Goal: Task Accomplishment & Management: Complete application form

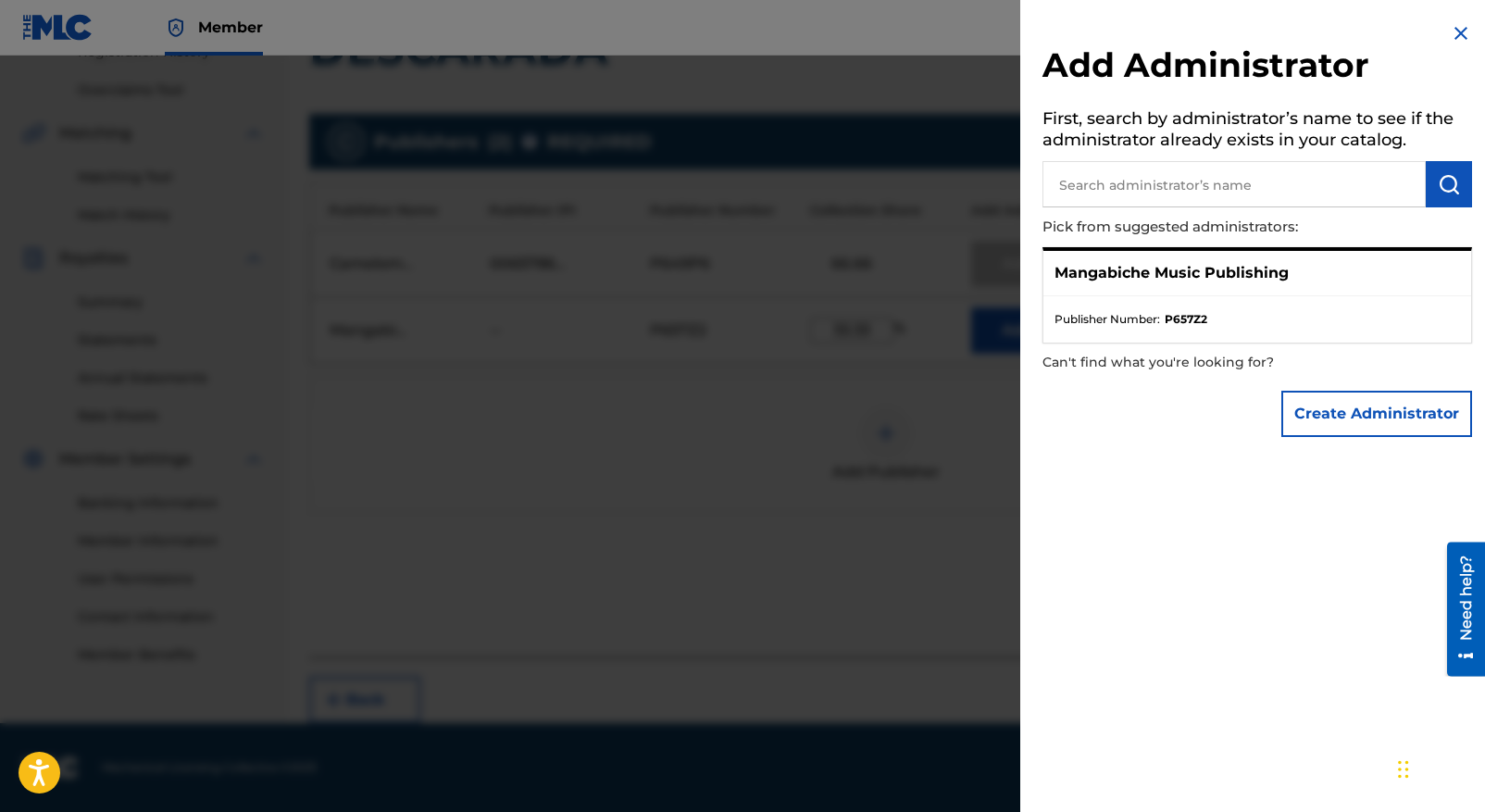
click at [1454, 28] on img at bounding box center [1460, 32] width 22 height 22
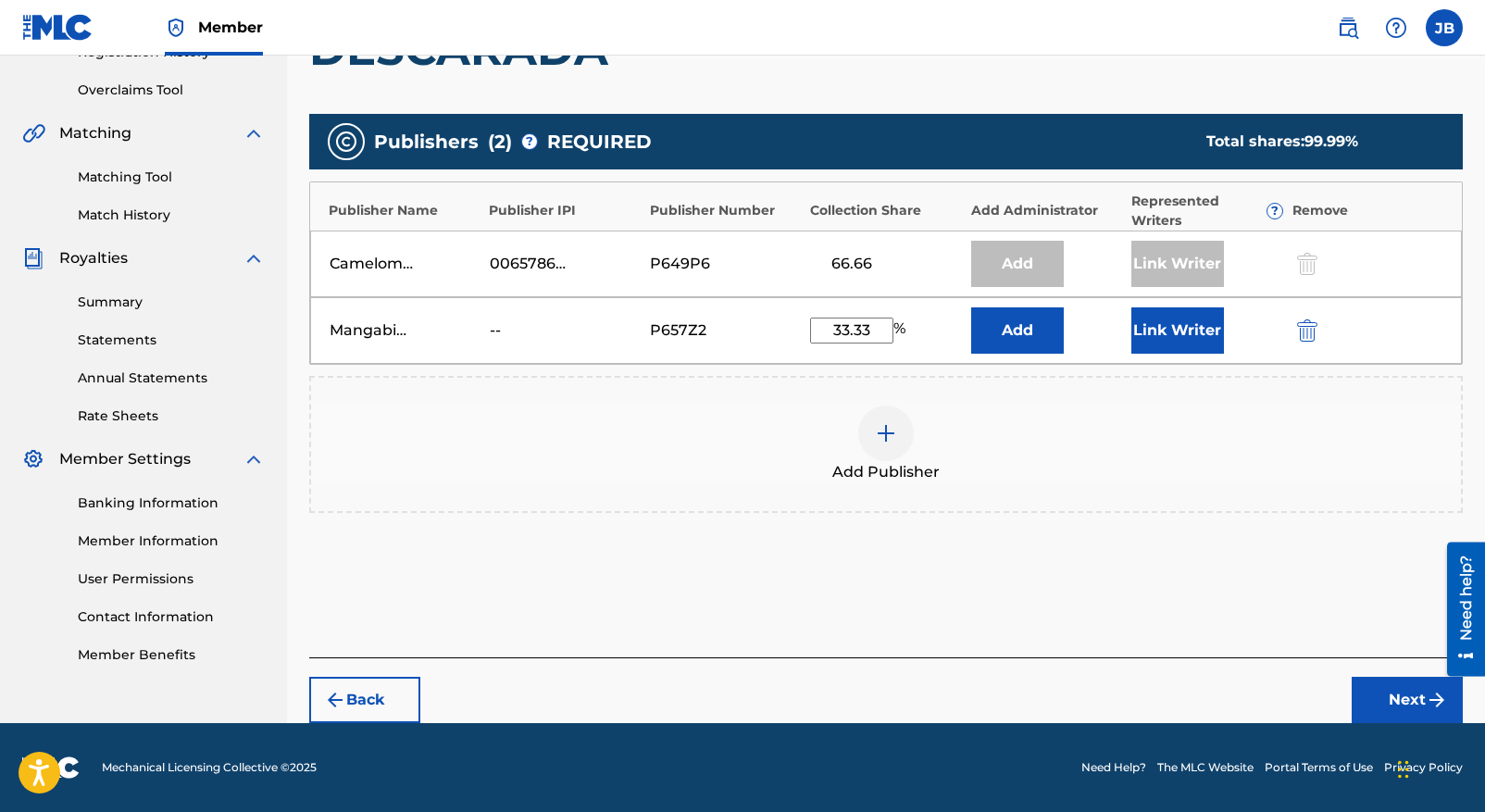
click at [1007, 561] on div "Publishers ( 2 ) ? REQUIRED Total shares: 99.99 % Publisher Name Publisher IPI …" at bounding box center [886, 340] width 1154 height 471
click at [1005, 486] on div "Add Publisher" at bounding box center [886, 444] width 1154 height 137
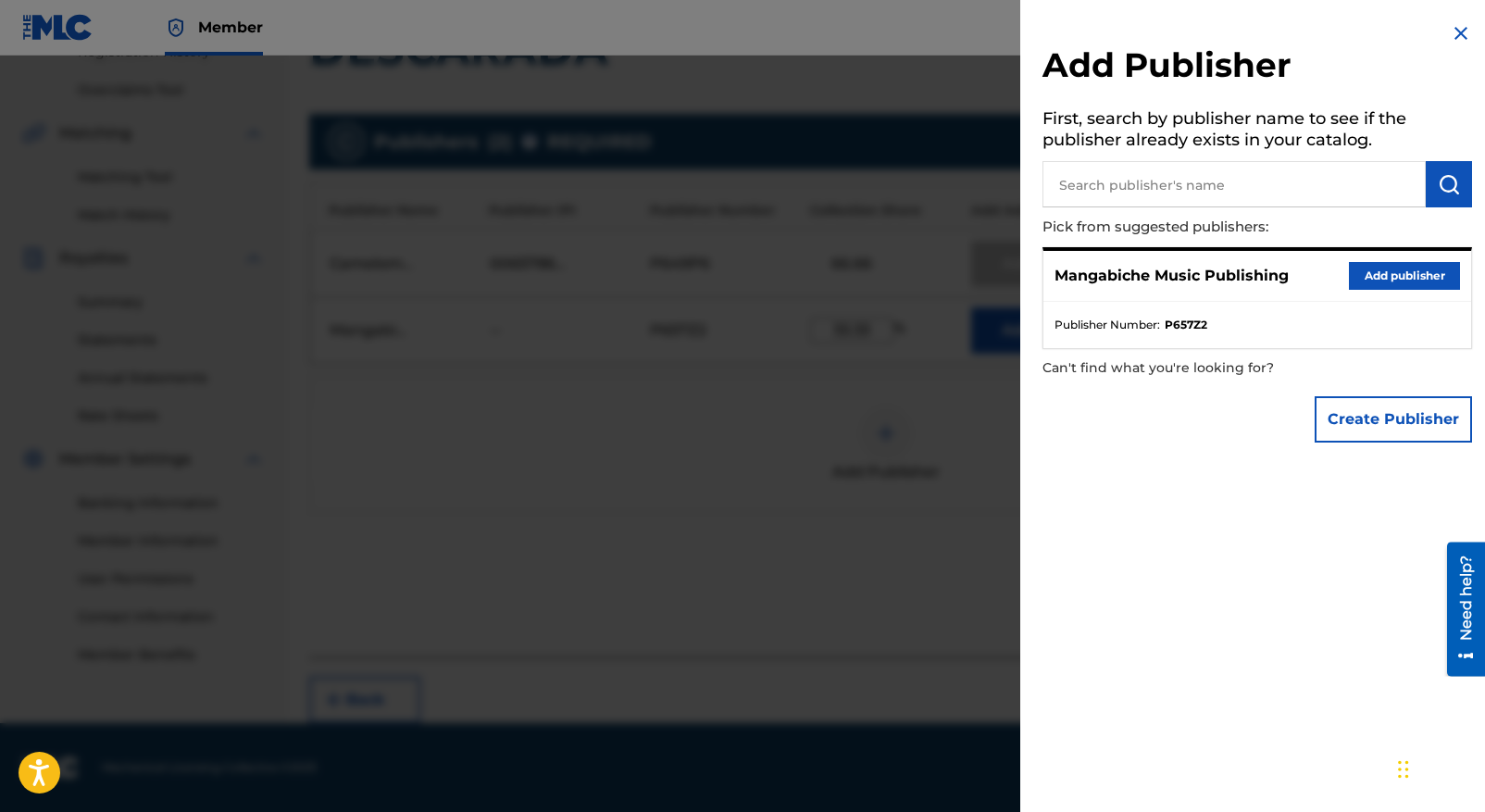
click at [721, 466] on div at bounding box center [742, 461] width 1485 height 812
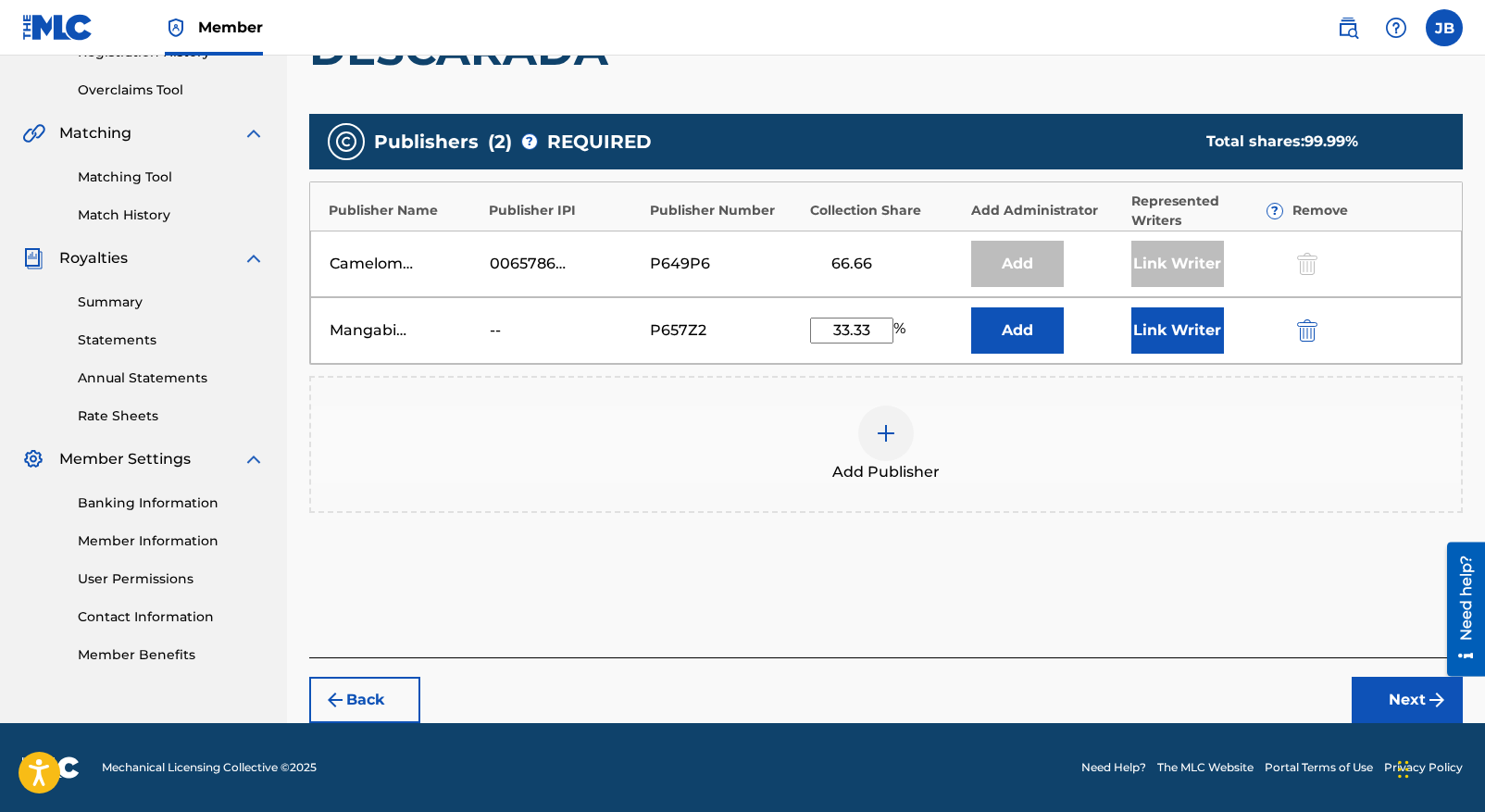
click at [1026, 332] on button "Add" at bounding box center [1018, 330] width 93 height 46
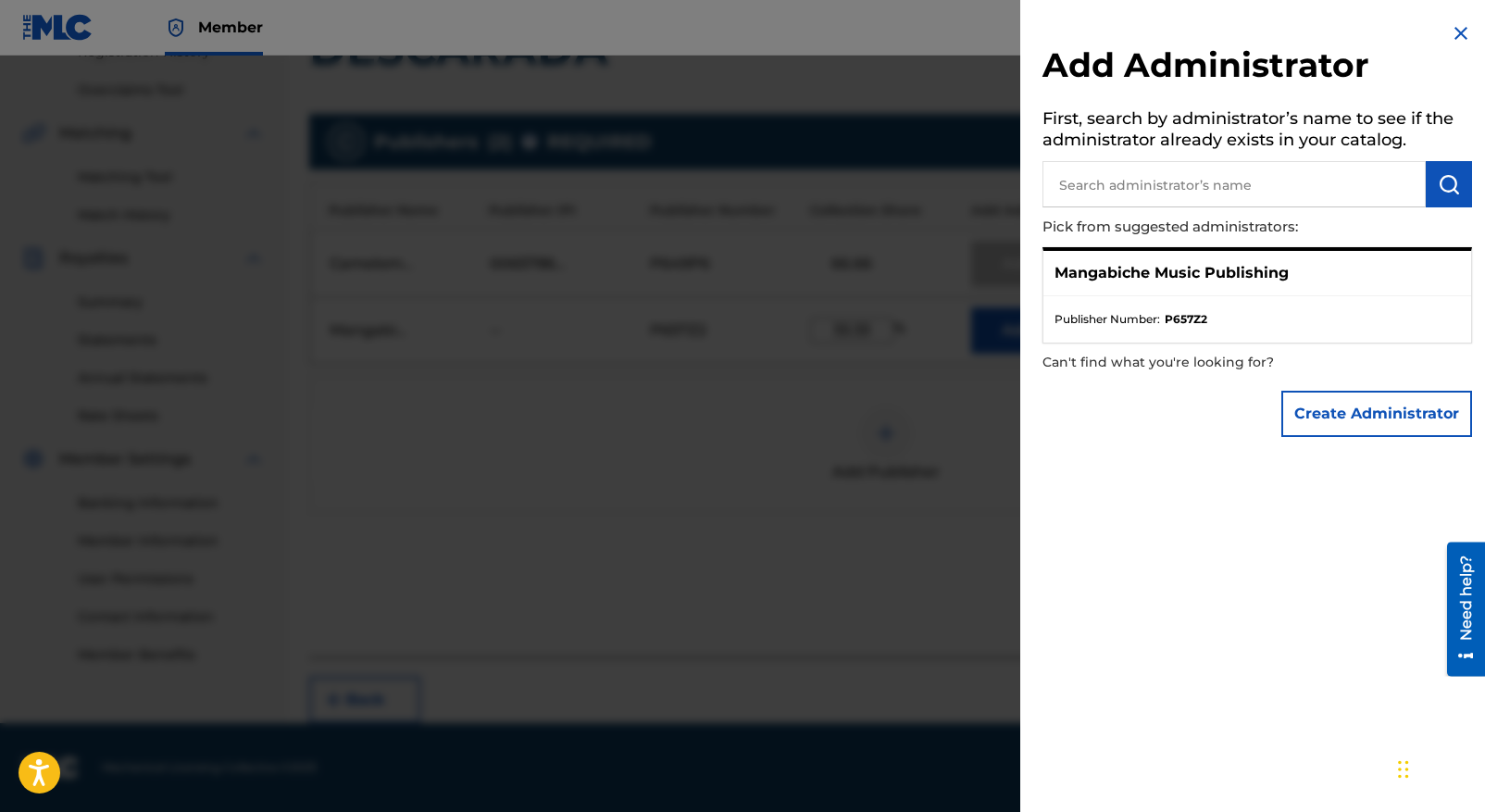
click at [1187, 271] on p "Mangabiche Music Publishing" at bounding box center [1172, 272] width 235 height 22
click at [1117, 321] on span "Publisher Number :" at bounding box center [1108, 320] width 106 height 17
click at [1122, 276] on p "Mangabiche Music Publishing" at bounding box center [1172, 272] width 235 height 22
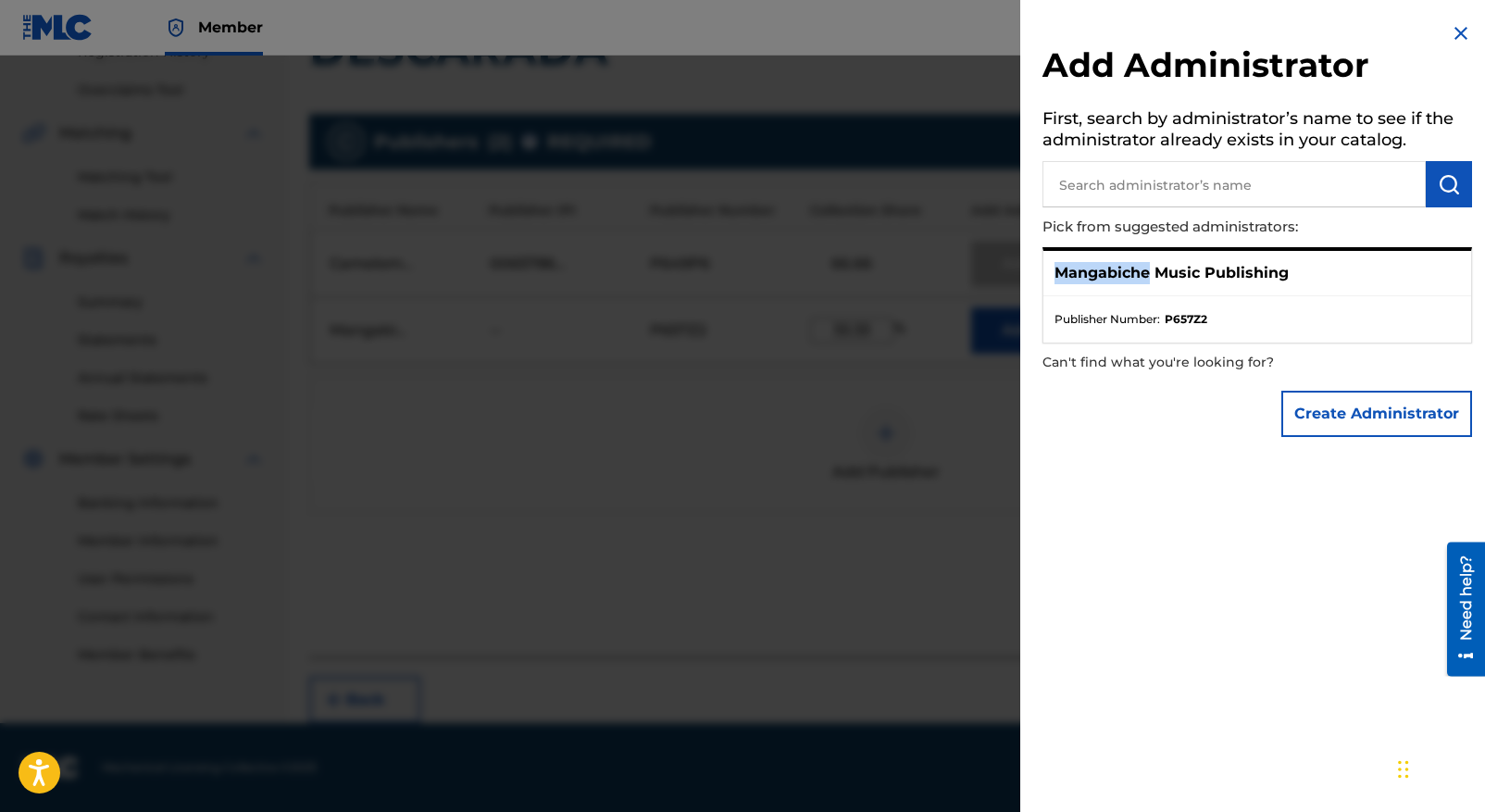
click at [1122, 276] on p "Mangabiche Music Publishing" at bounding box center [1172, 272] width 235 height 22
click at [1180, 287] on div "Mangabiche Music Publishing" at bounding box center [1257, 273] width 428 height 45
click at [1272, 355] on p "Can't find what you're looking for?" at bounding box center [1204, 362] width 324 height 38
click at [1265, 322] on li "Publisher Number : P657Z2" at bounding box center [1257, 320] width 406 height 17
click at [1450, 33] on img at bounding box center [1460, 32] width 22 height 22
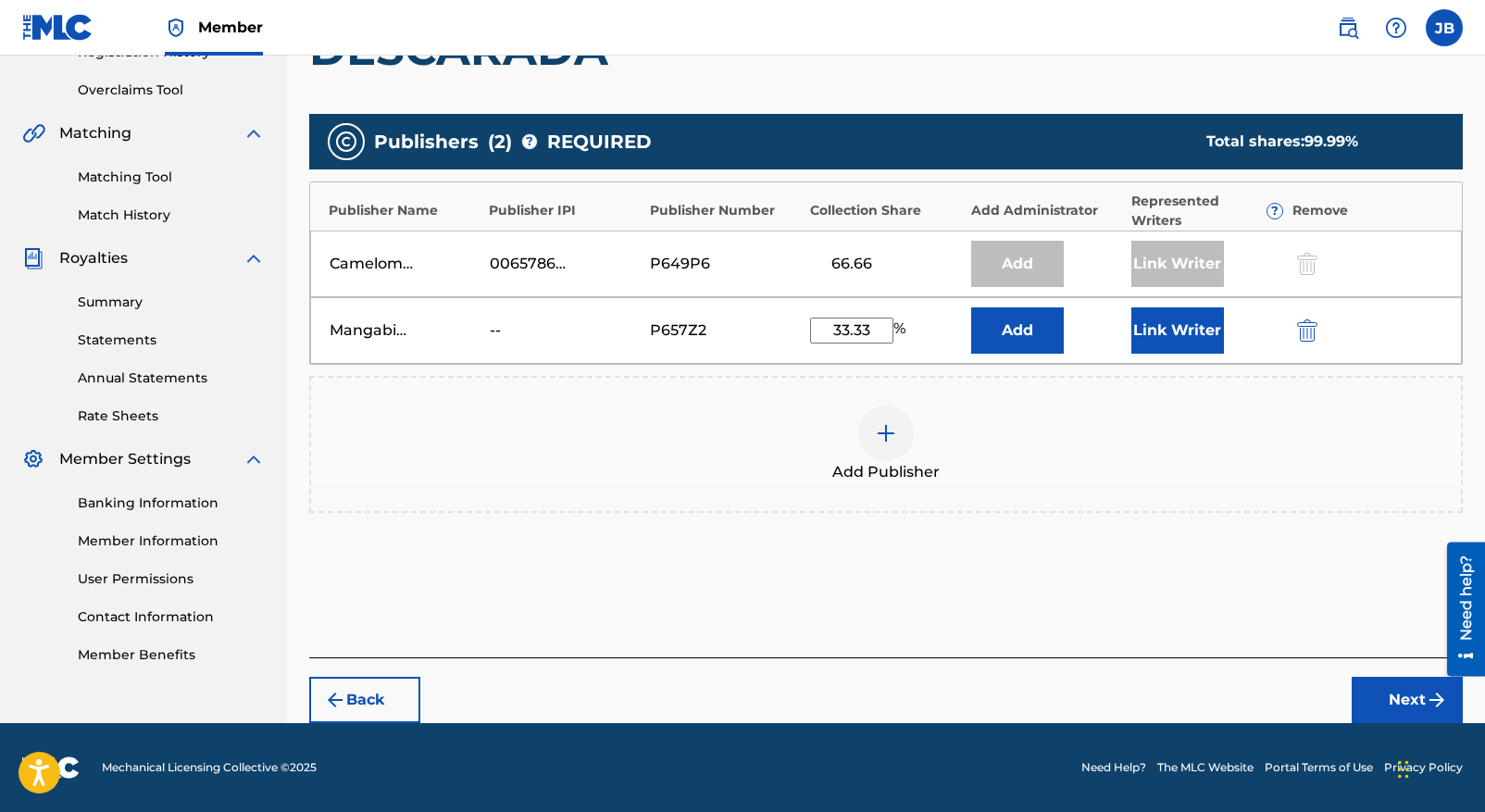
click at [504, 332] on div "--" at bounding box center [532, 330] width 83 height 22
click at [1024, 326] on button "Add" at bounding box center [1018, 330] width 93 height 46
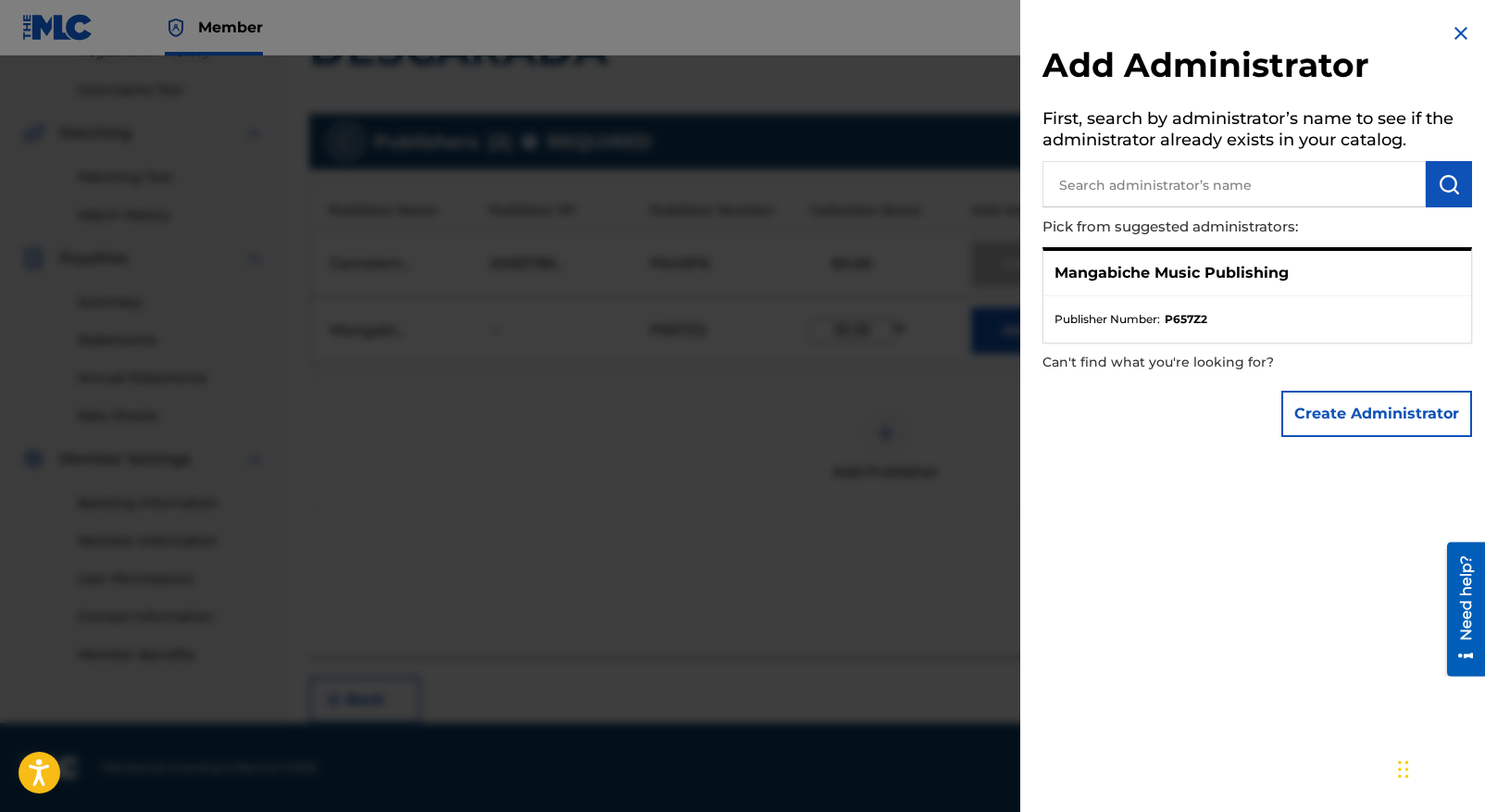
click at [1060, 183] on input "text" at bounding box center [1233, 183] width 383 height 46
type input "[PERSON_NAME]"
click at [1439, 182] on img "submit" at bounding box center [1449, 183] width 22 height 22
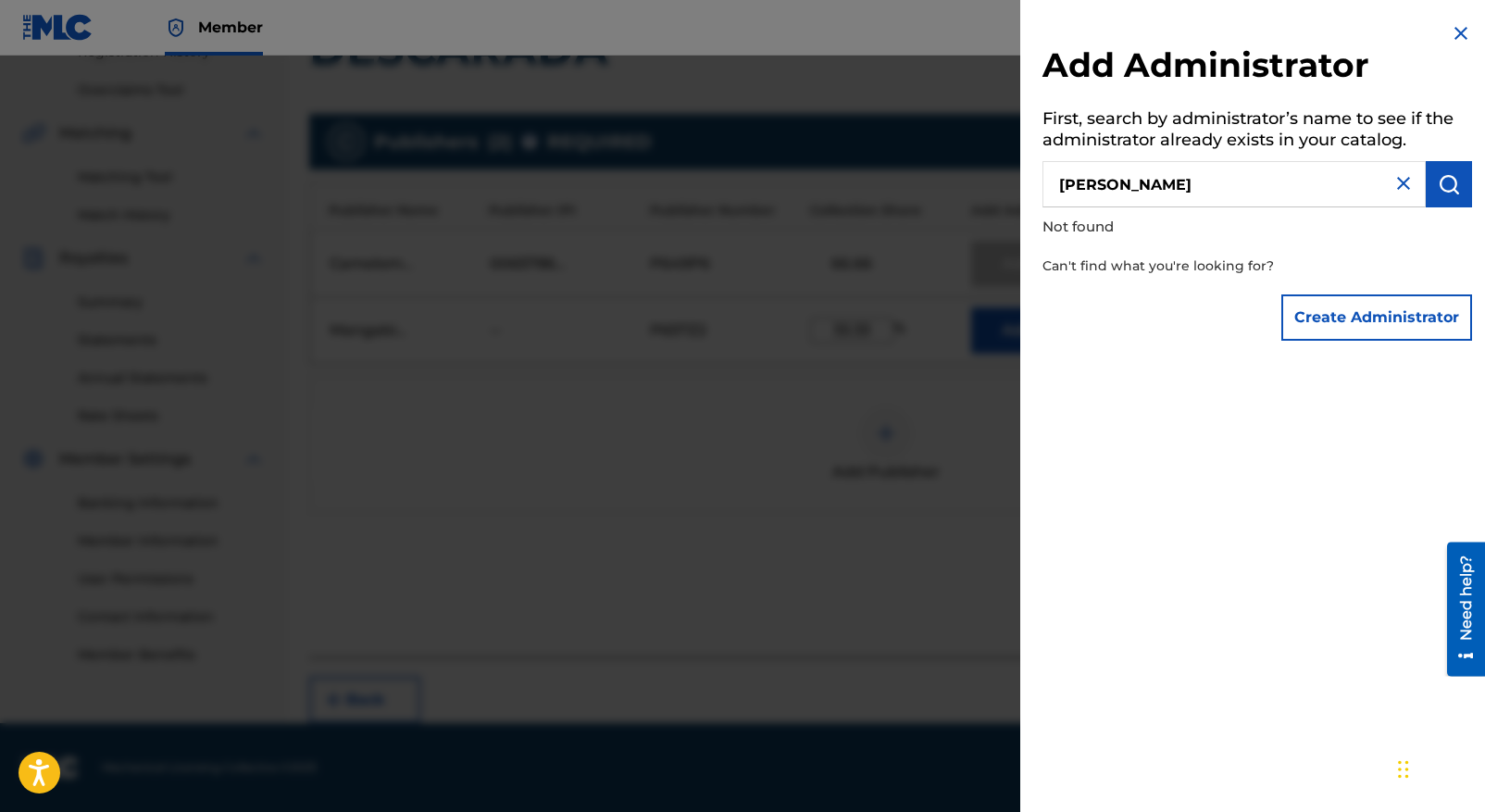
click at [1363, 316] on button "Create Administrator" at bounding box center [1377, 317] width 191 height 46
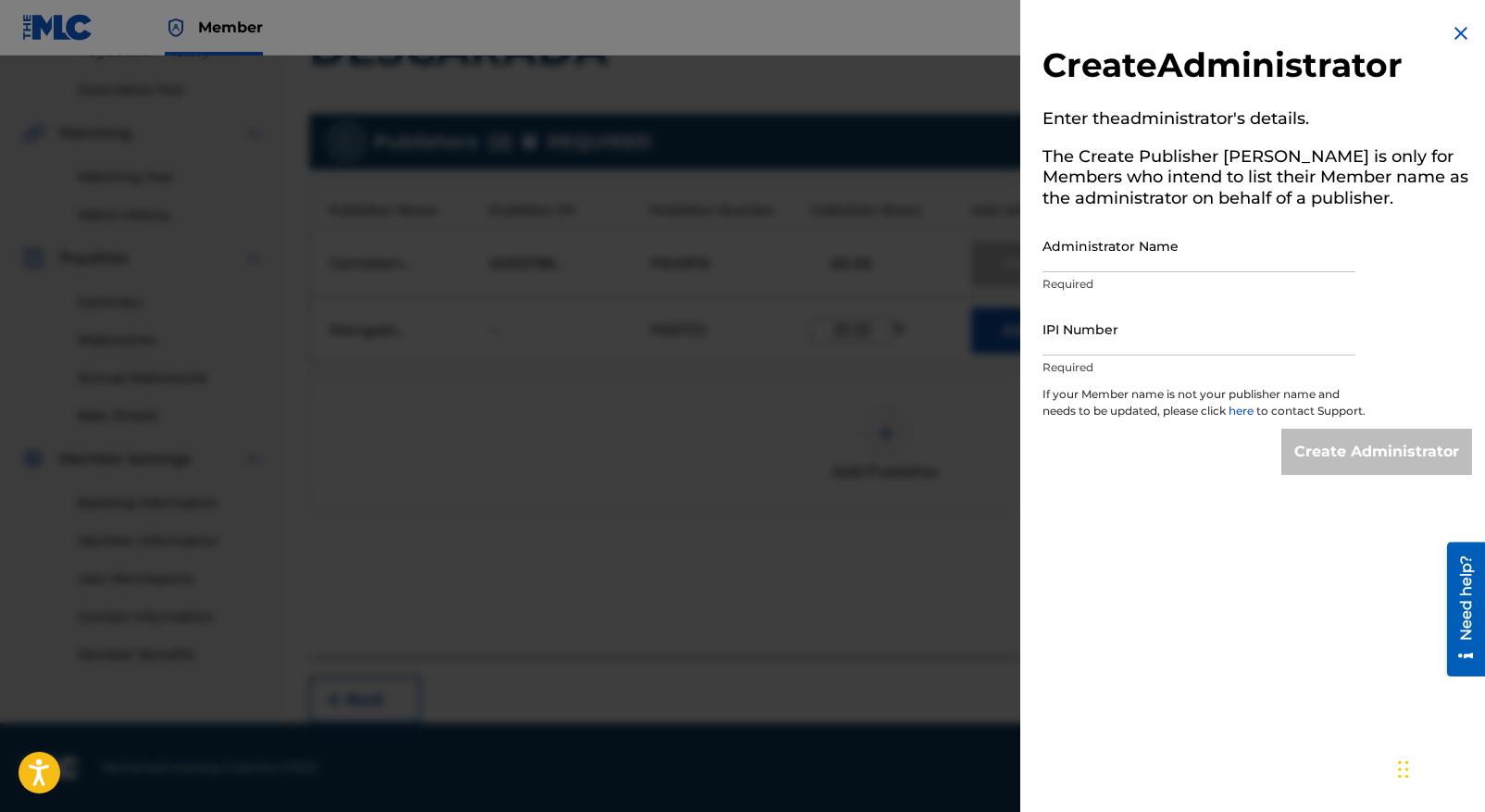
click at [1051, 345] on input "IPI Number" at bounding box center [1198, 329] width 313 height 53
type input "404406696"
click at [1058, 263] on input "Administrator Name" at bounding box center [1198, 246] width 313 height 53
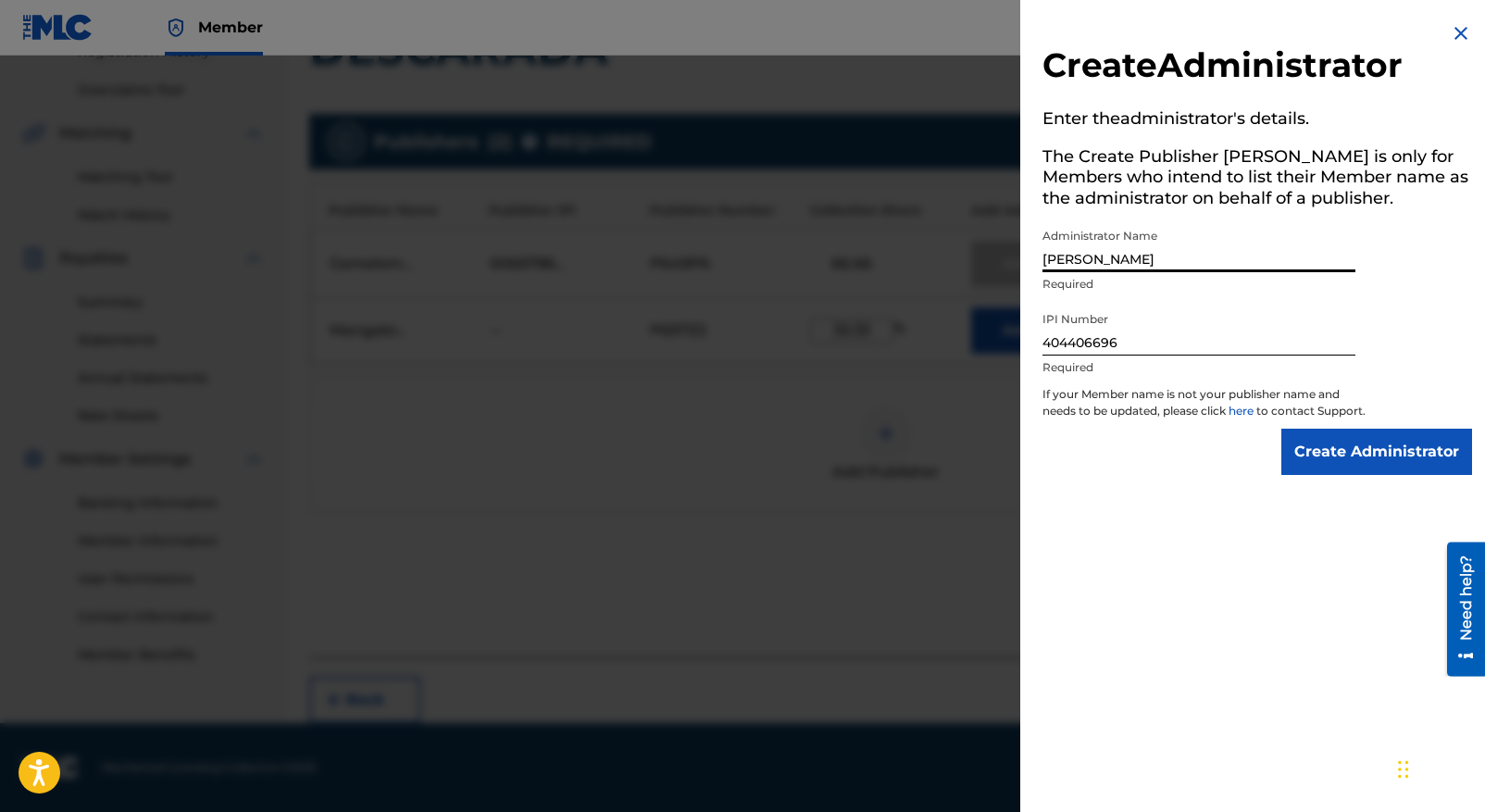
drag, startPoint x: 1139, startPoint y: 260, endPoint x: 1039, endPoint y: 257, distance: 100.0
click at [1039, 257] on div "Create Administrator Enter the administrator 's details. The Create Publisher b…" at bounding box center [1257, 249] width 474 height 497
type input "[PERSON_NAME]"
click at [1249, 335] on input "404406696" at bounding box center [1198, 329] width 313 height 53
click at [1453, 31] on img at bounding box center [1460, 32] width 22 height 22
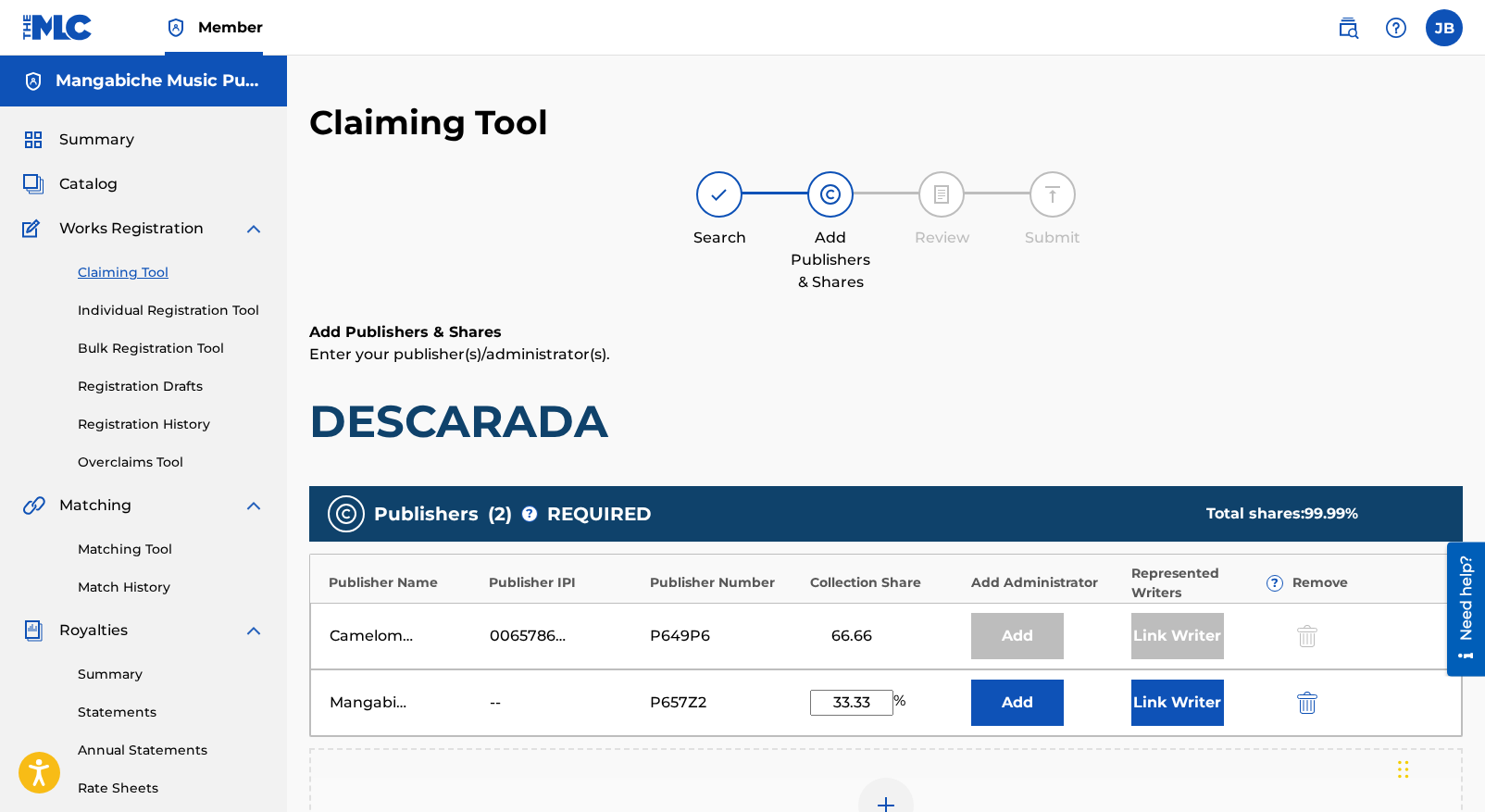
click at [218, 26] on span "Member" at bounding box center [231, 27] width 65 height 22
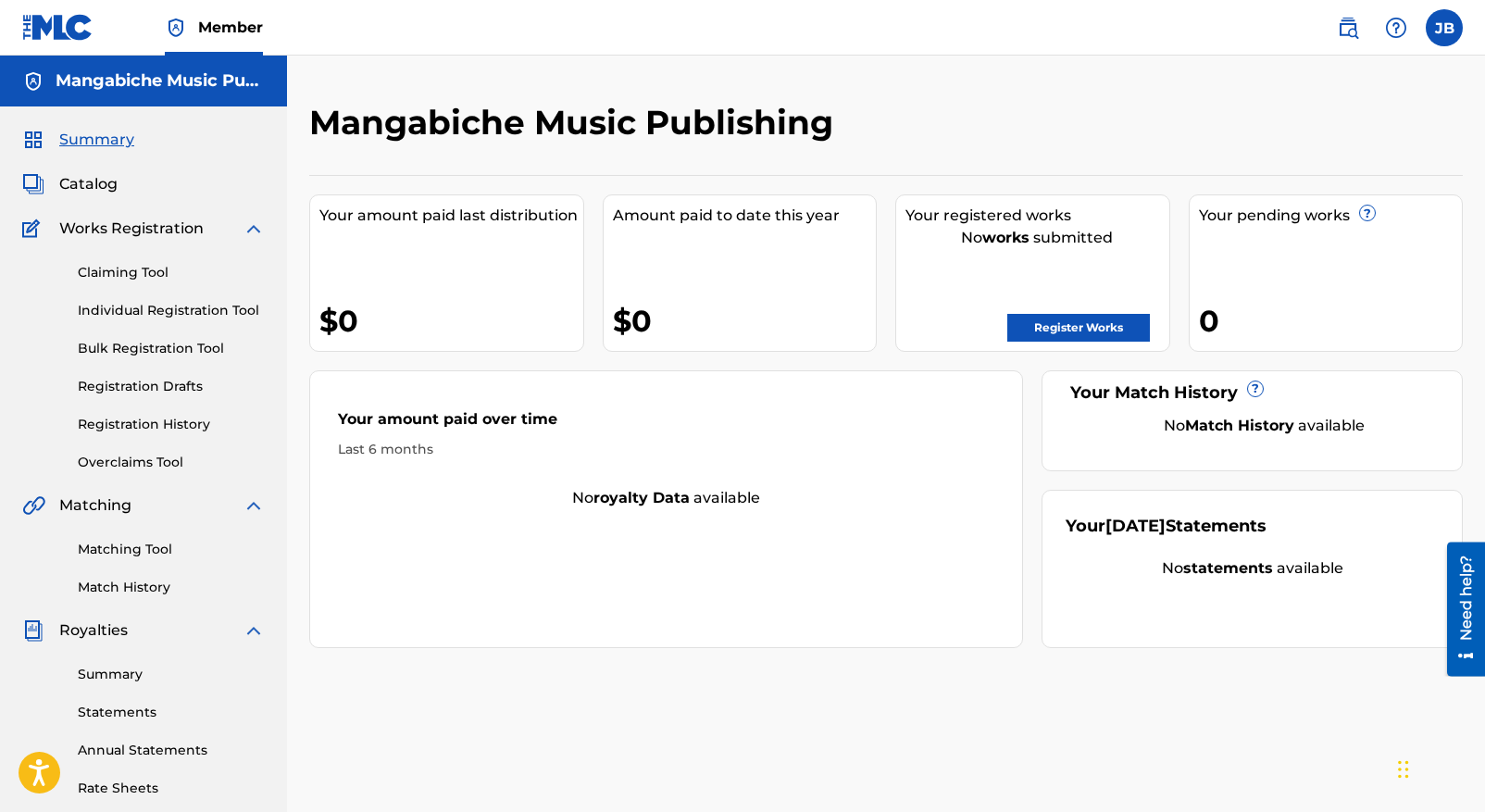
click at [157, 273] on link "Claiming Tool" at bounding box center [171, 272] width 187 height 20
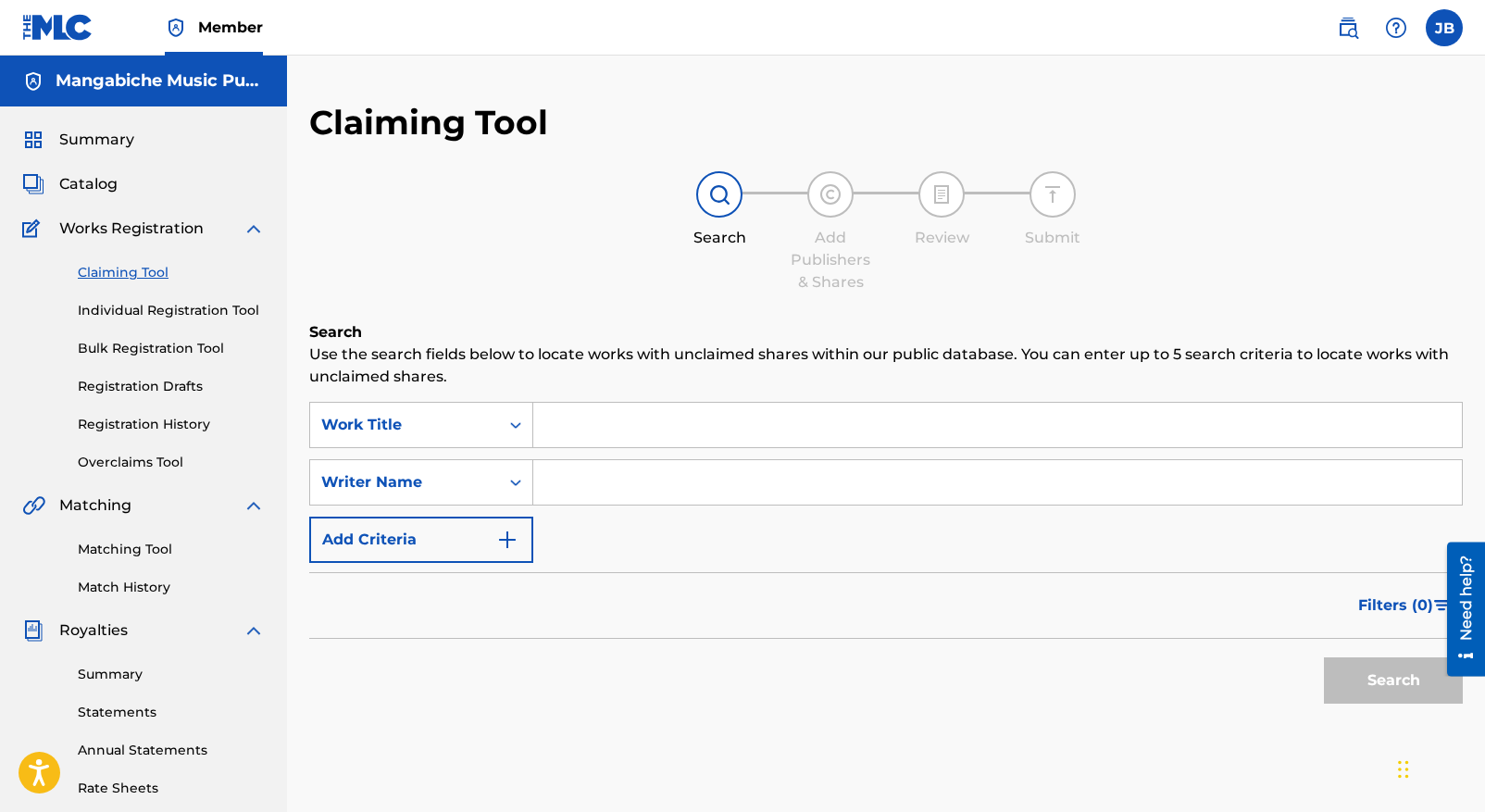
click at [132, 420] on link "Registration History" at bounding box center [171, 424] width 187 height 20
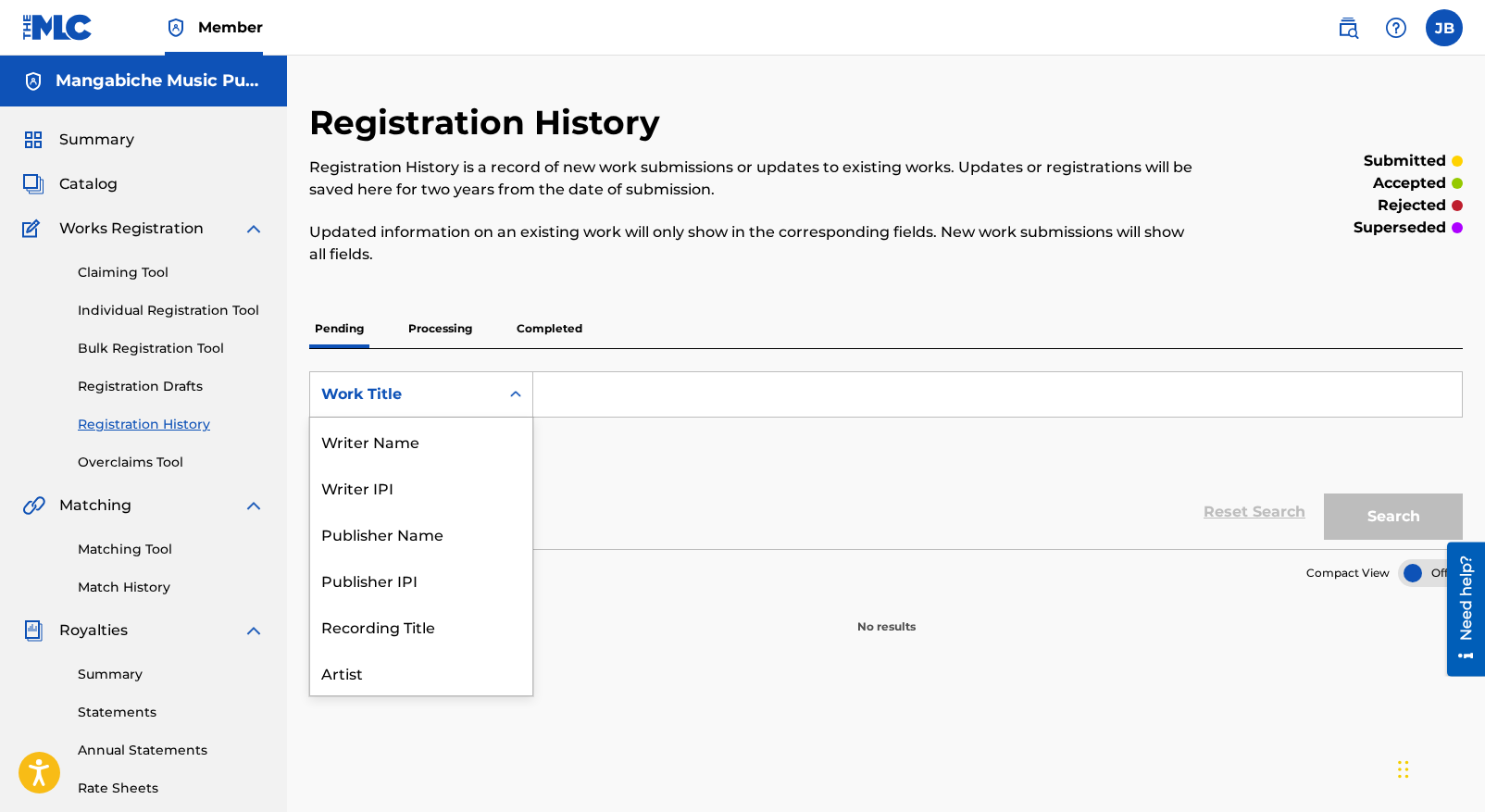
click at [515, 390] on icon "Search Form" at bounding box center [516, 394] width 19 height 19
click at [462, 393] on div "Work Title" at bounding box center [405, 393] width 166 height 22
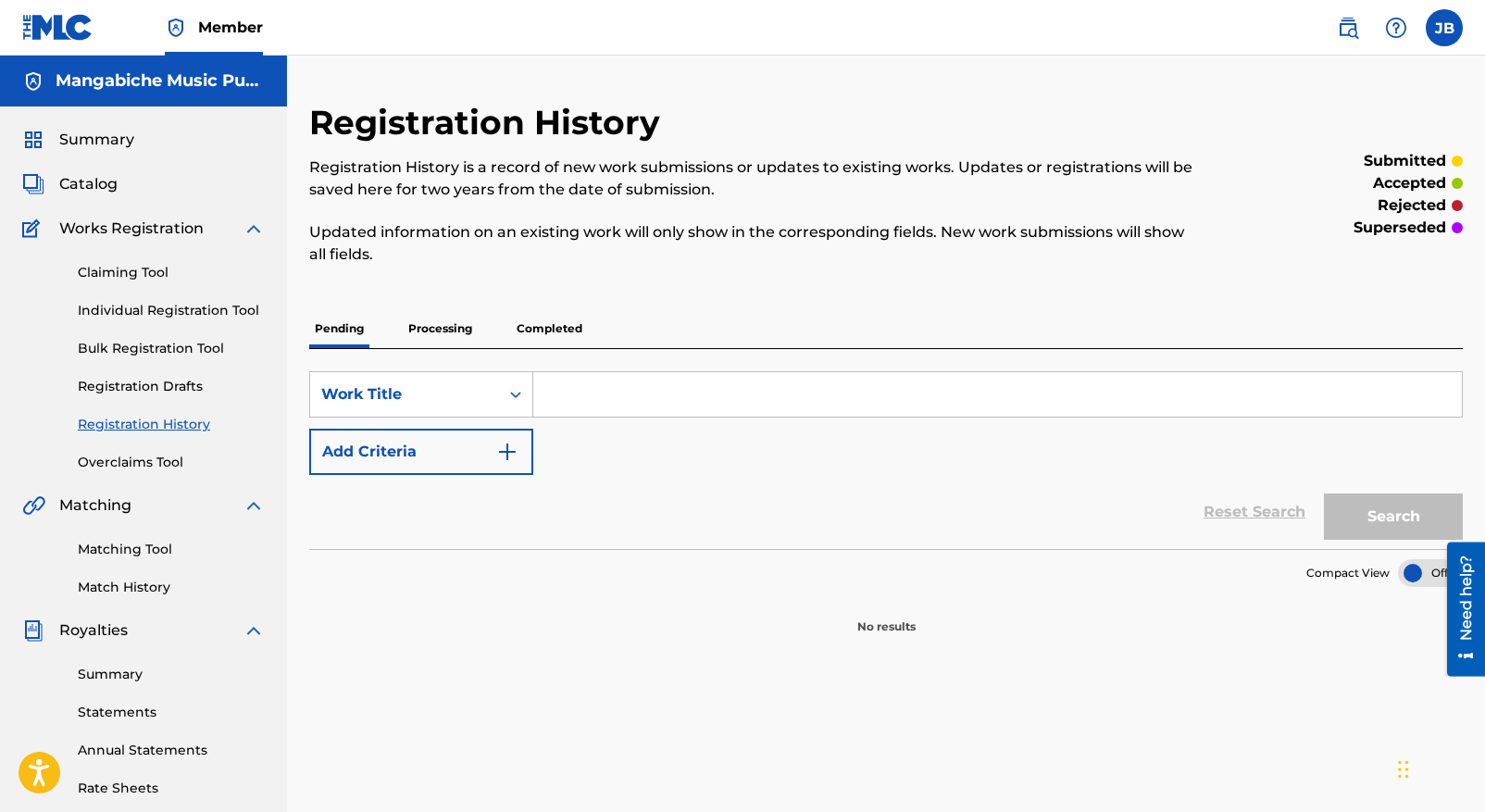
click at [571, 392] on input "Search Form" at bounding box center [998, 394] width 929 height 44
type input "DESCARADA"
click at [1385, 521] on button "Search" at bounding box center [1393, 516] width 139 height 46
click at [1396, 512] on button "Search" at bounding box center [1393, 516] width 139 height 46
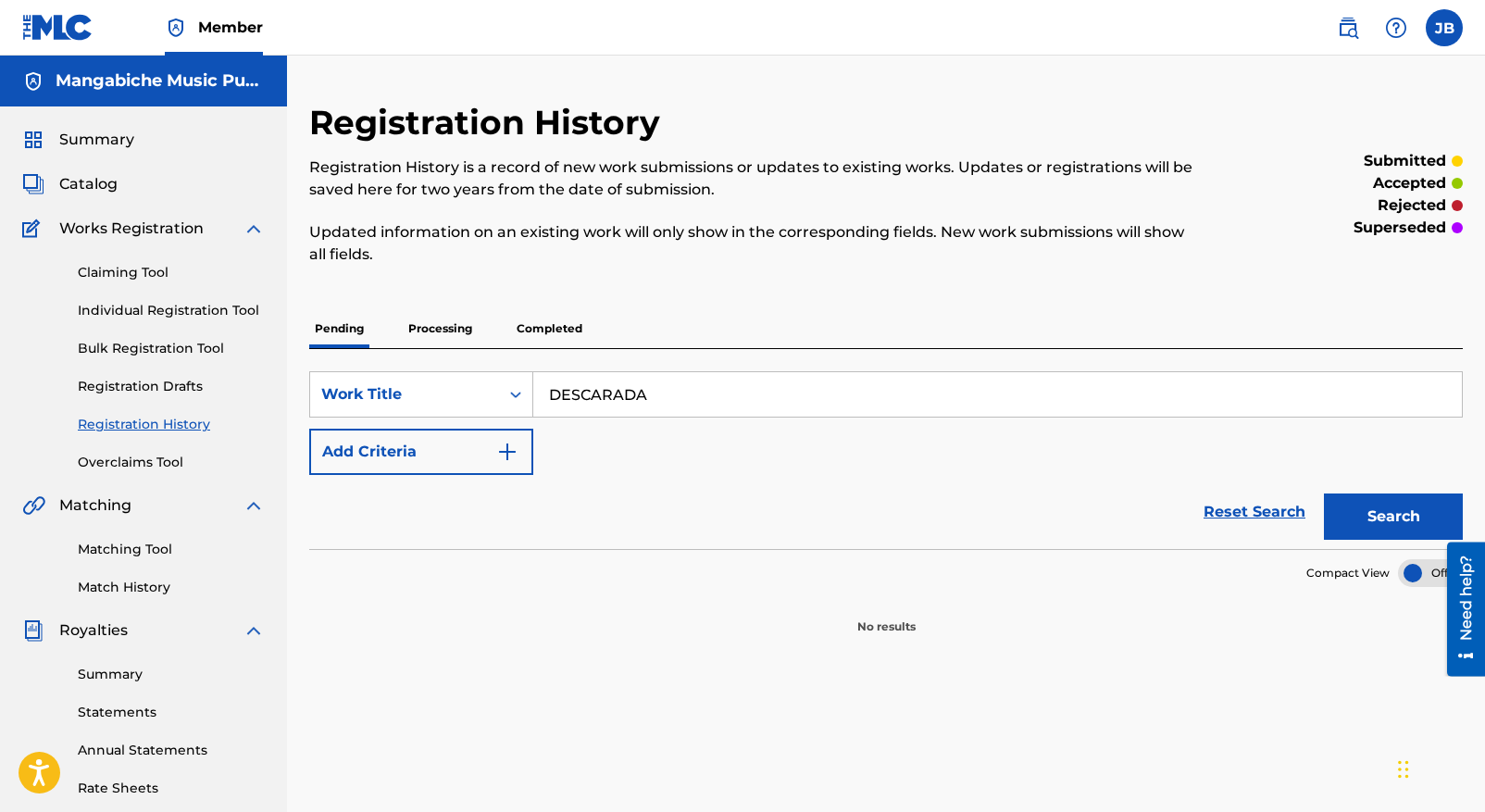
drag, startPoint x: 653, startPoint y: 393, endPoint x: 533, endPoint y: 394, distance: 120.0
click at [533, 394] on input "DESCARADA" at bounding box center [998, 394] width 929 height 44
click at [184, 82] on h5 "Mangabiche Music Publishing" at bounding box center [160, 80] width 209 height 22
click at [121, 268] on link "Claiming Tool" at bounding box center [171, 272] width 187 height 20
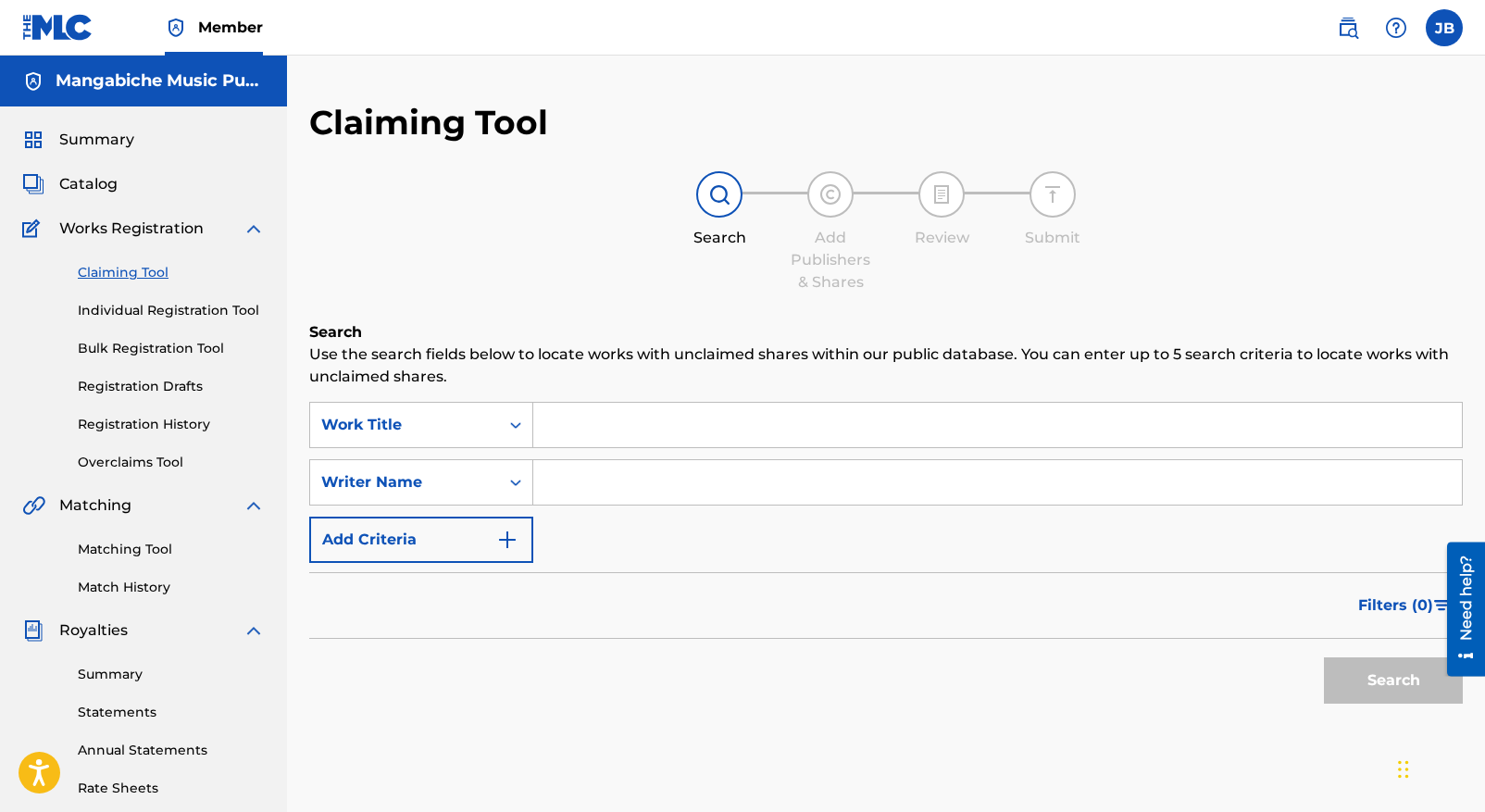
click at [568, 427] on input "Search Form" at bounding box center [998, 424] width 929 height 44
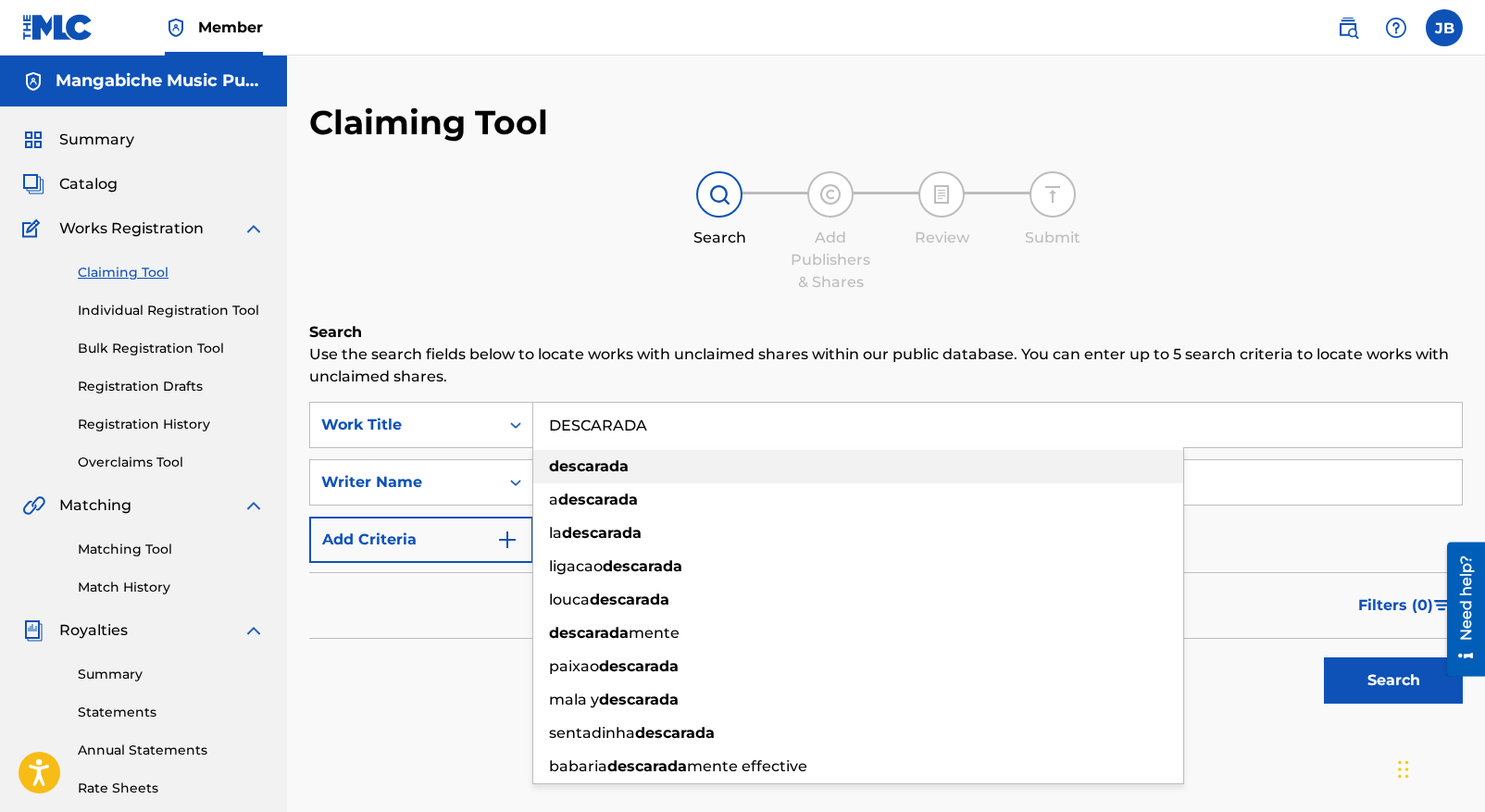
click at [622, 463] on strong "descarada" at bounding box center [589, 466] width 79 height 18
type input "descarada"
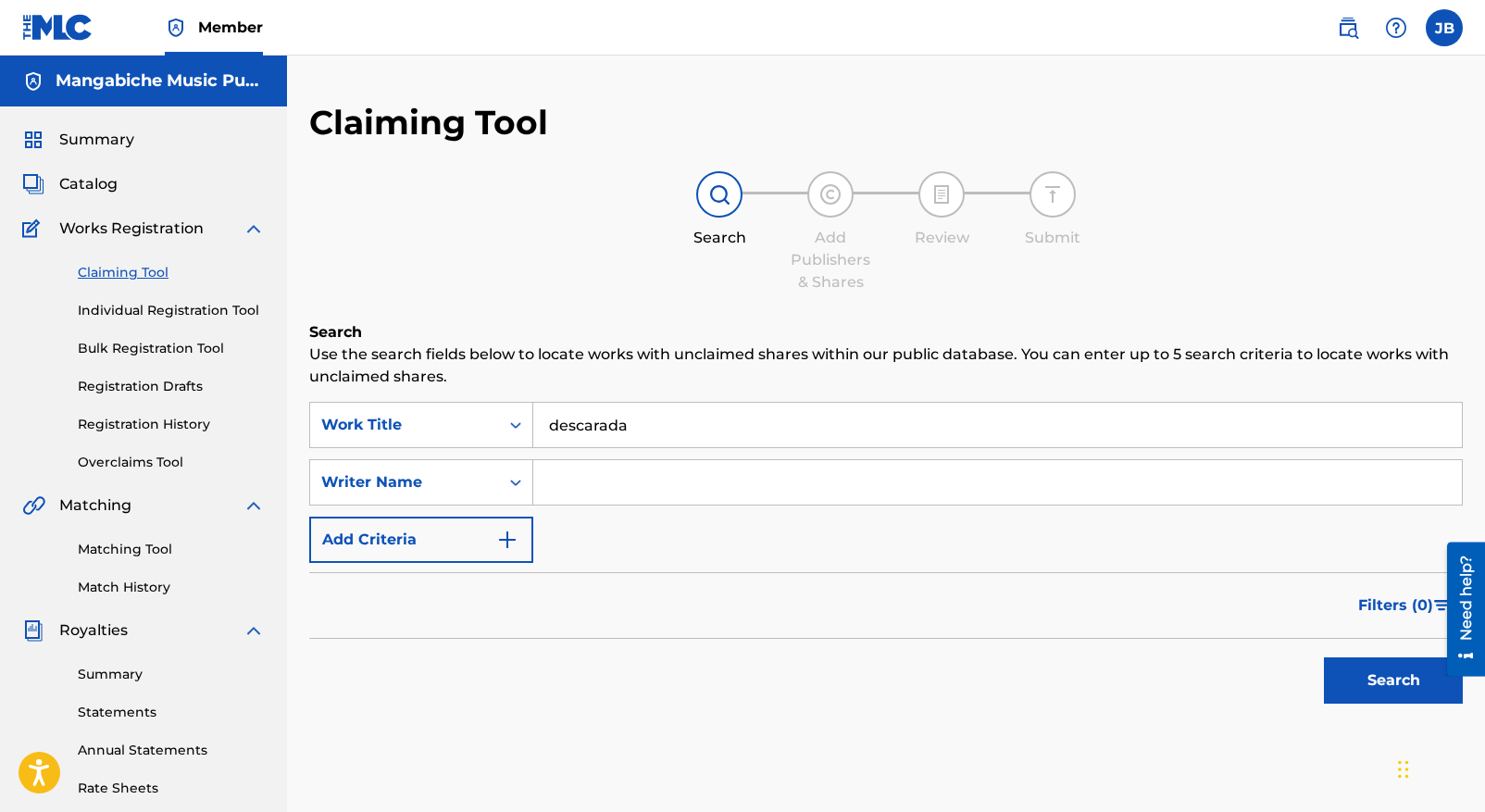
click at [557, 484] on input "Search Form" at bounding box center [998, 482] width 929 height 44
click at [1384, 686] on button "Search" at bounding box center [1393, 680] width 139 height 46
click at [613, 480] on input "ANGELUICA ROA" at bounding box center [998, 482] width 929 height 44
type input "[PERSON_NAME]"
click at [1395, 676] on button "Search" at bounding box center [1393, 680] width 139 height 46
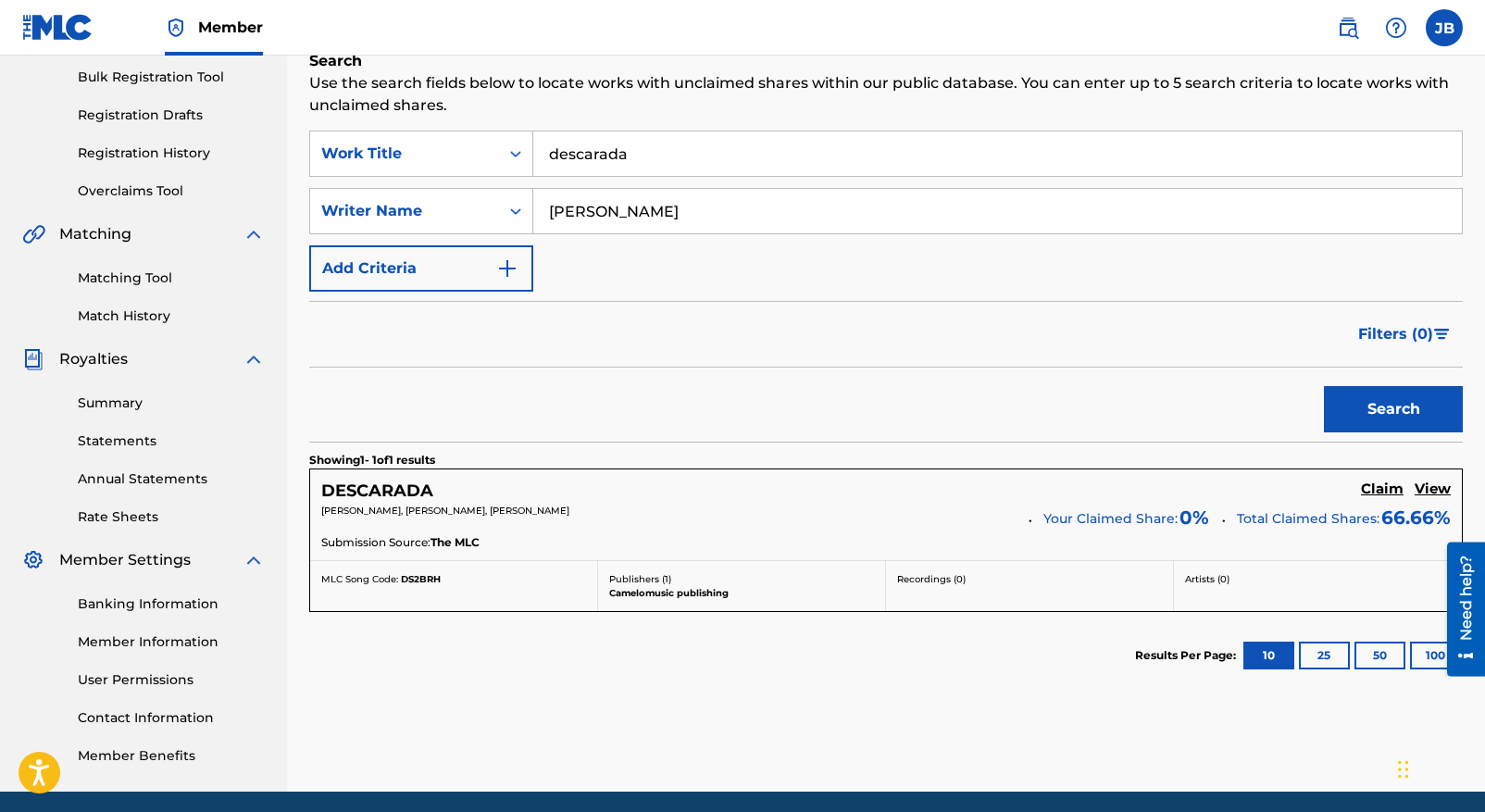
scroll to position [339, 0]
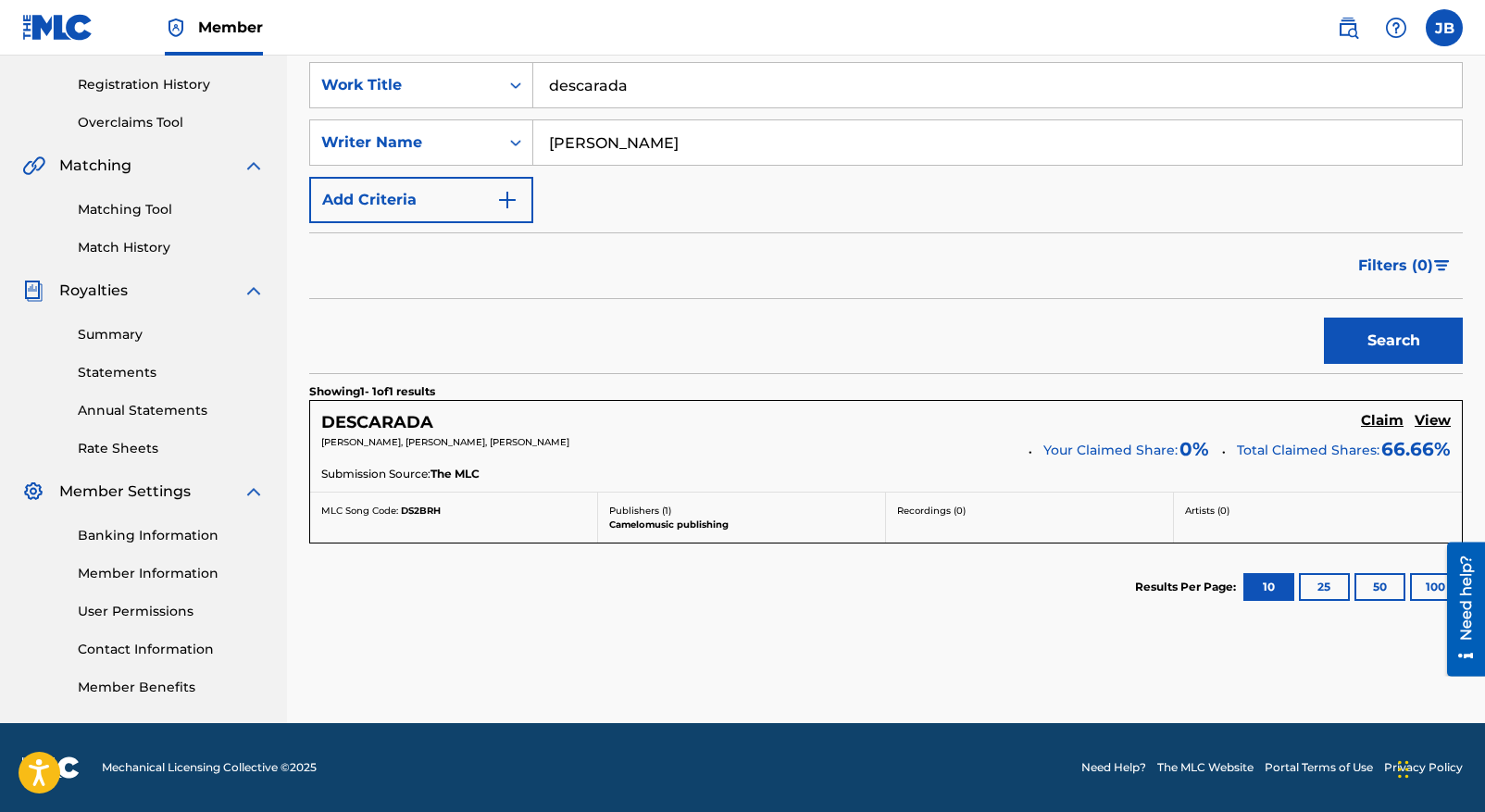
click at [1384, 421] on h5 "Claim" at bounding box center [1382, 421] width 43 height 18
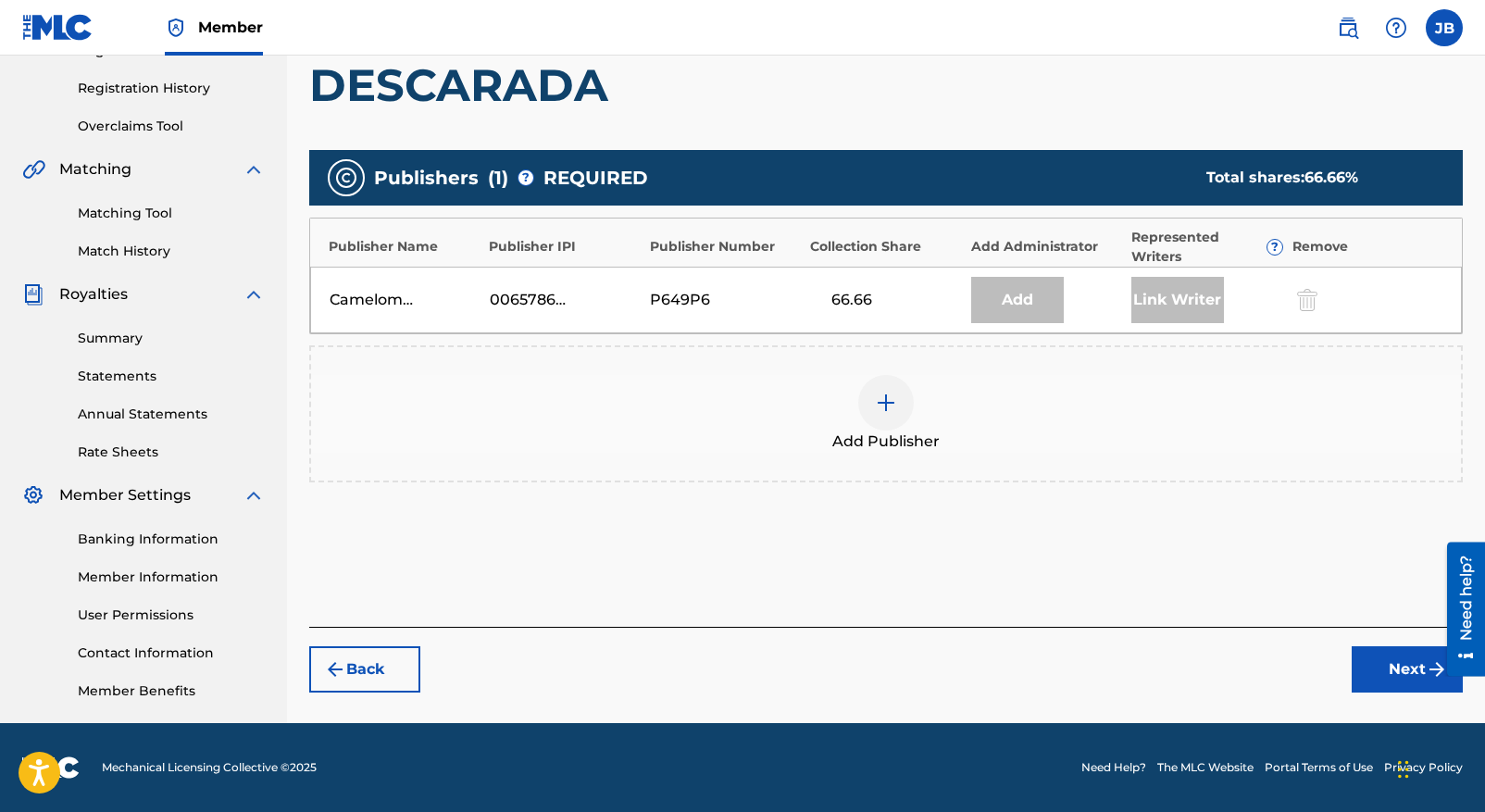
scroll to position [336, 0]
click at [368, 658] on button "Back" at bounding box center [364, 668] width 111 height 46
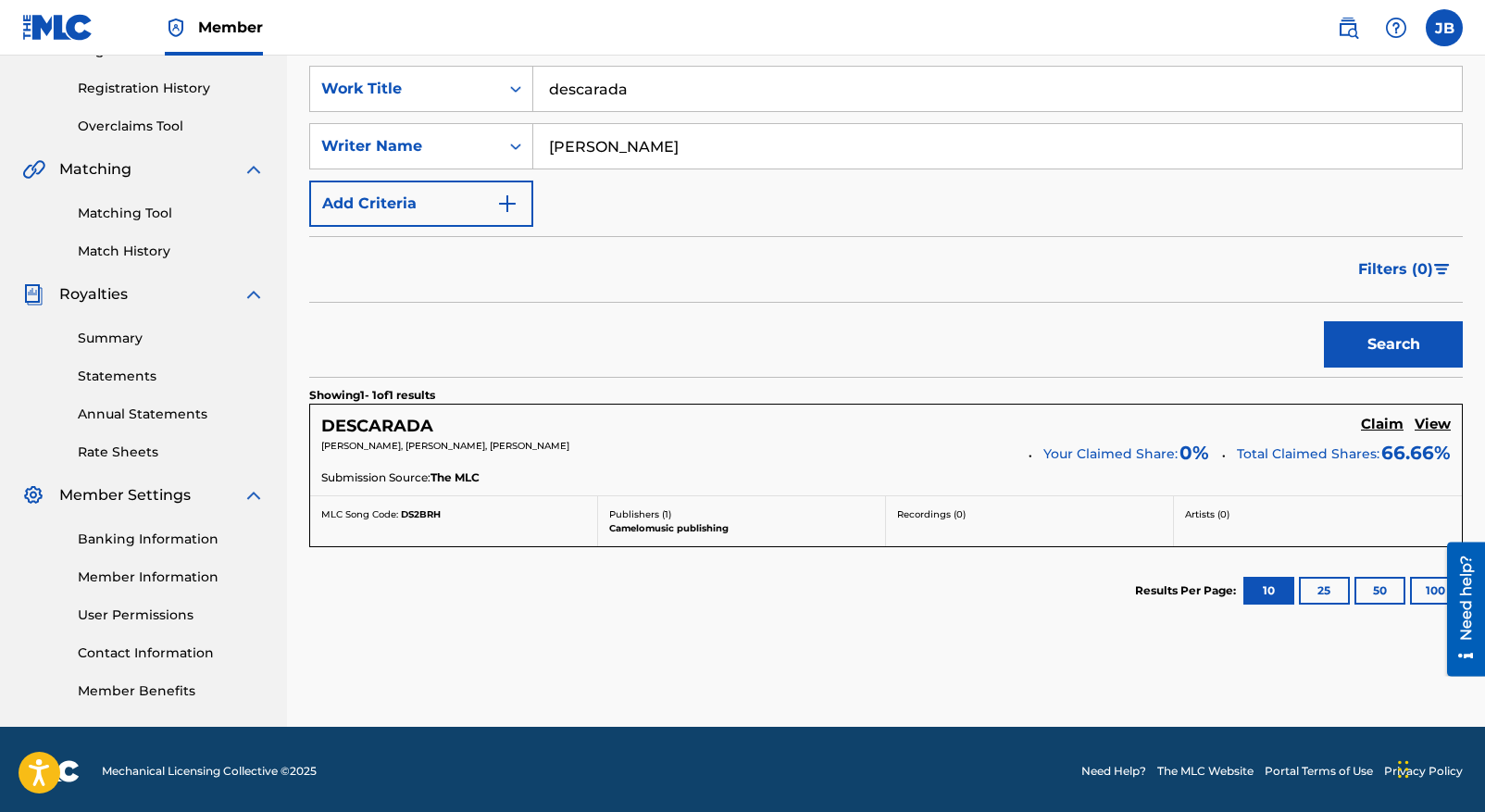
click at [1434, 423] on h5 "View" at bounding box center [1433, 424] width 36 height 18
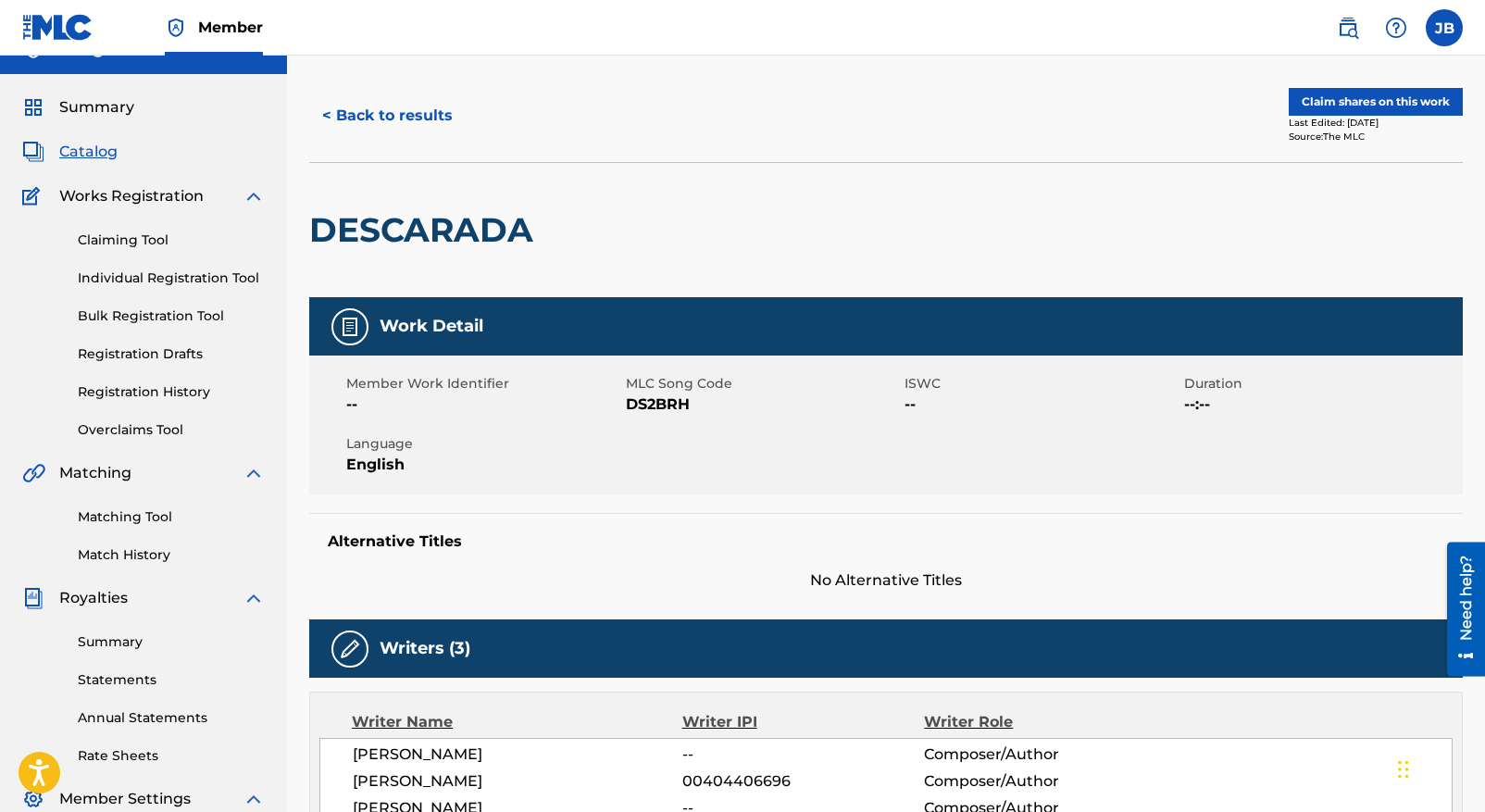
scroll to position [35, 0]
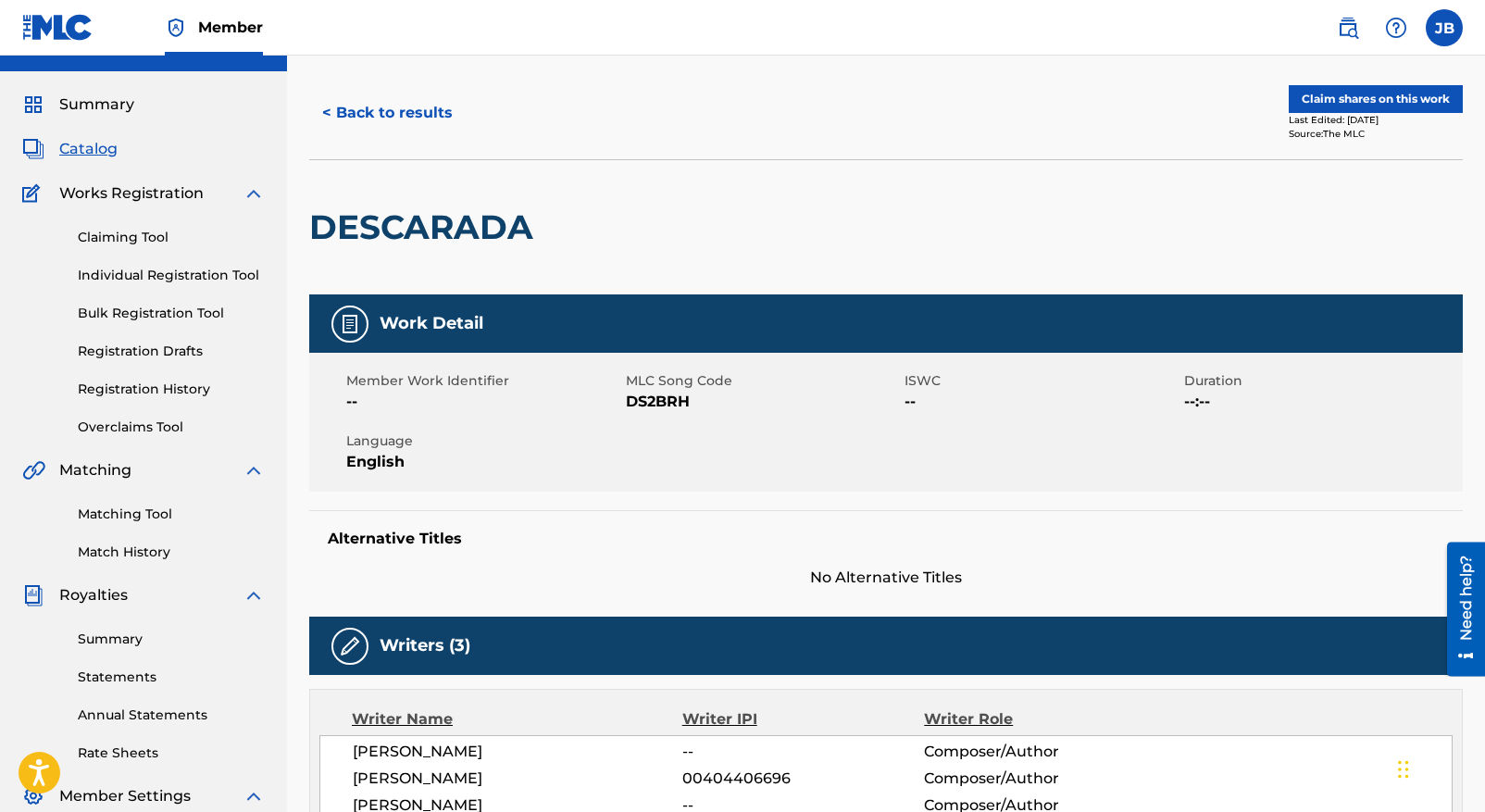
click at [1357, 94] on button "Claim shares on this work" at bounding box center [1376, 98] width 174 height 27
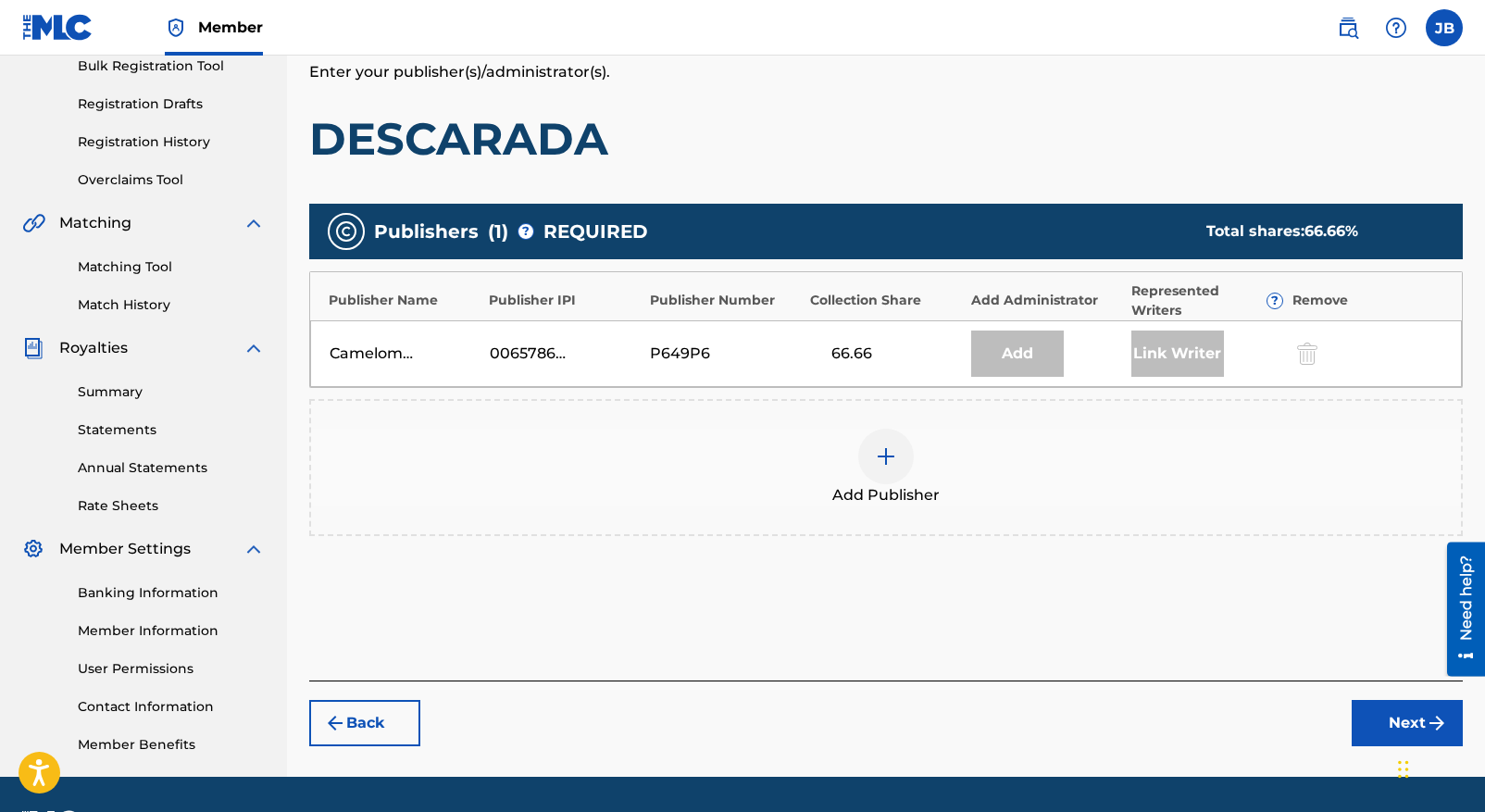
scroll to position [285, 0]
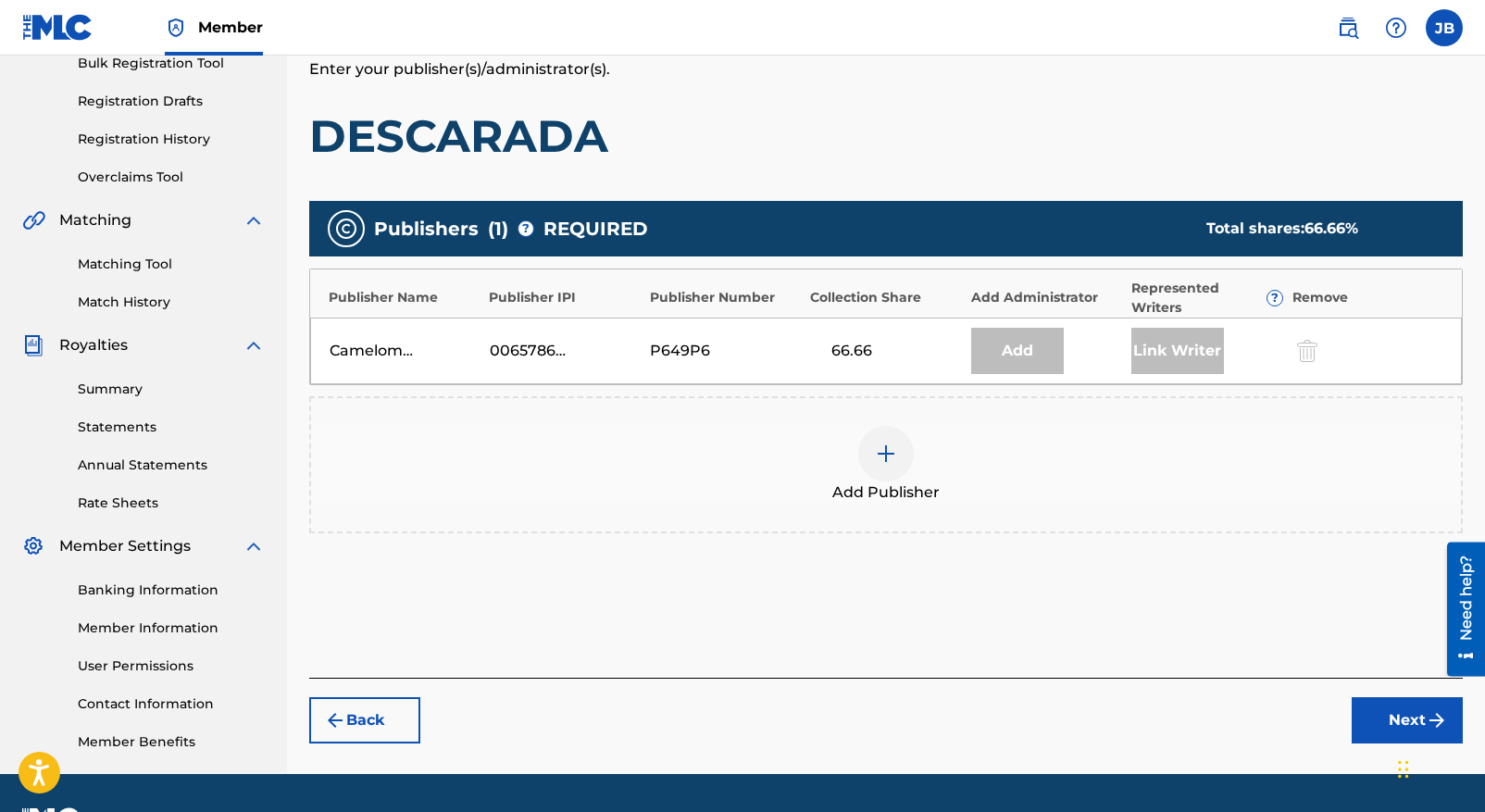
click at [882, 500] on span "Add Publisher" at bounding box center [886, 492] width 108 height 22
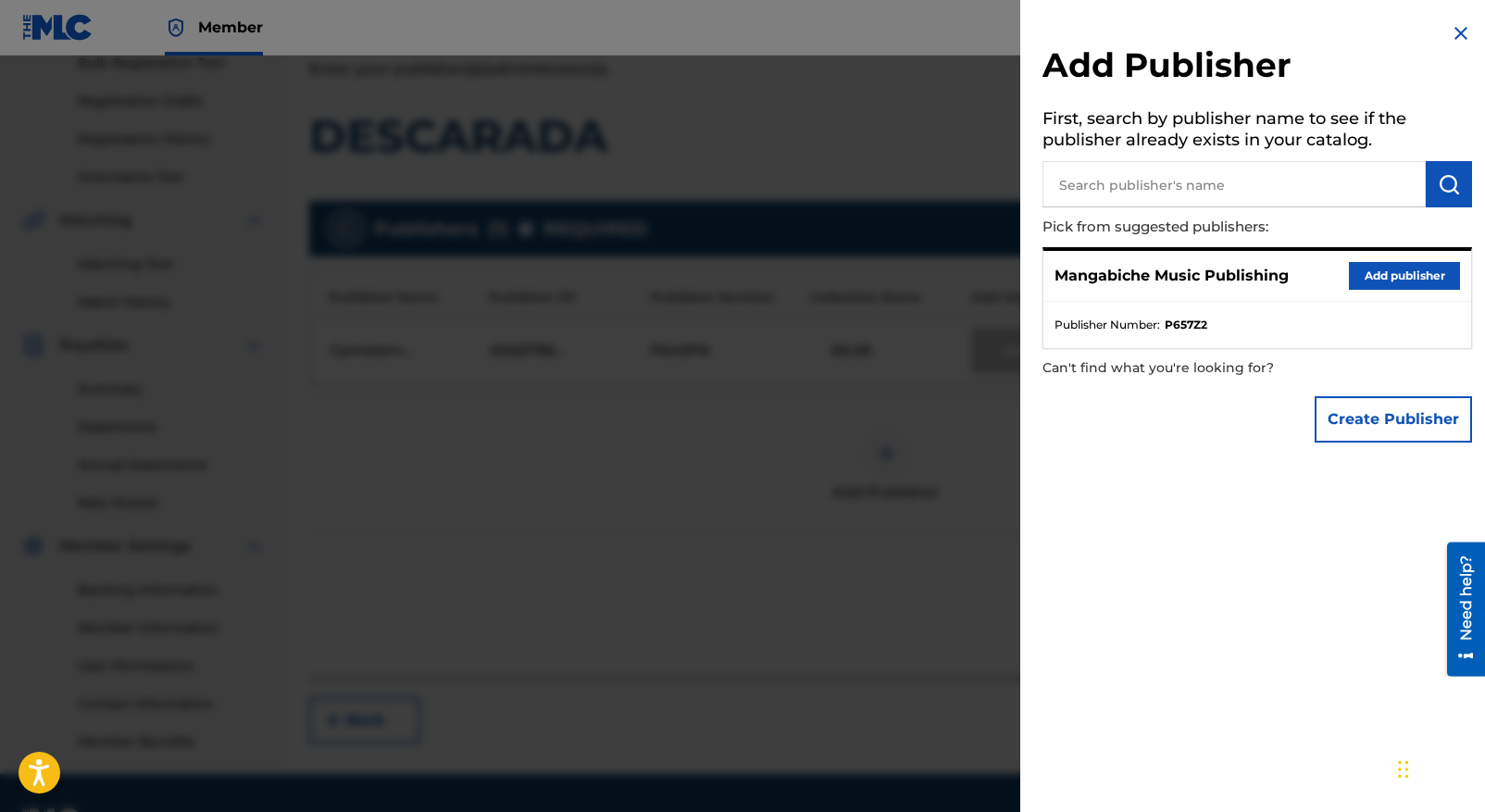
click at [1395, 273] on button "Add publisher" at bounding box center [1405, 275] width 111 height 27
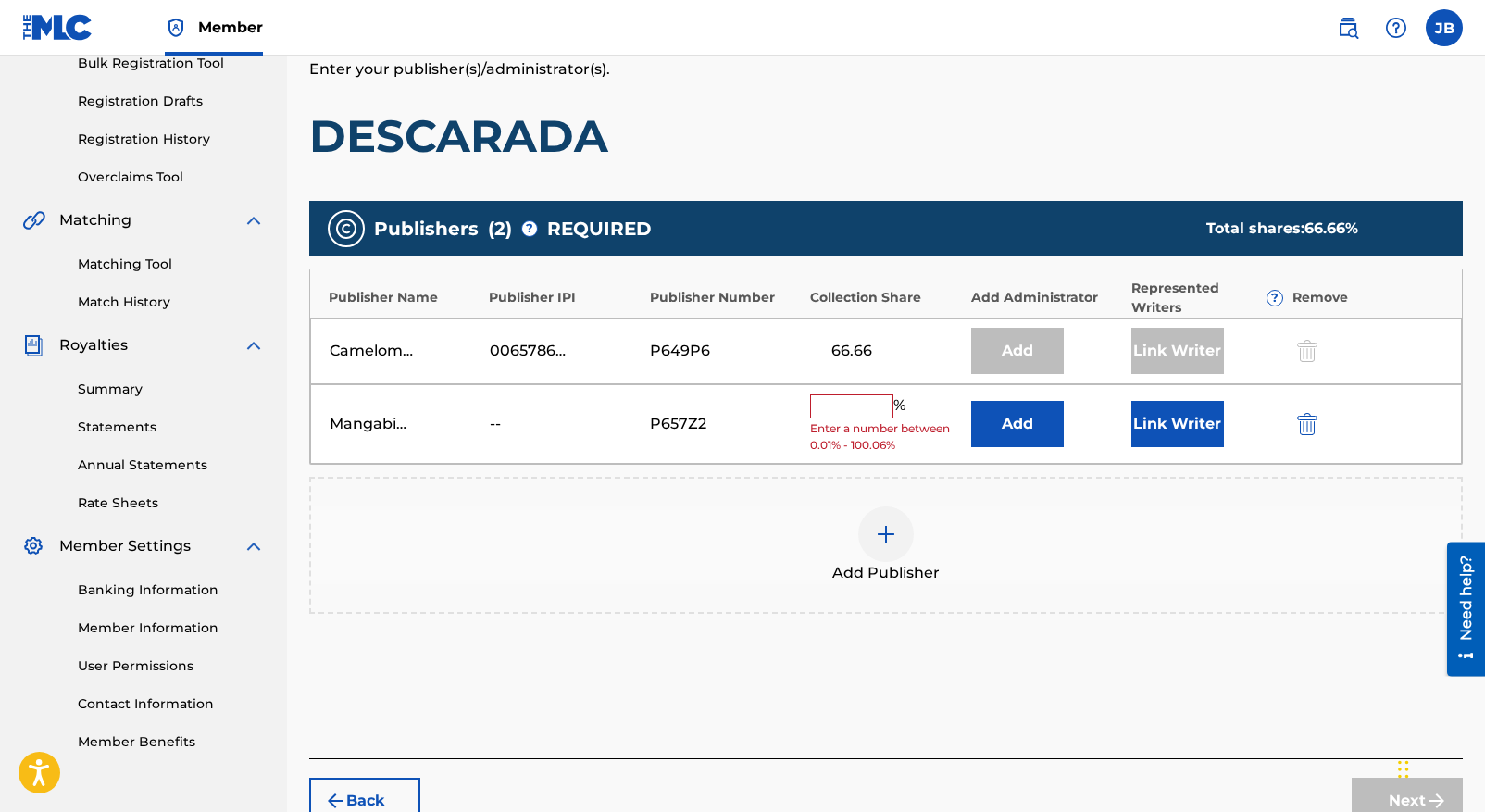
click at [835, 406] on input "text" at bounding box center [852, 406] width 83 height 24
type input "33.33"
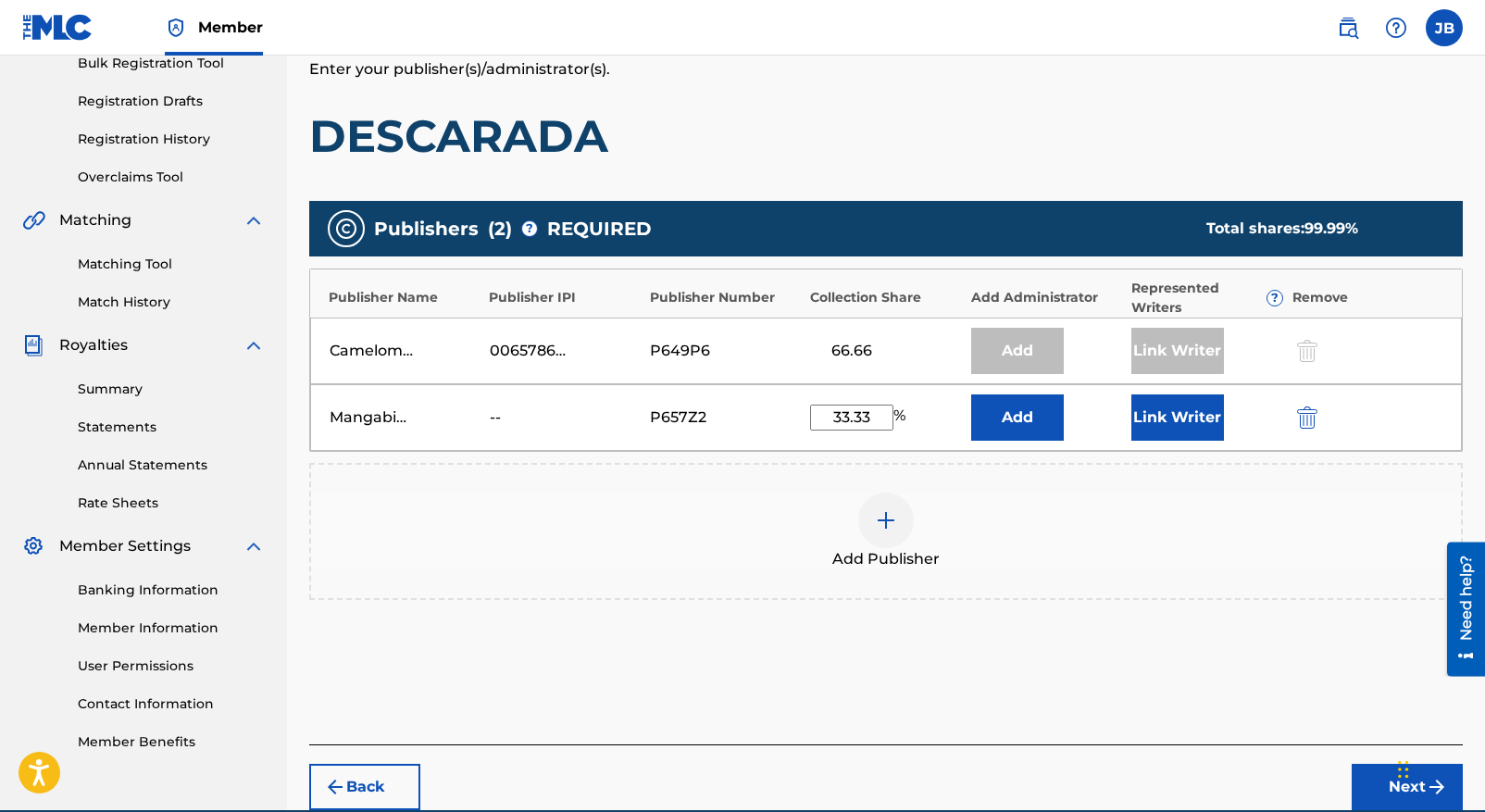
click at [1079, 521] on div "Add Publisher" at bounding box center [886, 531] width 1150 height 78
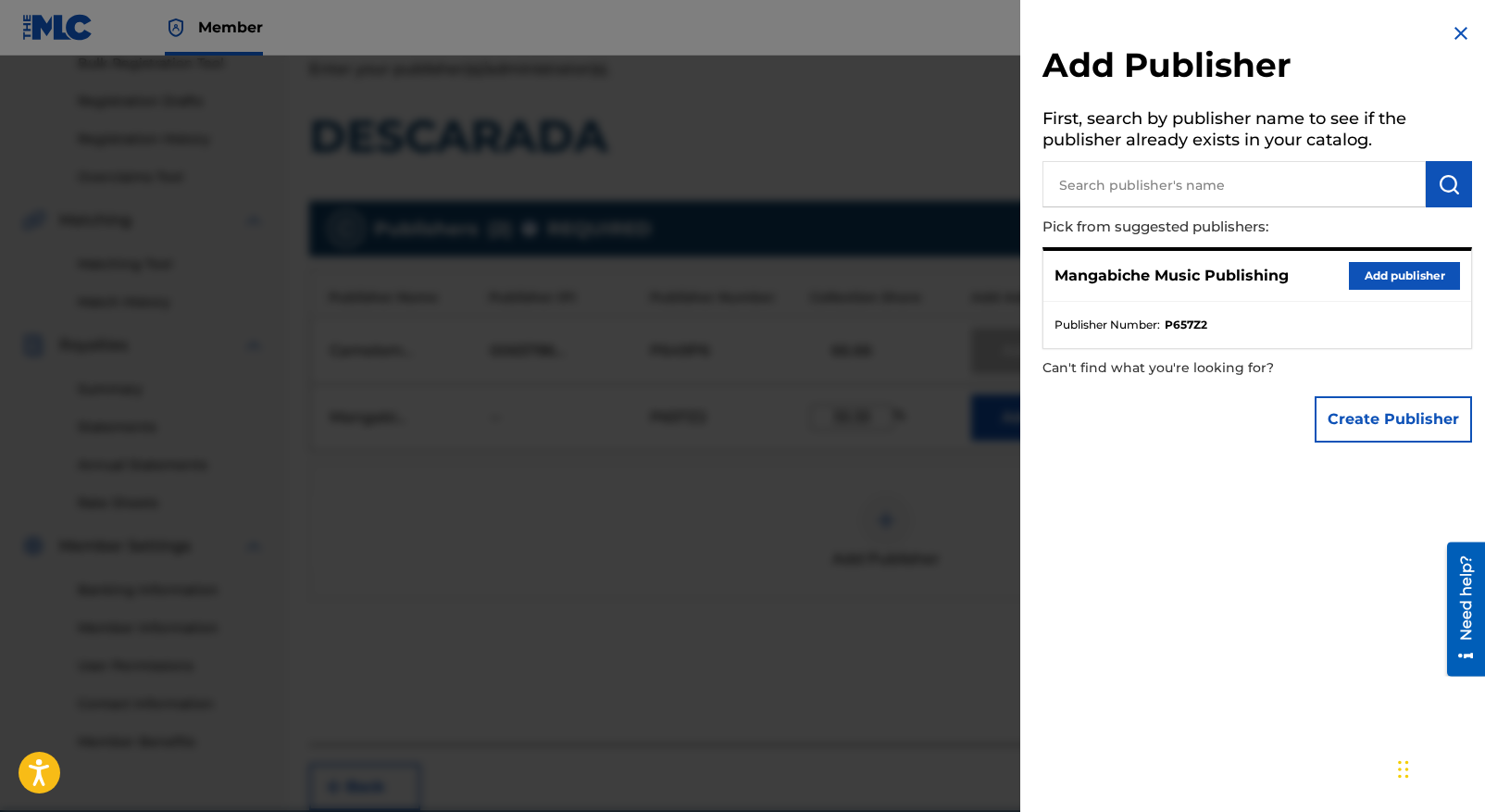
click at [1390, 273] on button "Add publisher" at bounding box center [1405, 275] width 111 height 27
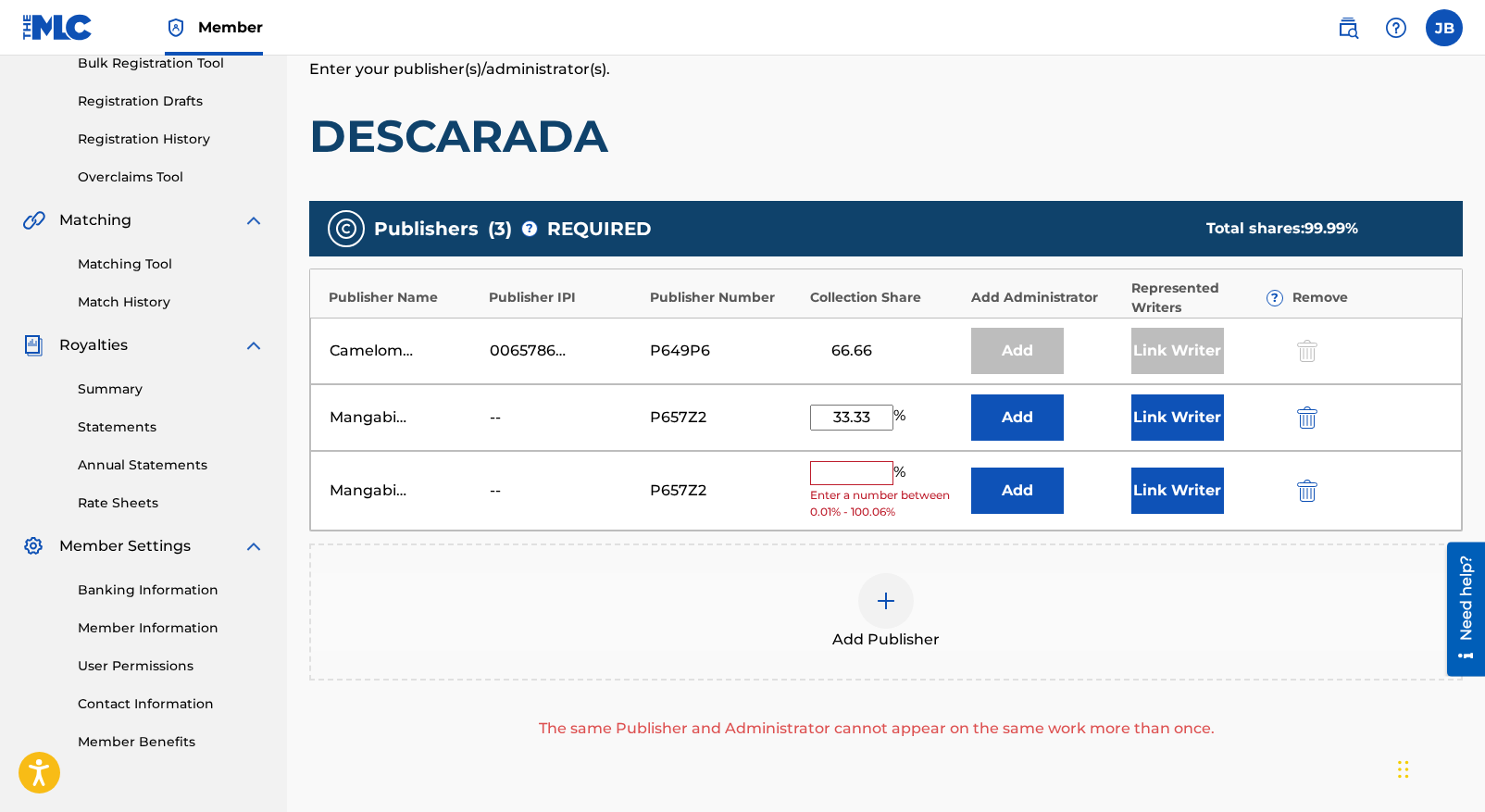
click at [1308, 491] on img "submit" at bounding box center [1308, 490] width 21 height 22
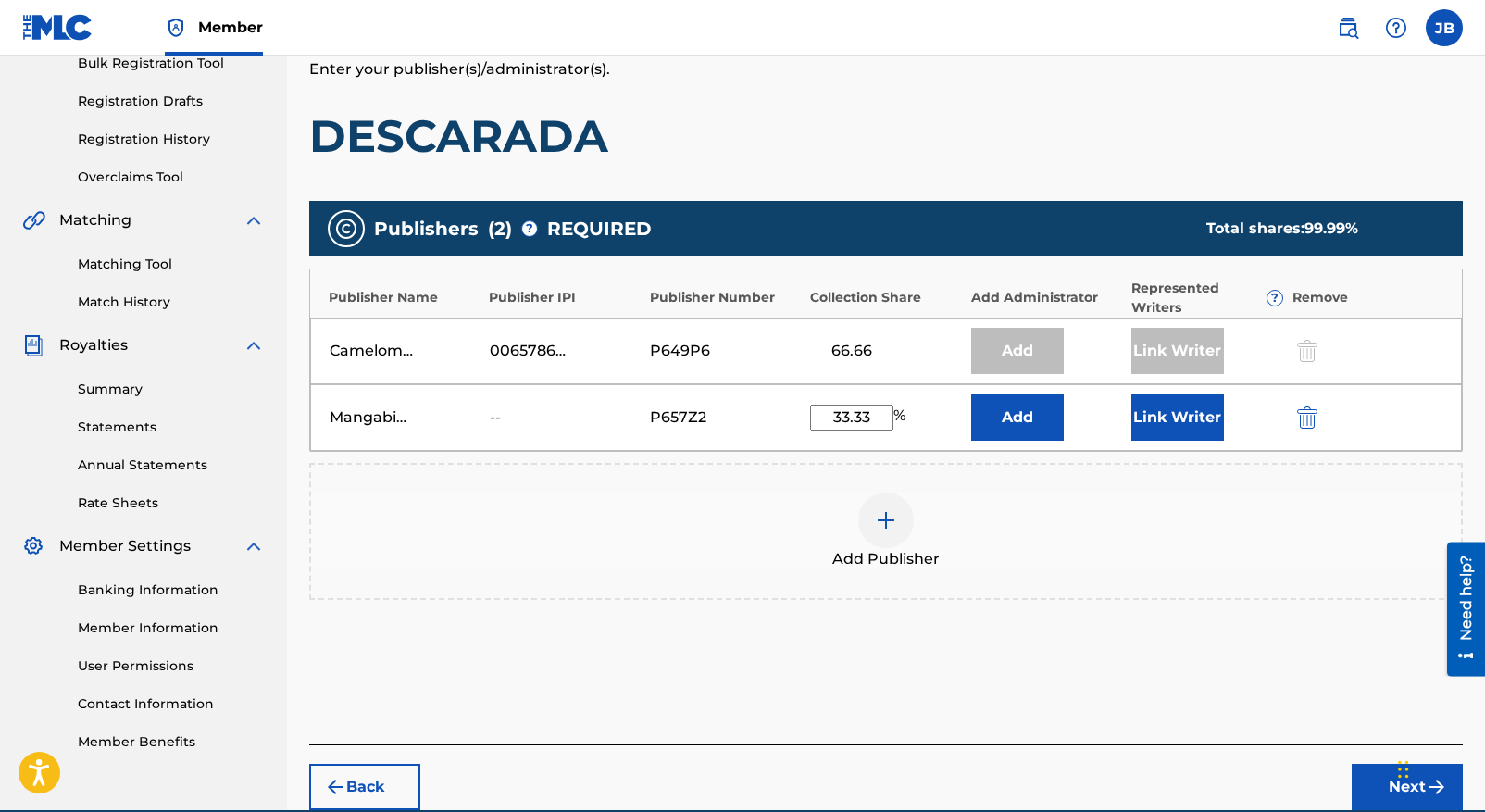
click at [1405, 786] on div "Chat Widget" at bounding box center [1440, 768] width 93 height 89
click at [1389, 790] on button "Next" at bounding box center [1406, 786] width 111 height 46
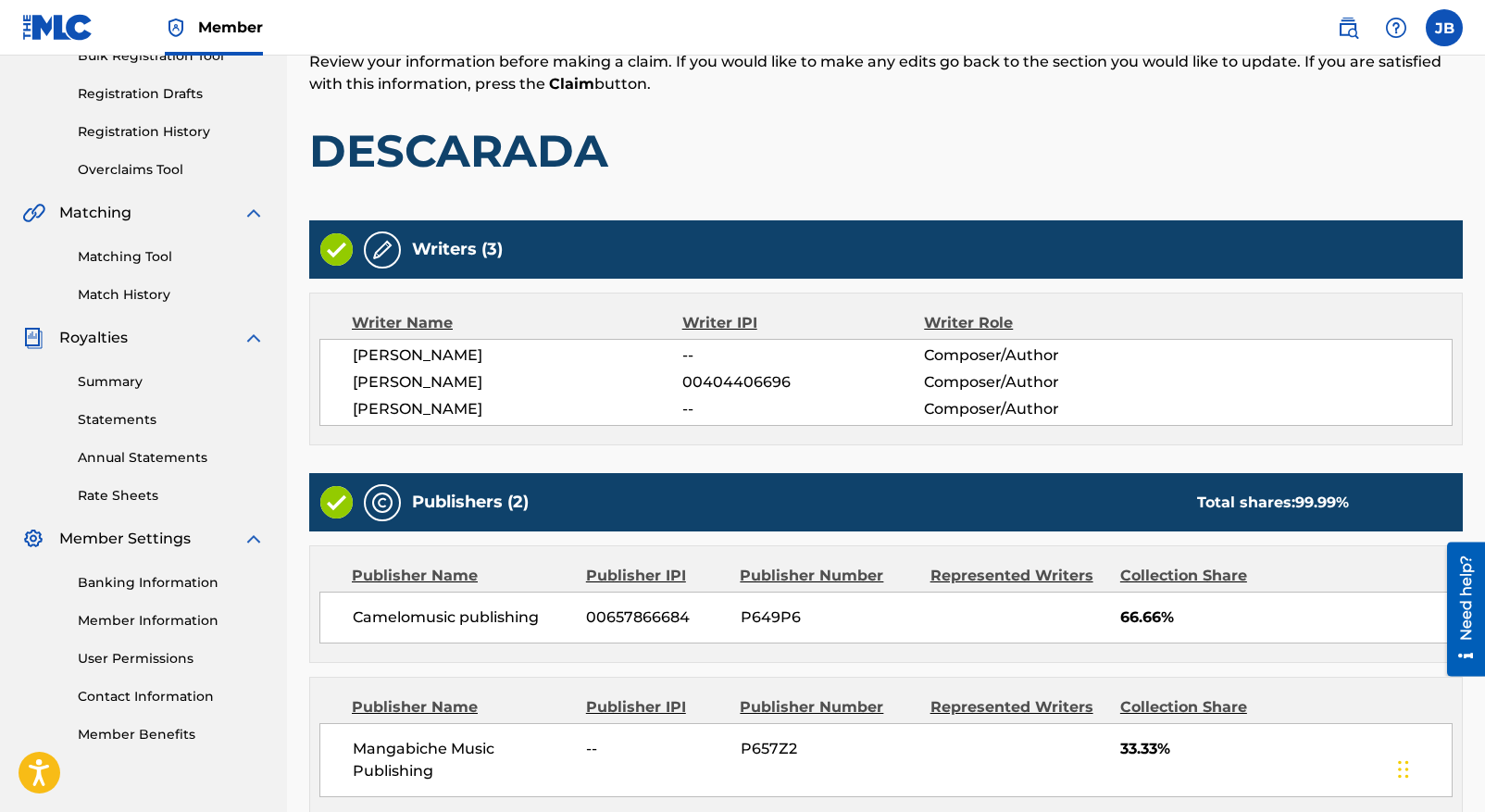
scroll to position [476, 0]
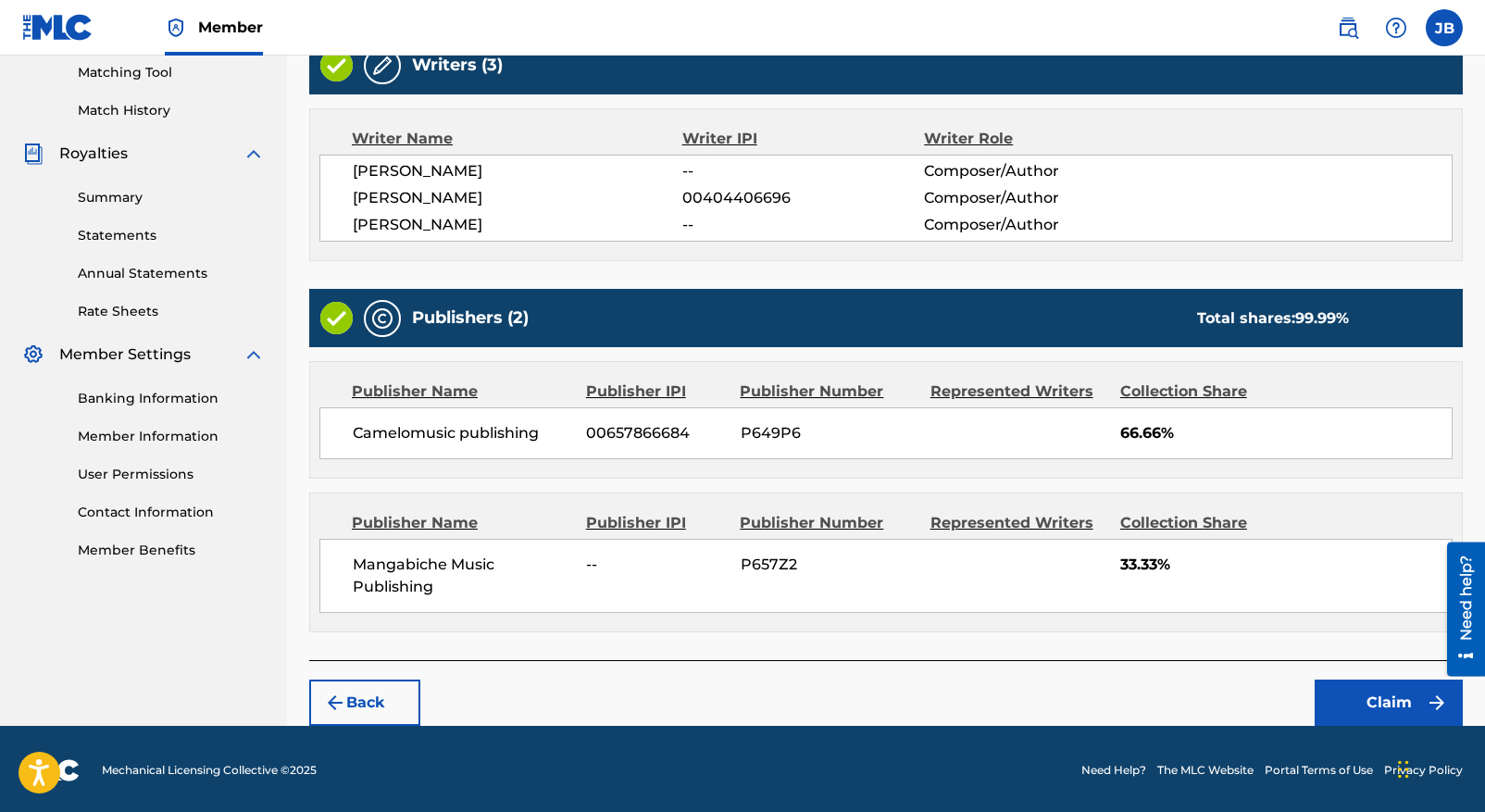
click at [1395, 696] on button "Claim" at bounding box center [1389, 702] width 148 height 46
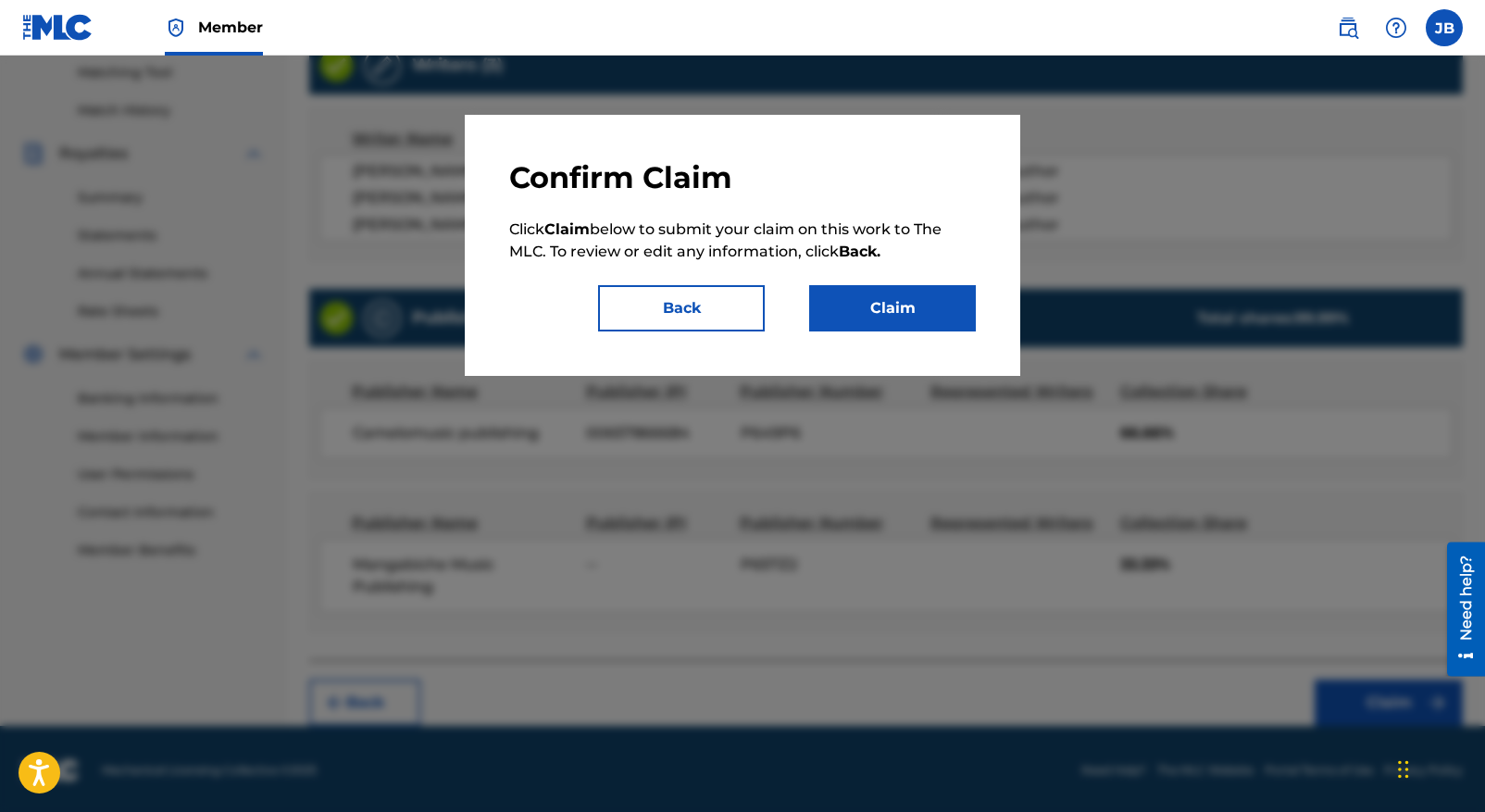
click at [882, 307] on button "Claim" at bounding box center [893, 308] width 166 height 46
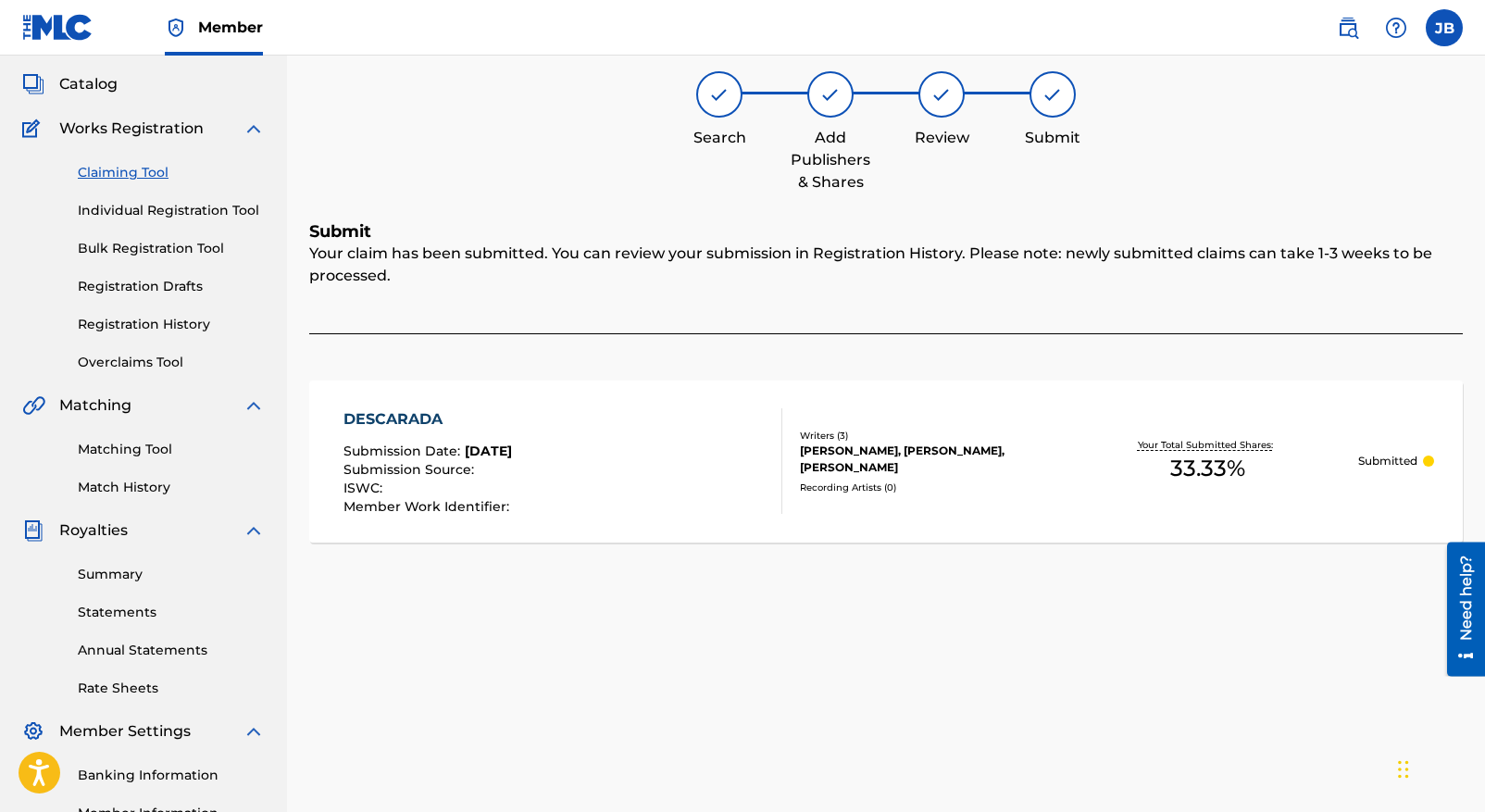
scroll to position [83, 0]
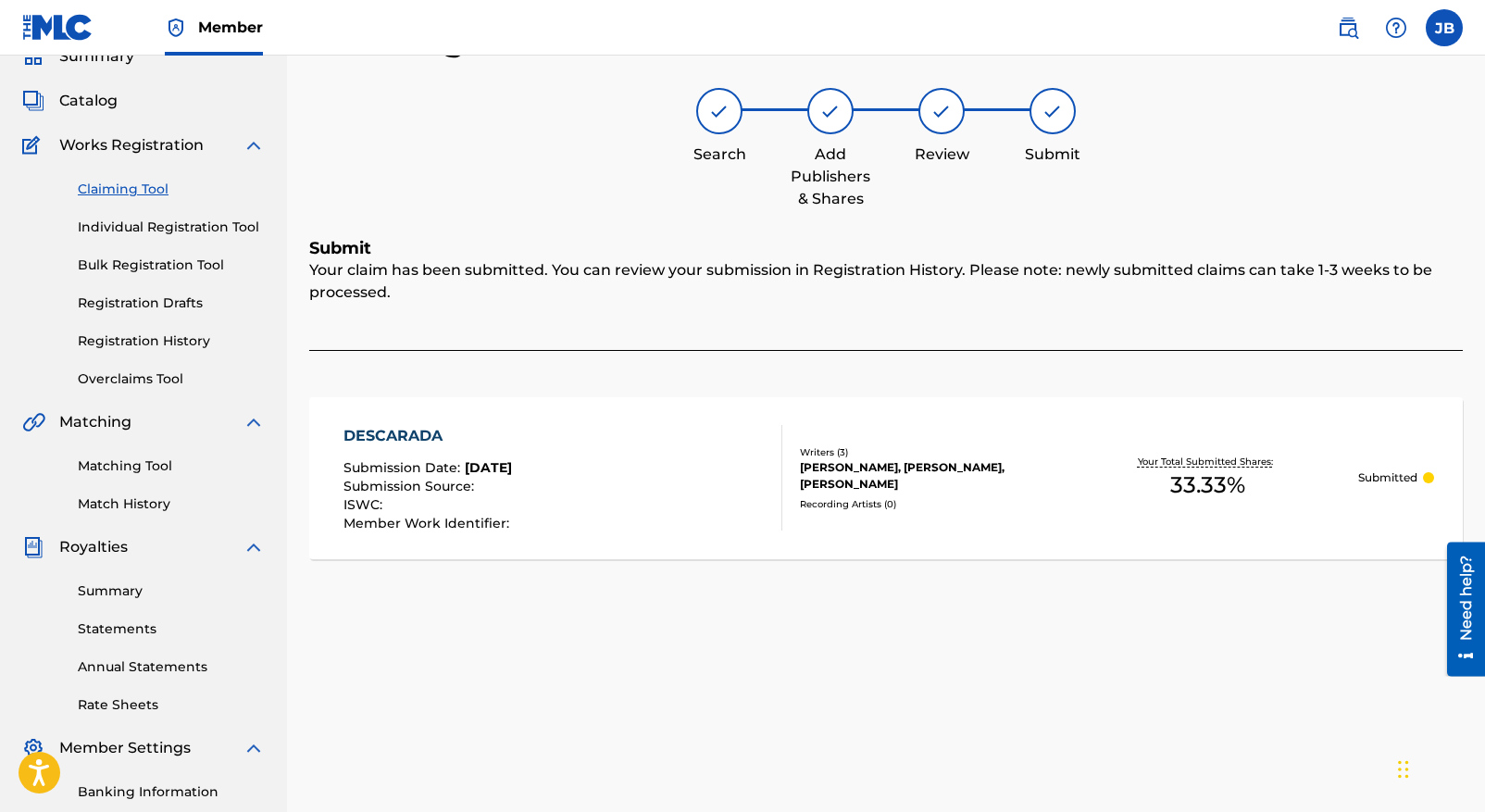
click at [116, 187] on link "Claiming Tool" at bounding box center [171, 189] width 187 height 20
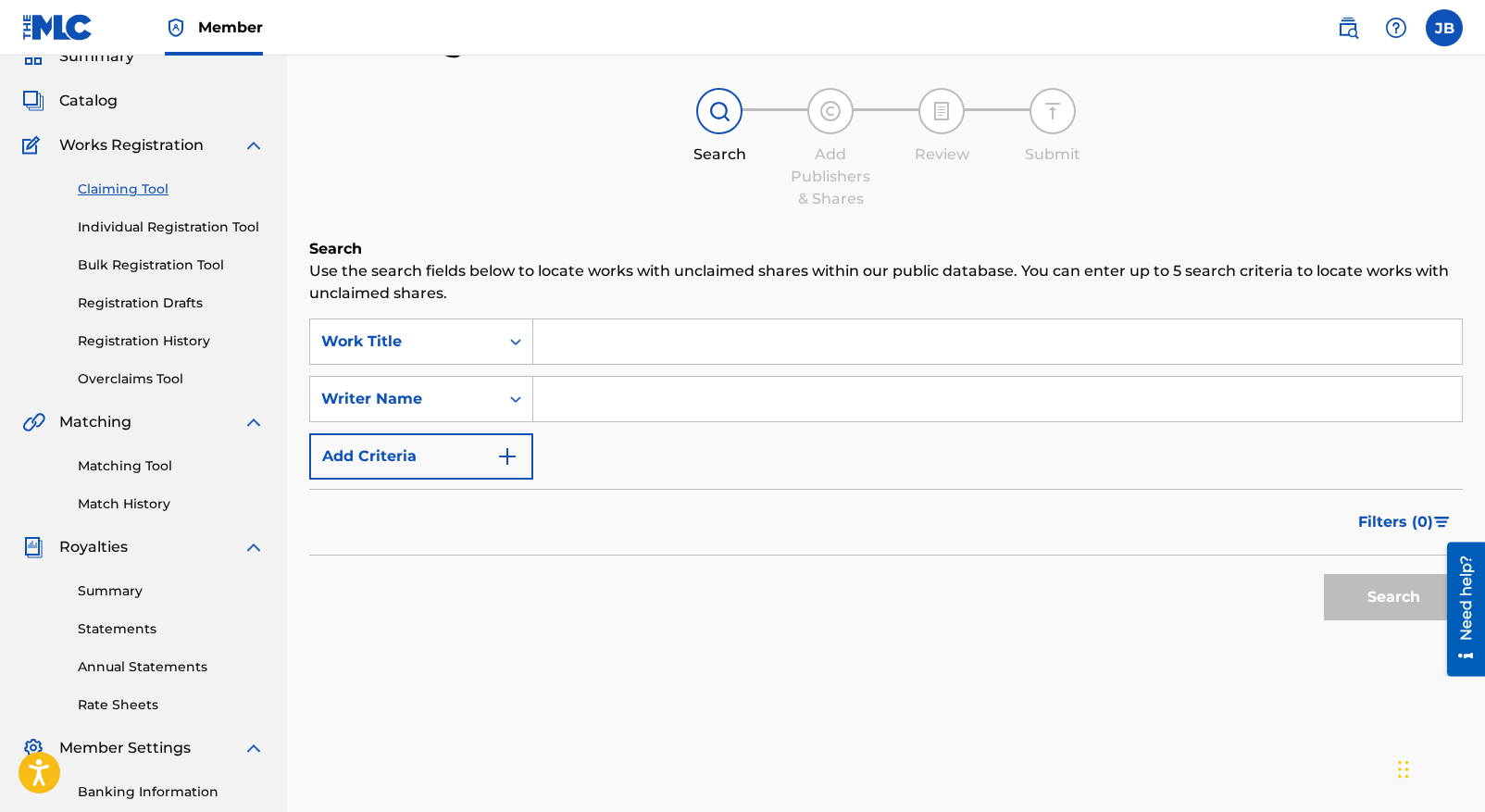
scroll to position [0, 0]
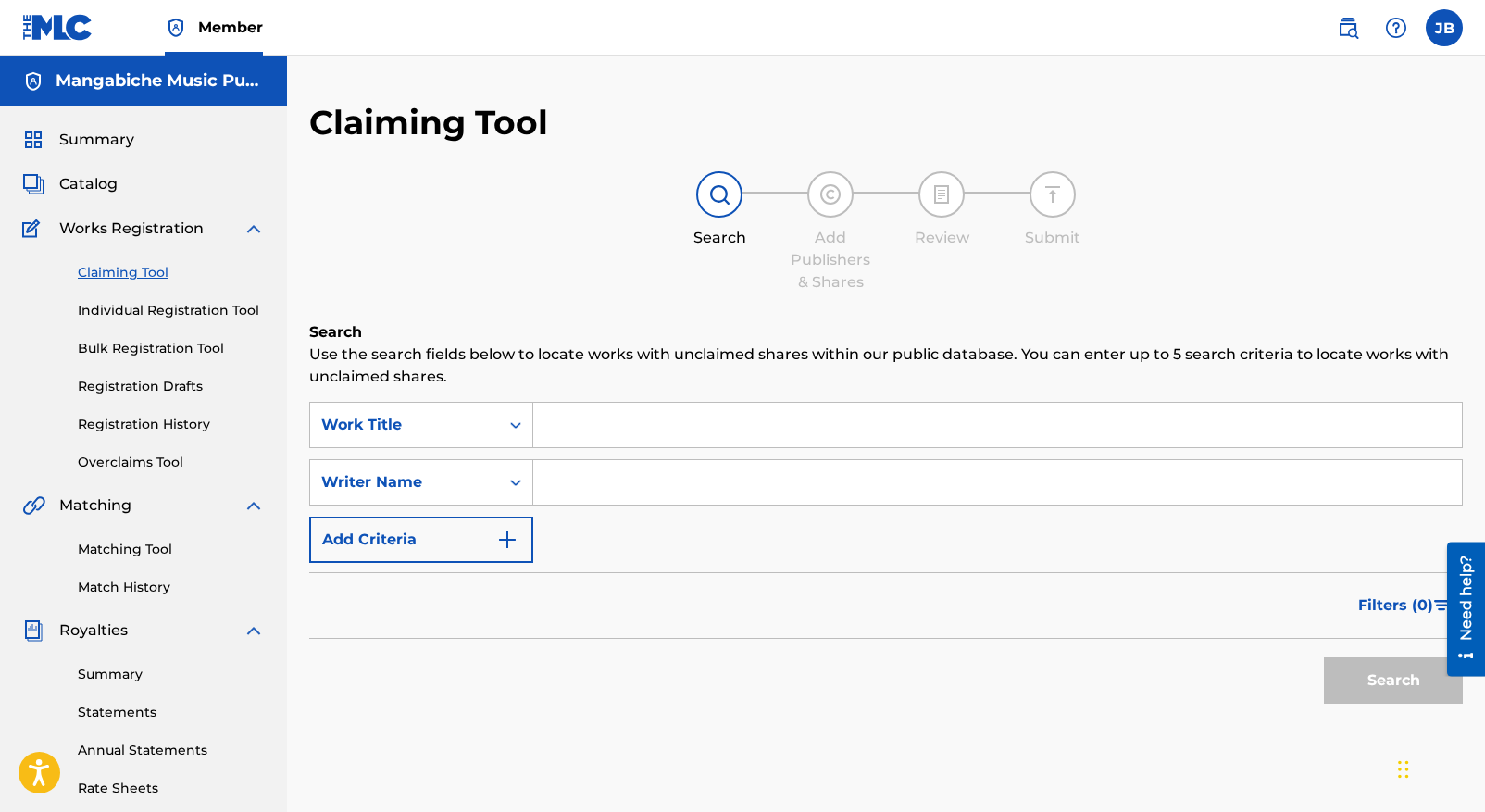
click at [559, 423] on input "Search Form" at bounding box center [998, 424] width 929 height 44
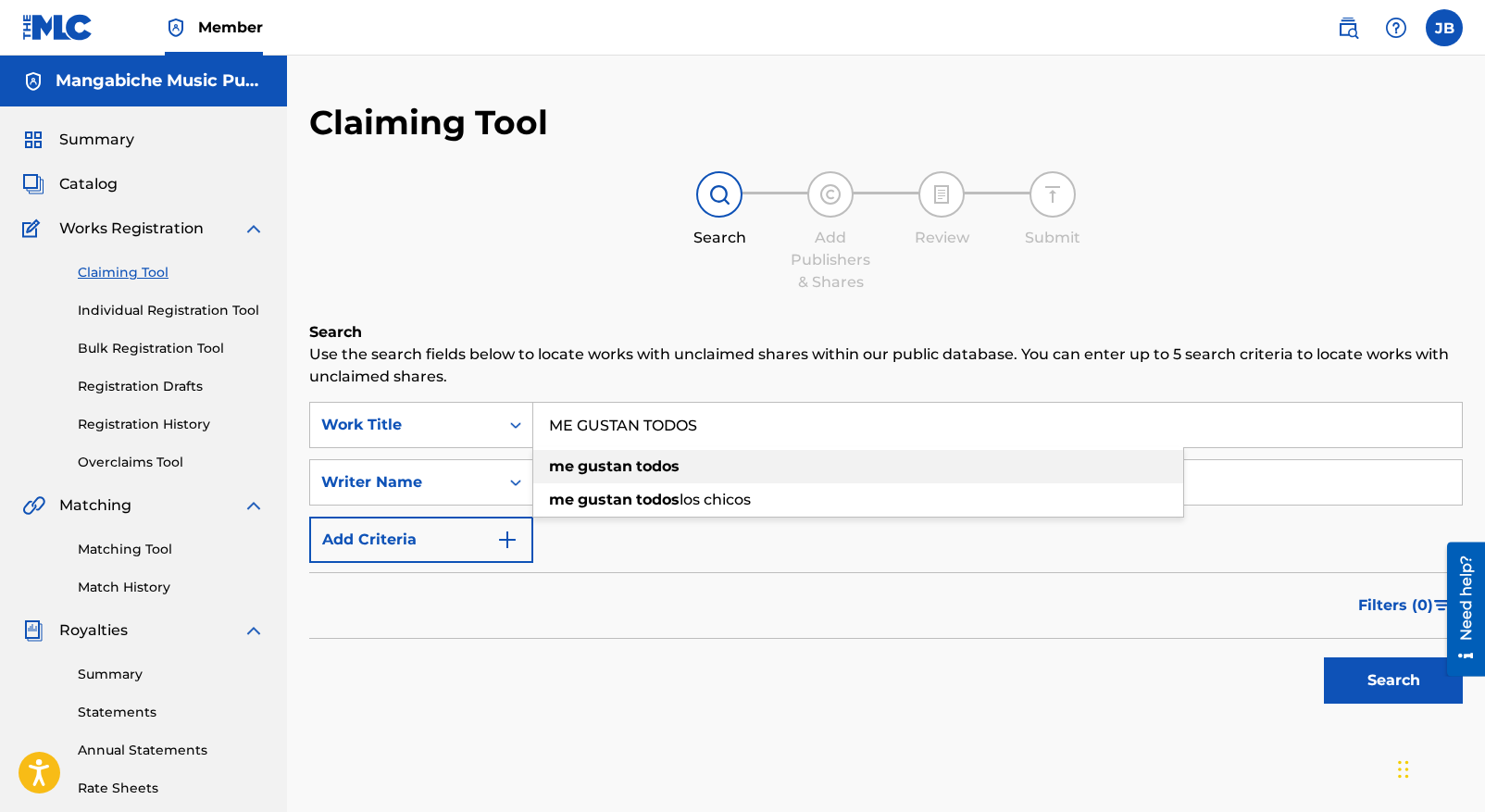
click at [610, 462] on strong "gustan" at bounding box center [605, 466] width 55 height 18
type input "me gustan todos"
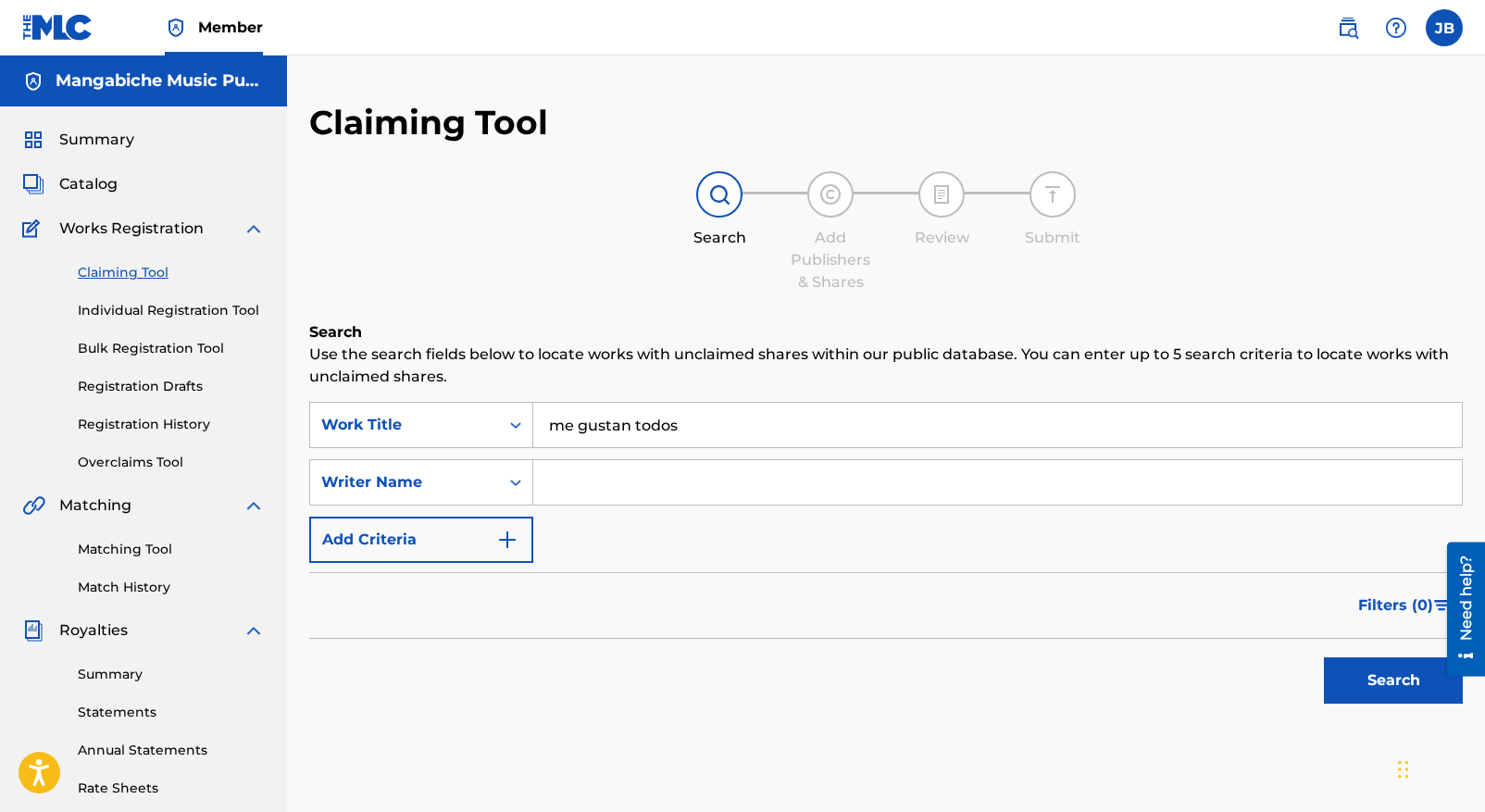
click at [568, 478] on input "Search Form" at bounding box center [998, 482] width 929 height 44
type input "[PERSON_NAME]"
click at [1382, 687] on button "Search" at bounding box center [1393, 680] width 139 height 46
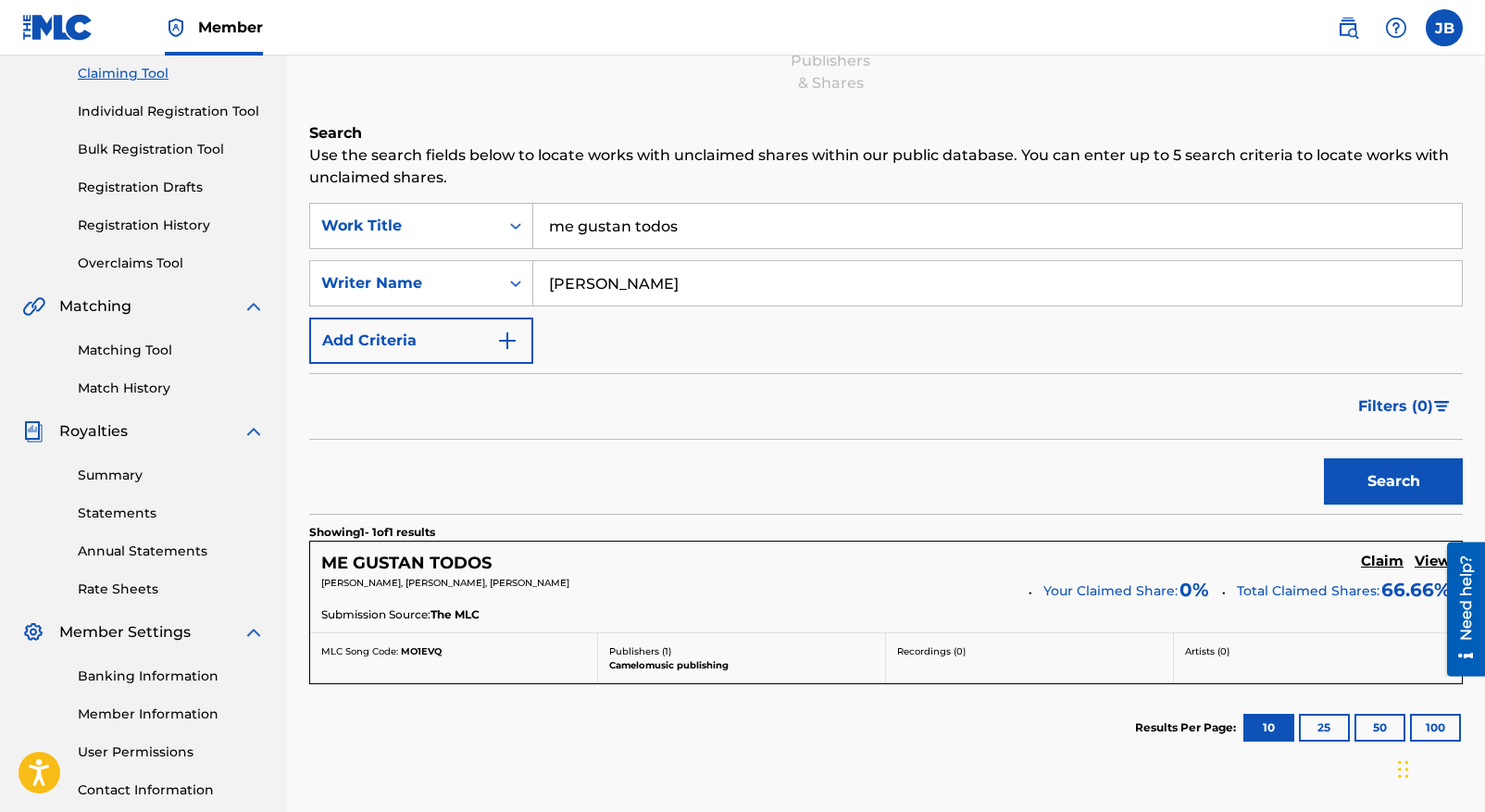
scroll to position [339, 0]
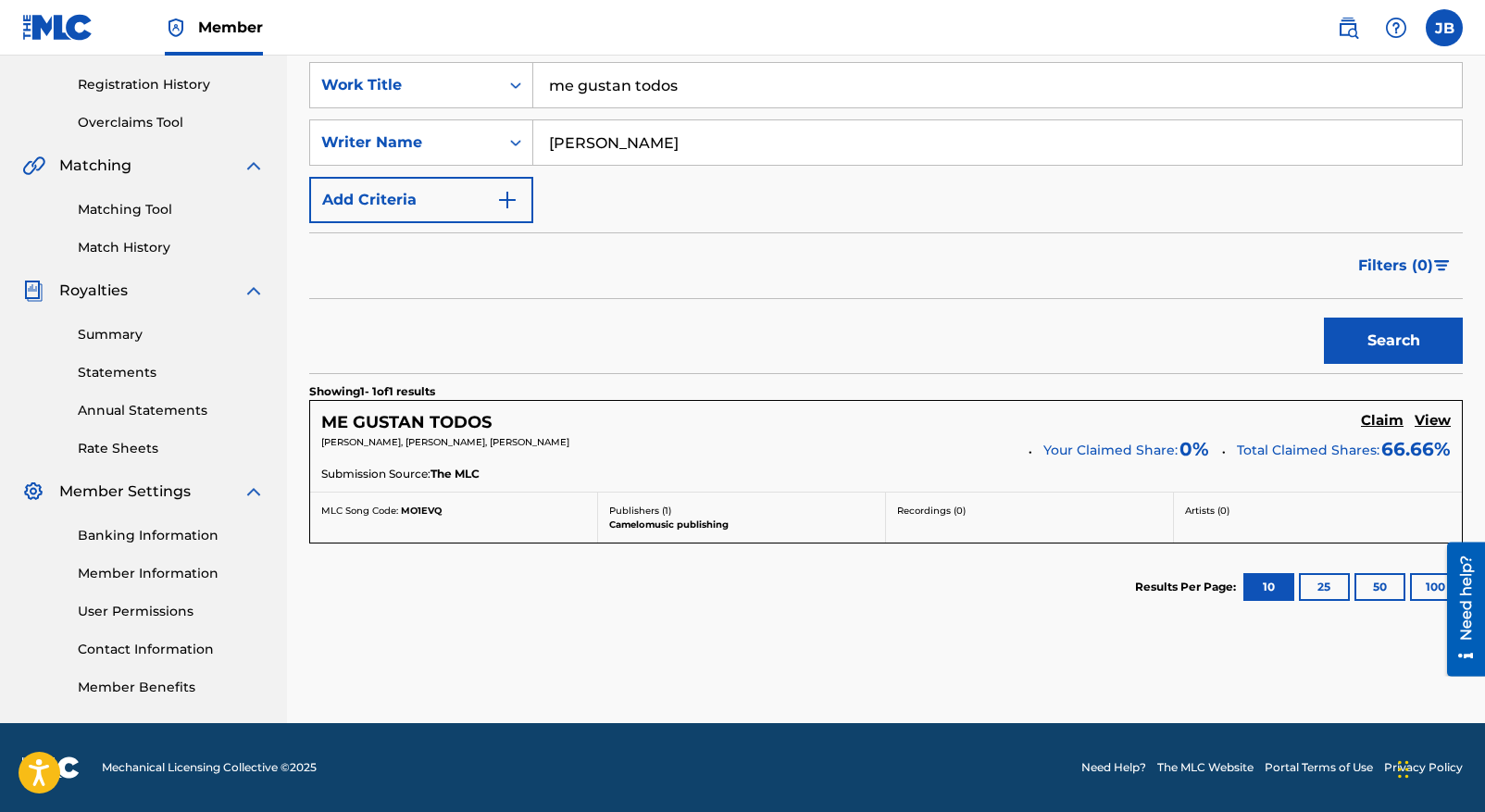
click at [1432, 422] on h5 "View" at bounding box center [1433, 421] width 36 height 18
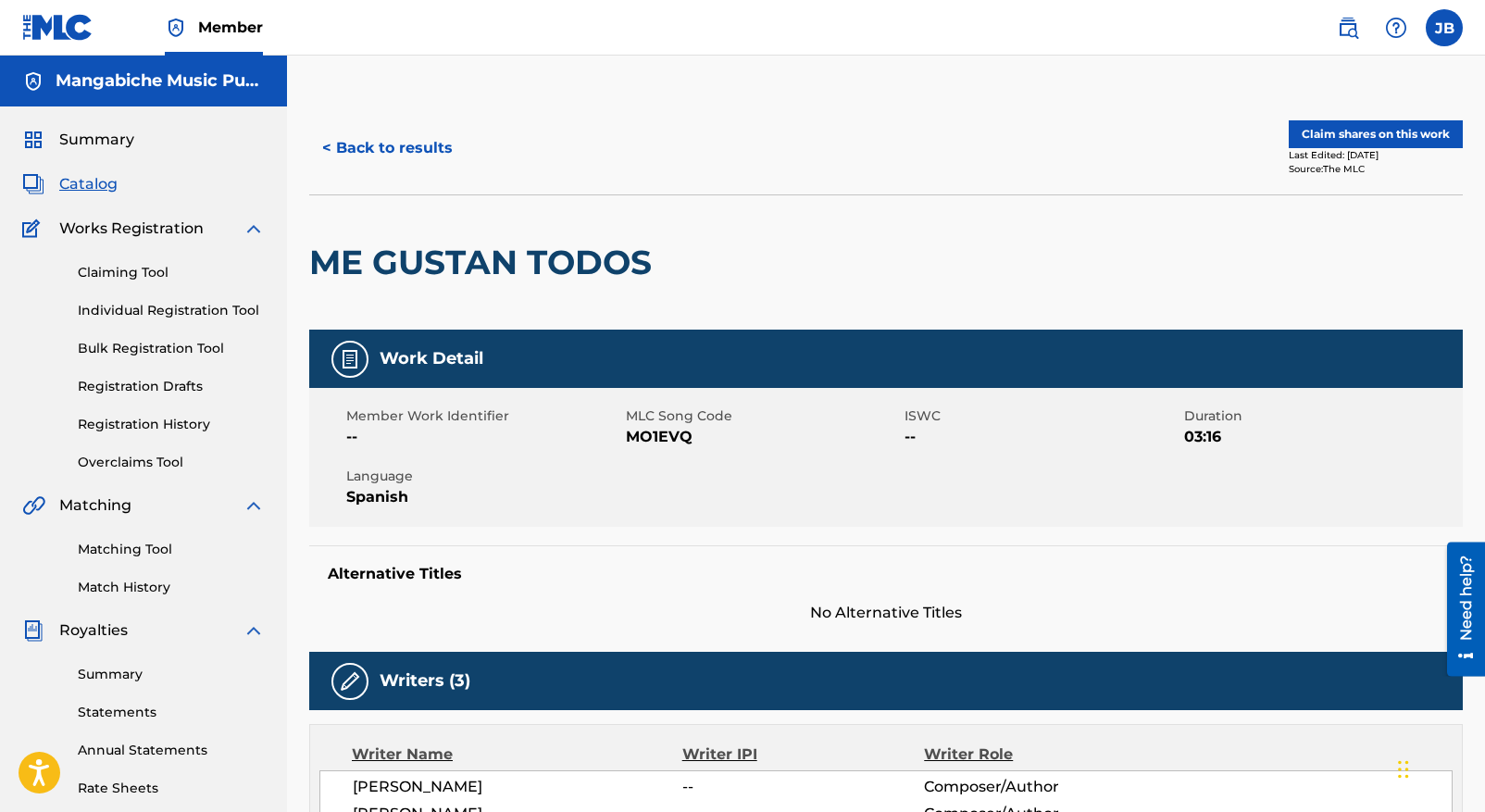
click at [1350, 140] on button "Claim shares on this work" at bounding box center [1376, 133] width 174 height 27
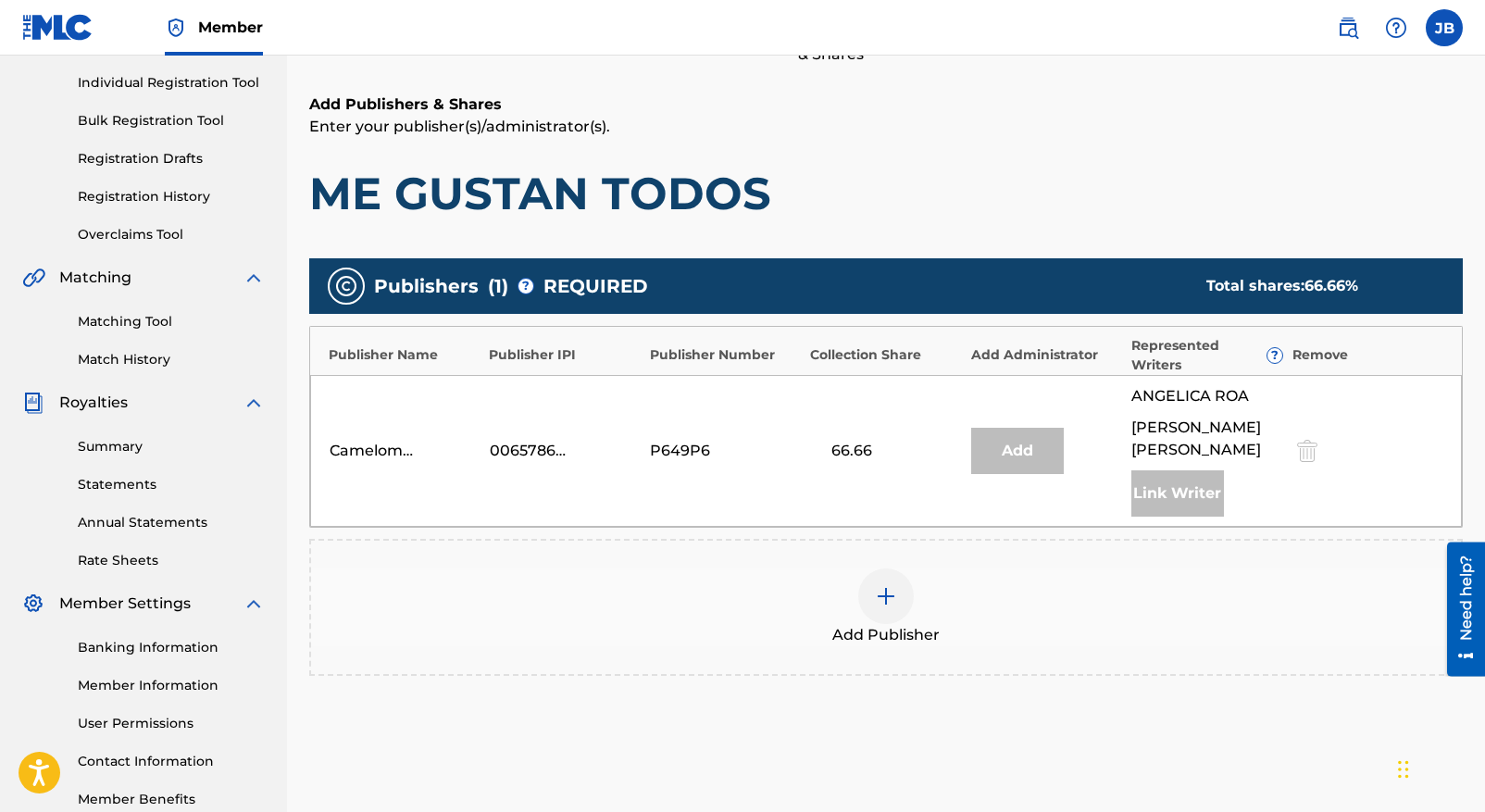
scroll to position [235, 0]
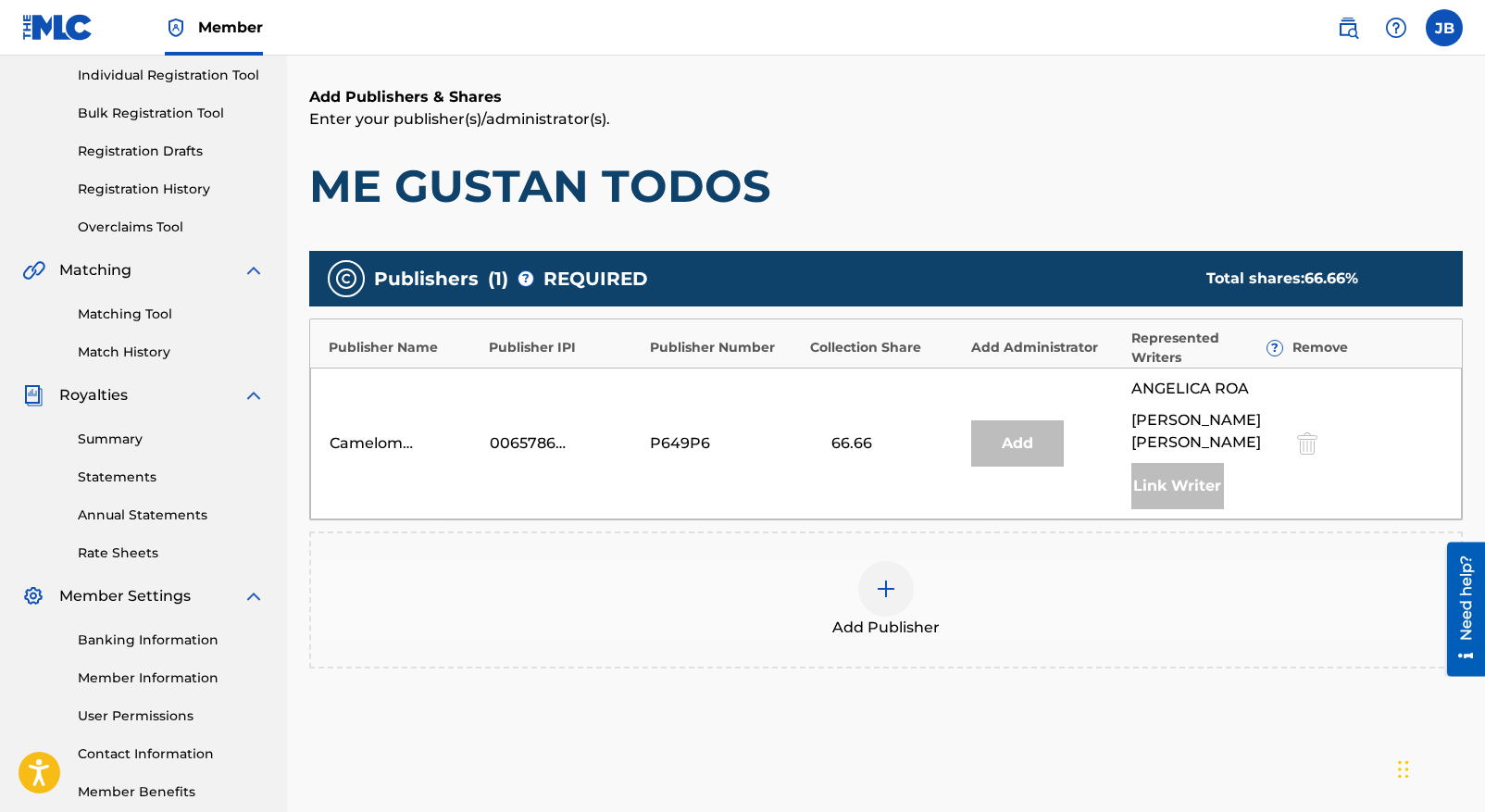
click at [889, 578] on img at bounding box center [885, 588] width 22 height 22
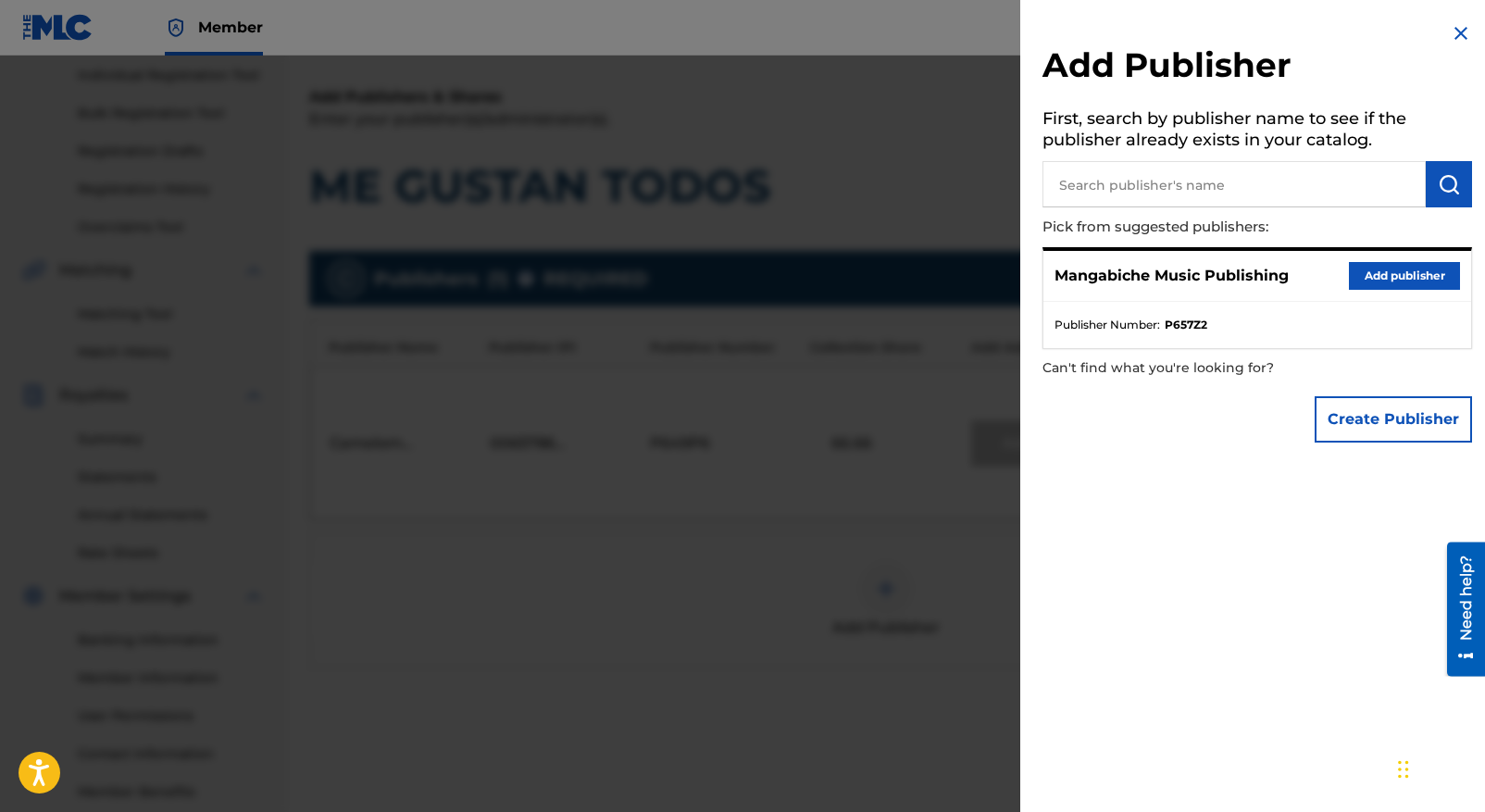
click at [1386, 274] on button "Add publisher" at bounding box center [1405, 275] width 111 height 27
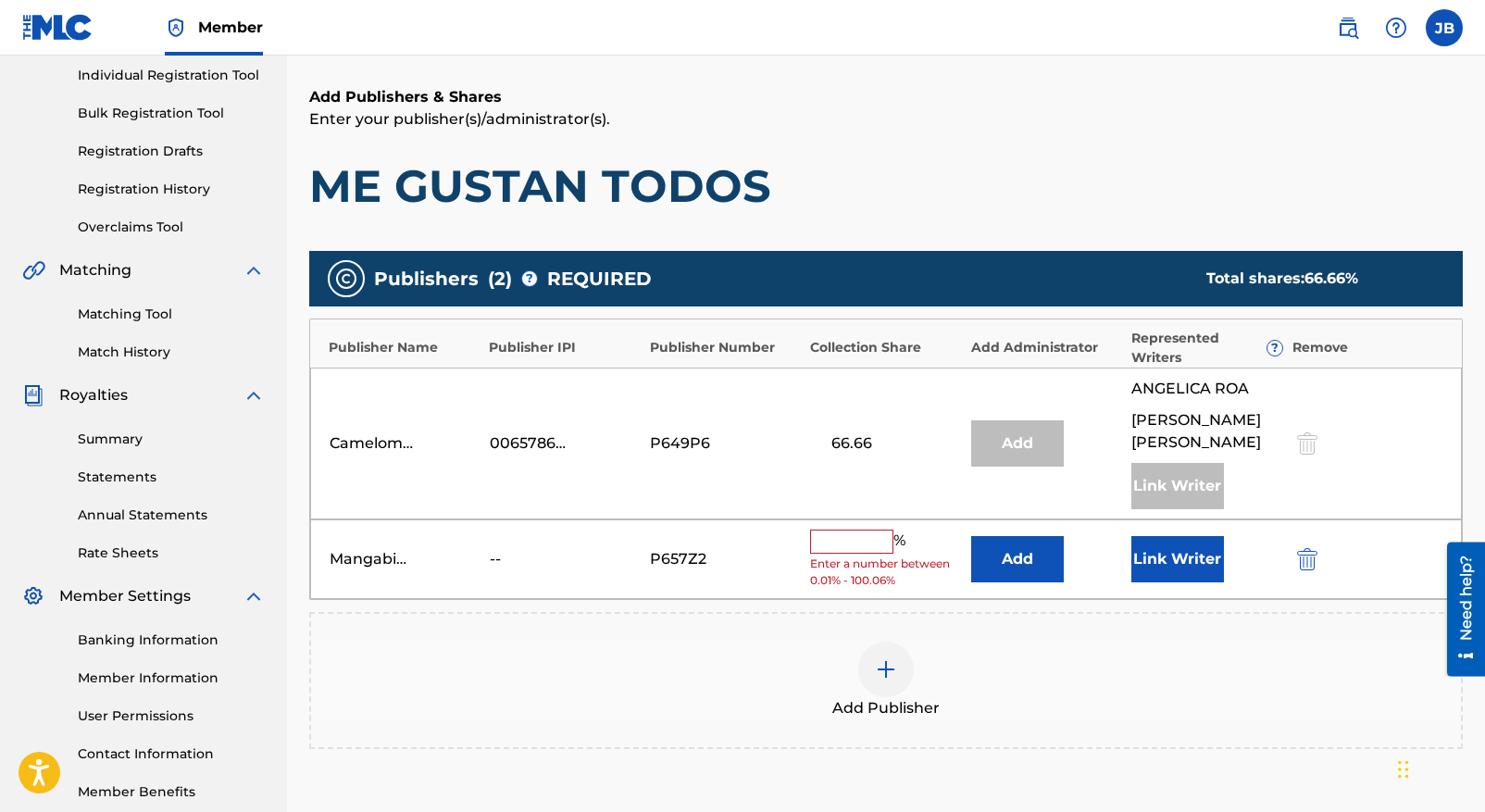
click at [819, 529] on input "text" at bounding box center [852, 541] width 83 height 24
type input "33.33"
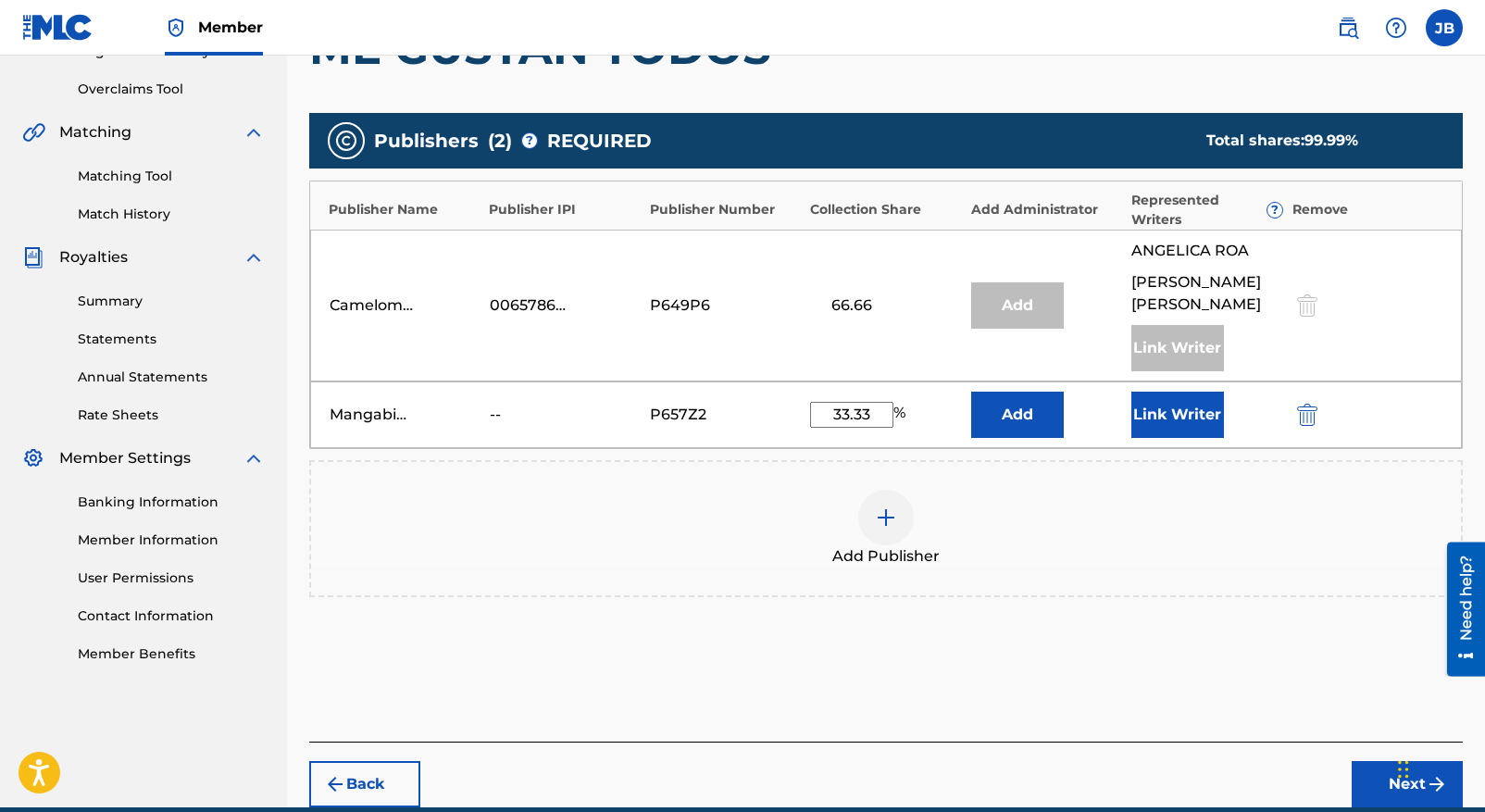
scroll to position [435, 0]
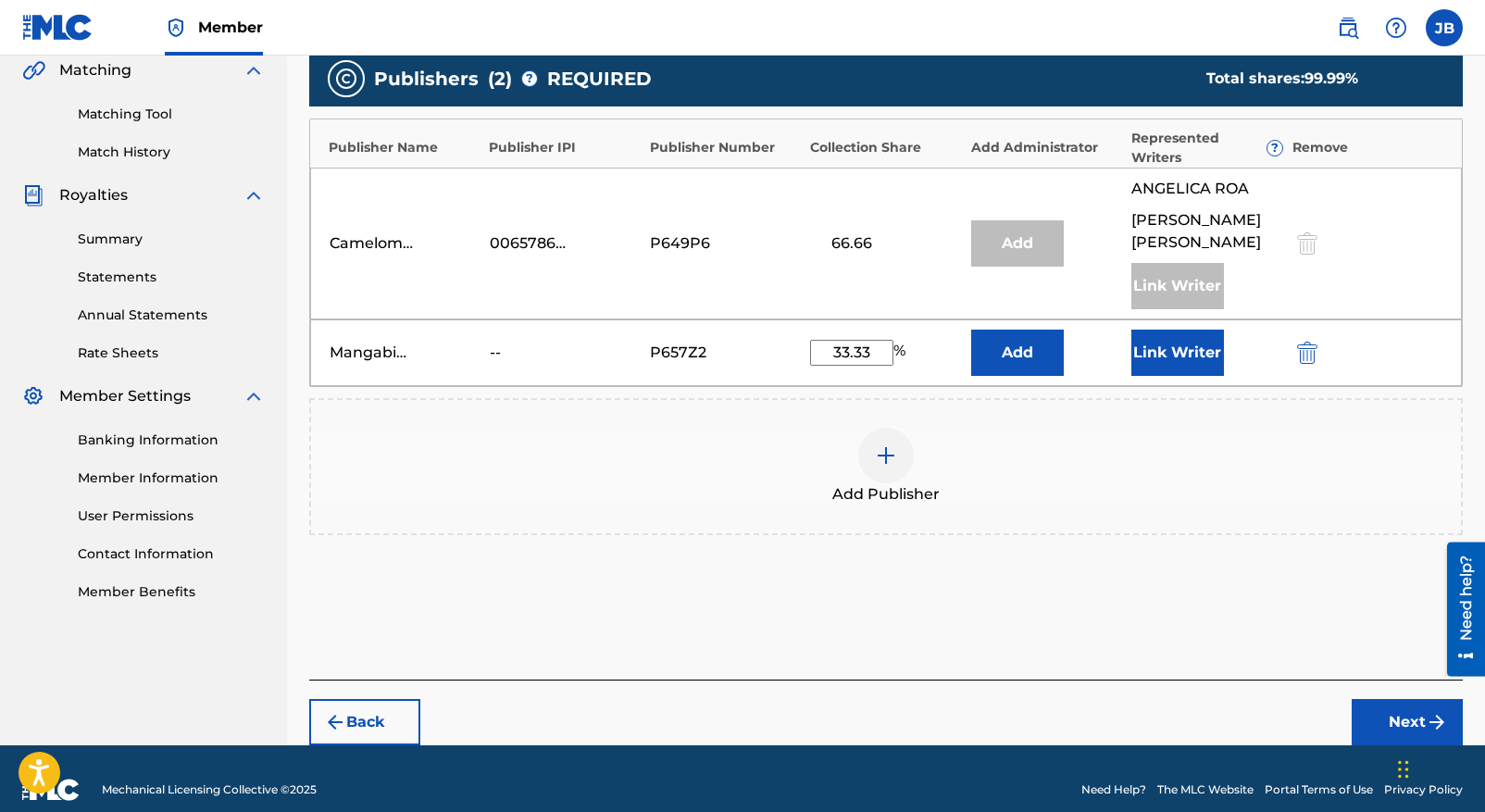
click at [1175, 333] on button "Link Writer" at bounding box center [1178, 353] width 93 height 46
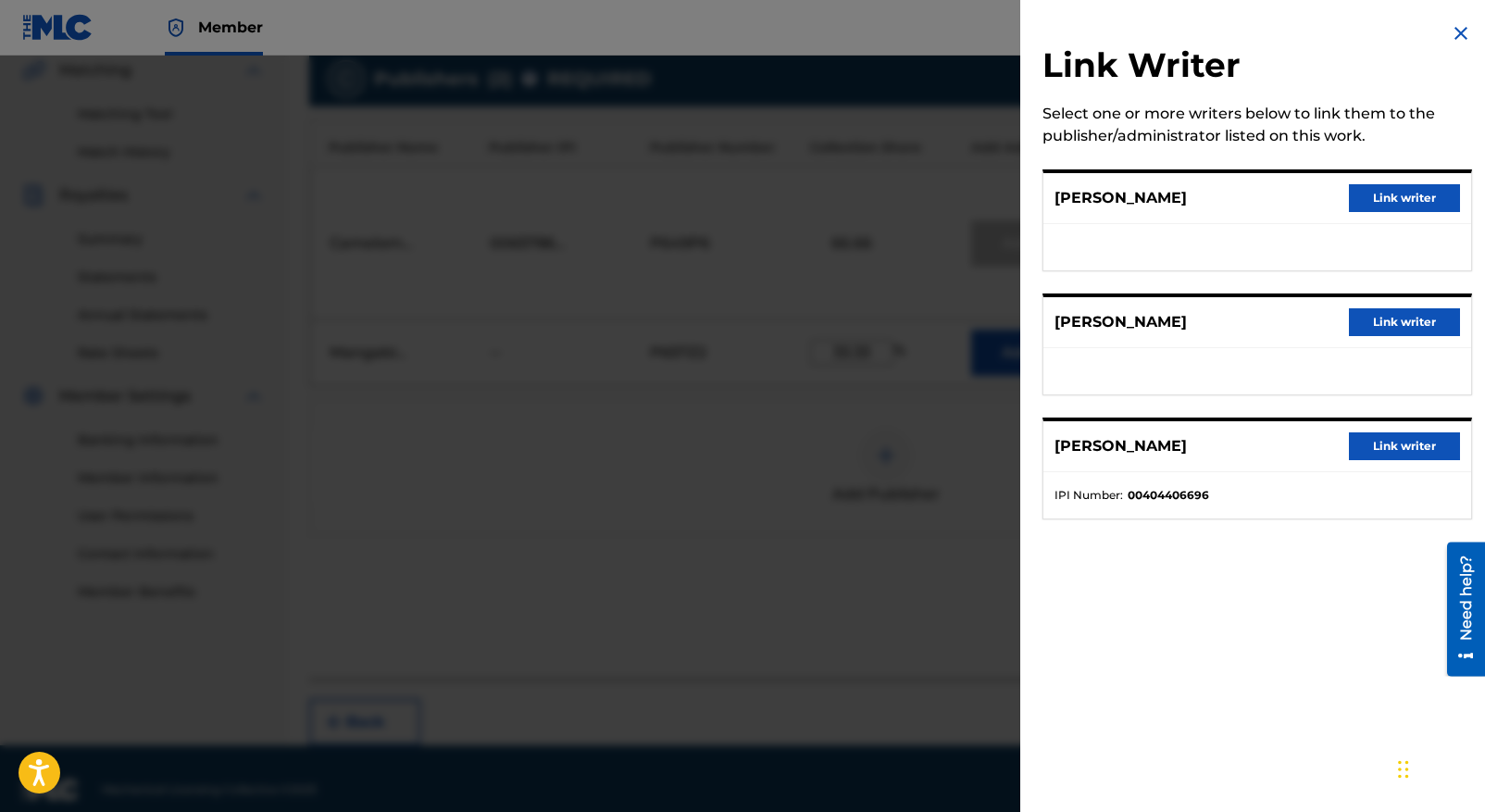
click at [1408, 198] on button "Link writer" at bounding box center [1405, 198] width 111 height 27
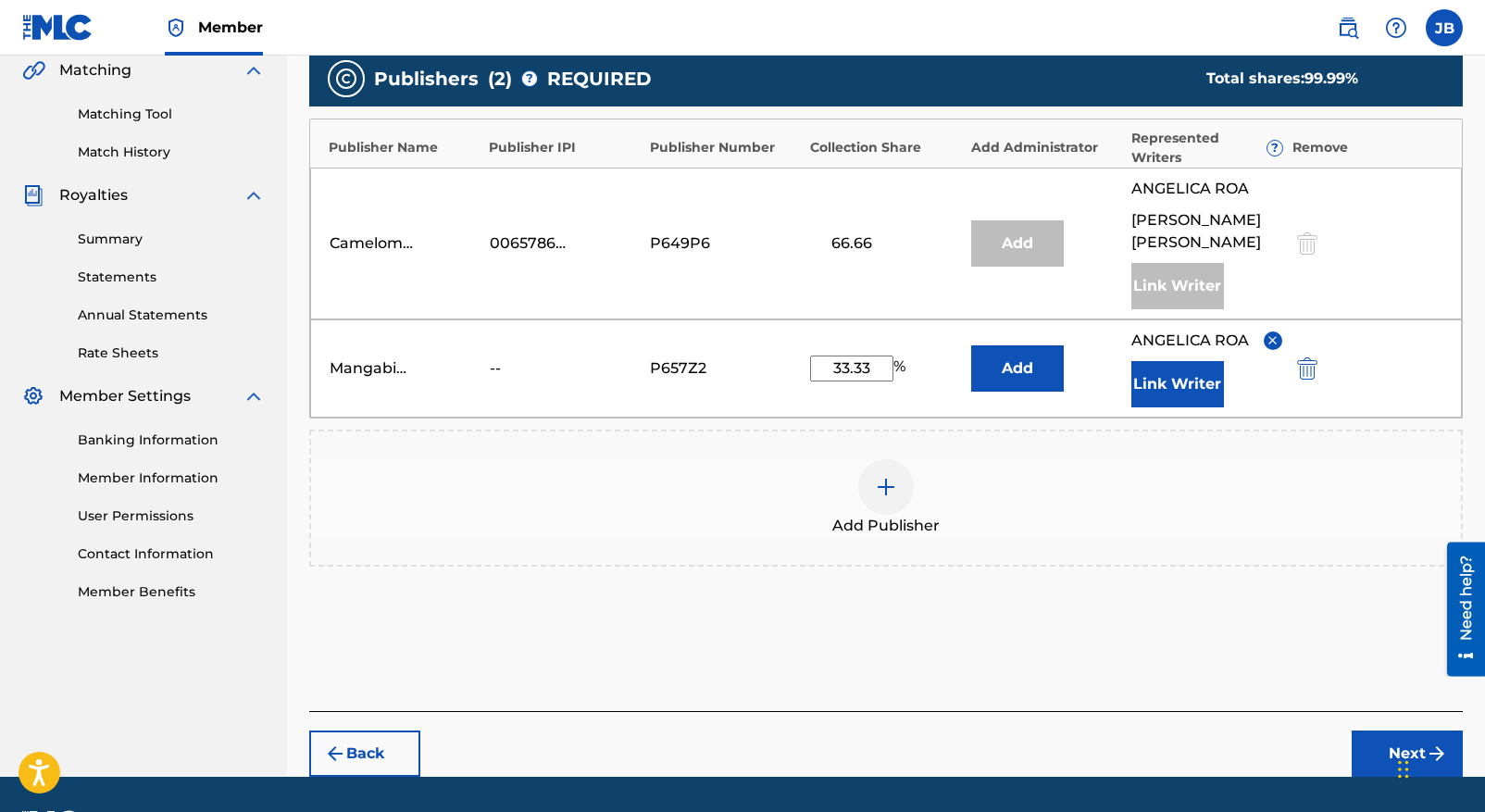
click at [1183, 363] on button "Link Writer" at bounding box center [1178, 384] width 93 height 46
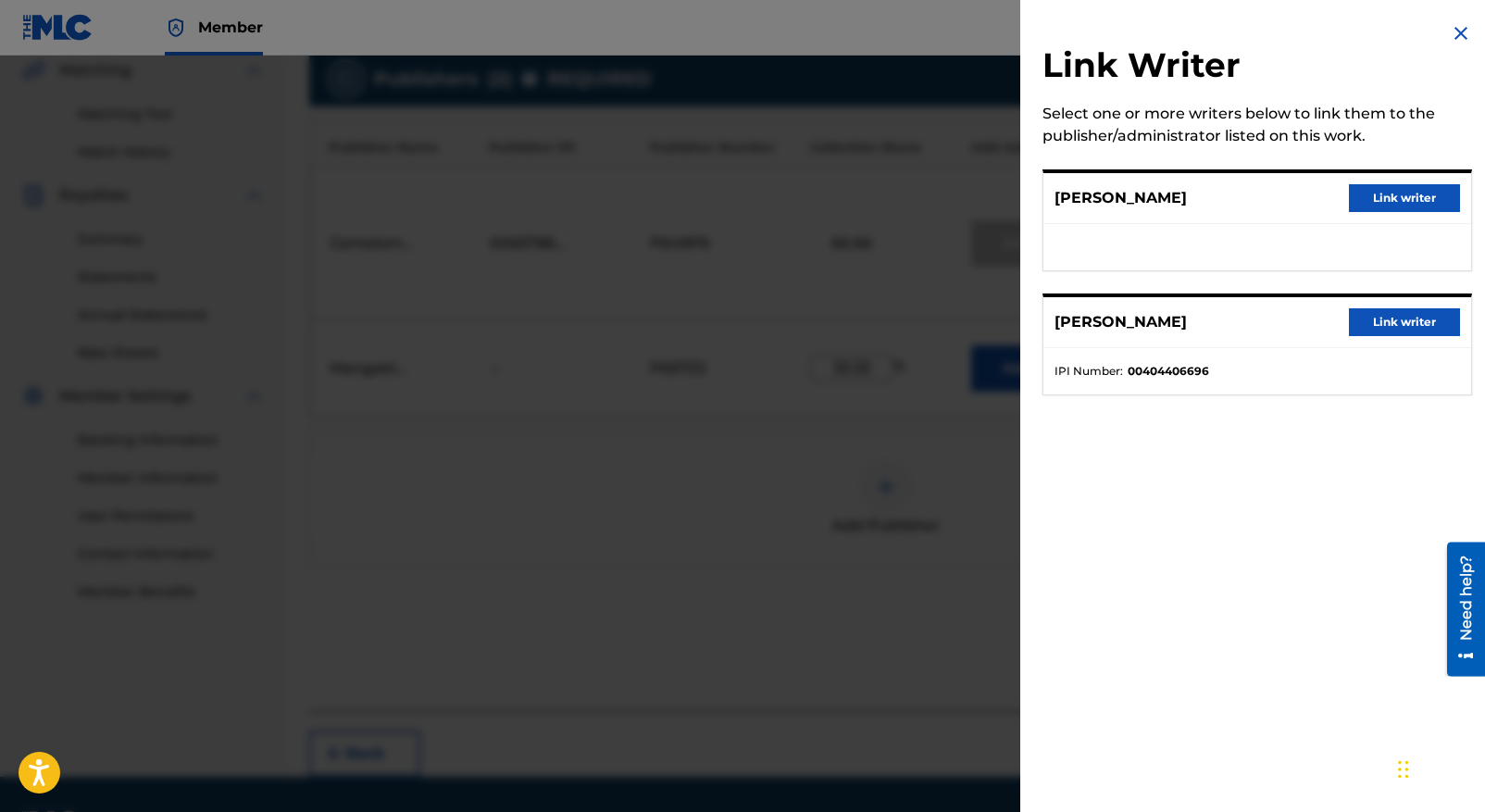
click at [1414, 315] on button "Link writer" at bounding box center [1405, 321] width 111 height 27
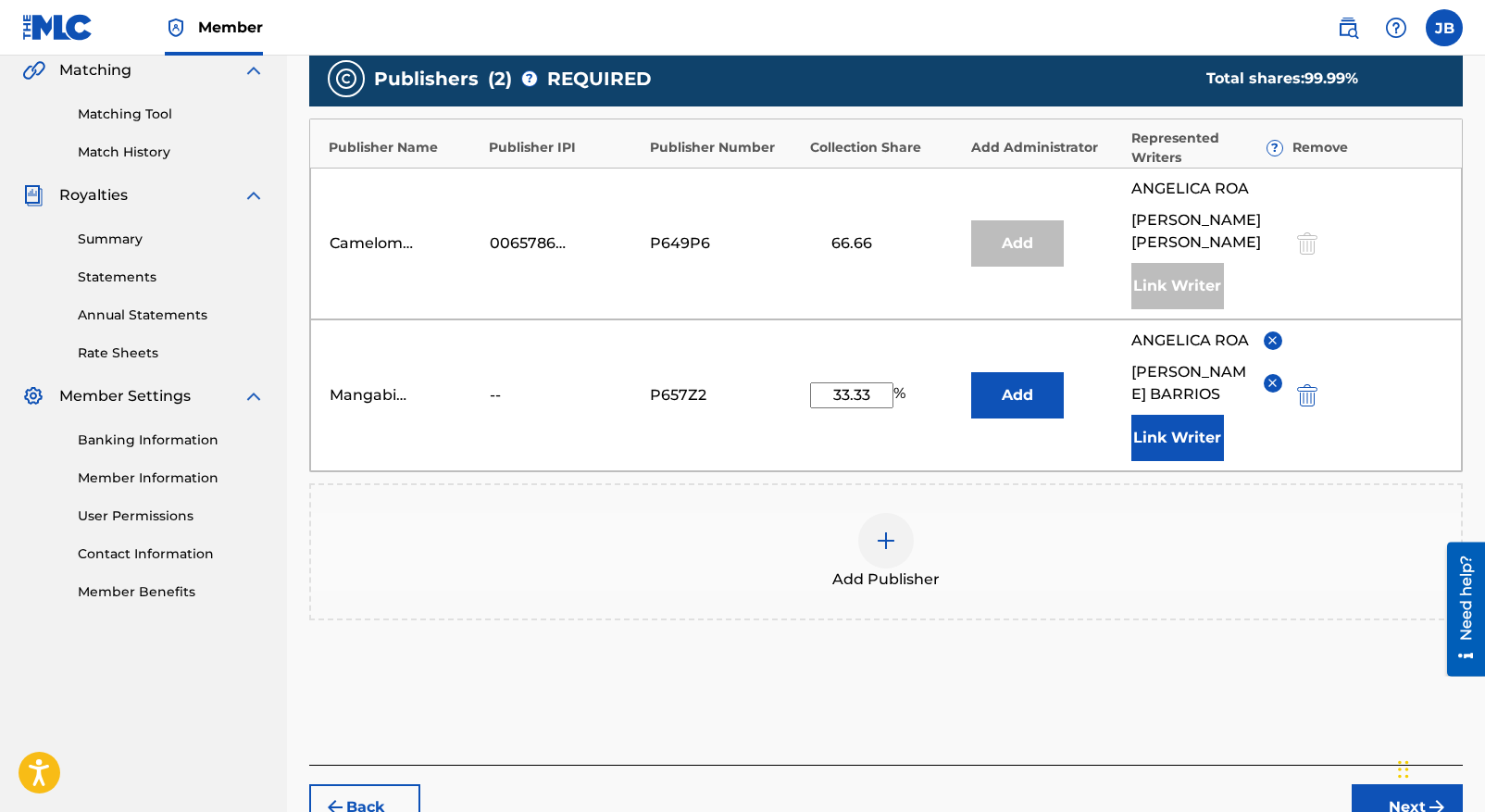
click at [1401, 786] on div "Chat Widget" at bounding box center [1440, 768] width 93 height 89
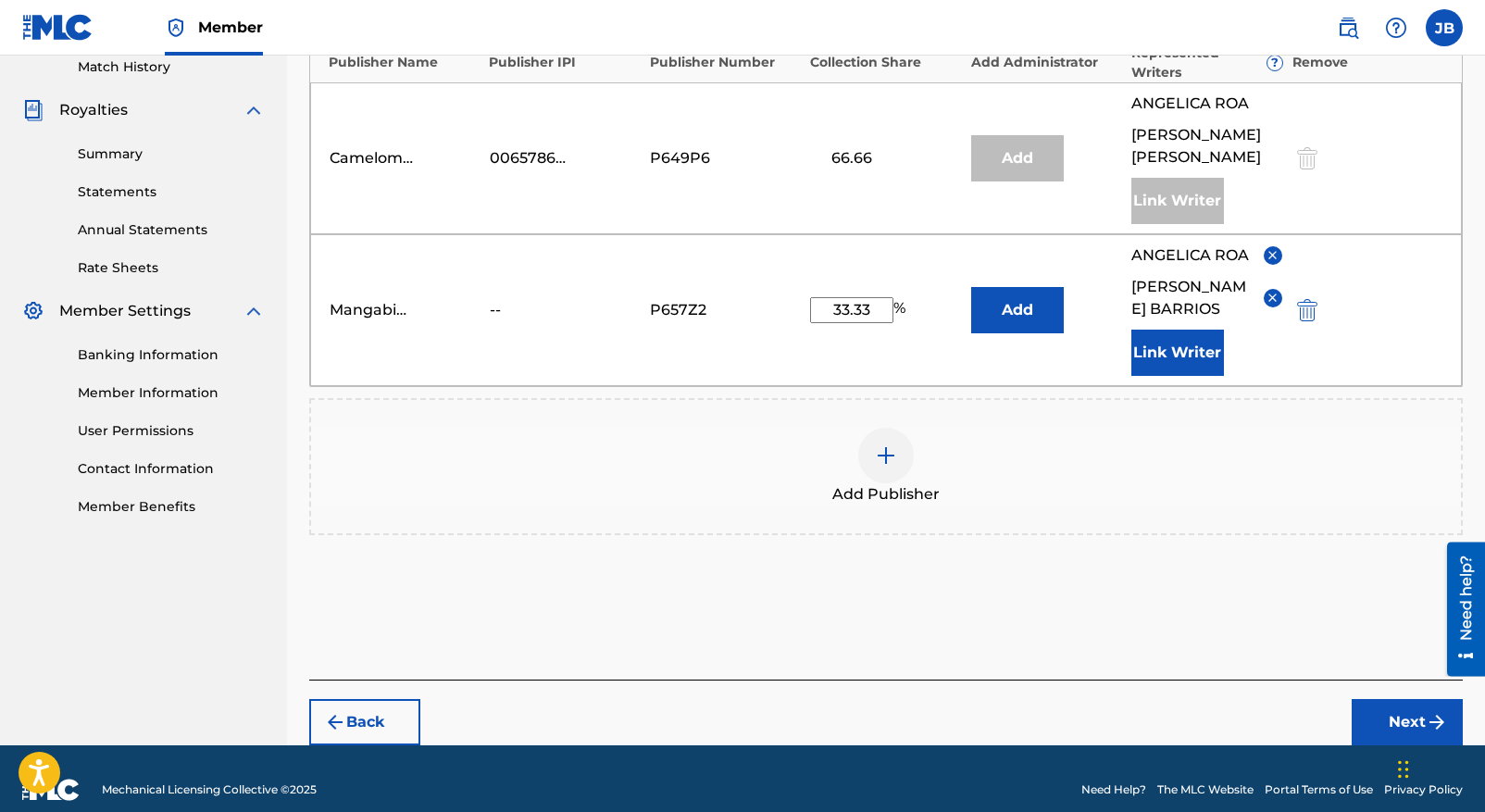
click at [1438, 711] on img "submit" at bounding box center [1437, 721] width 22 height 22
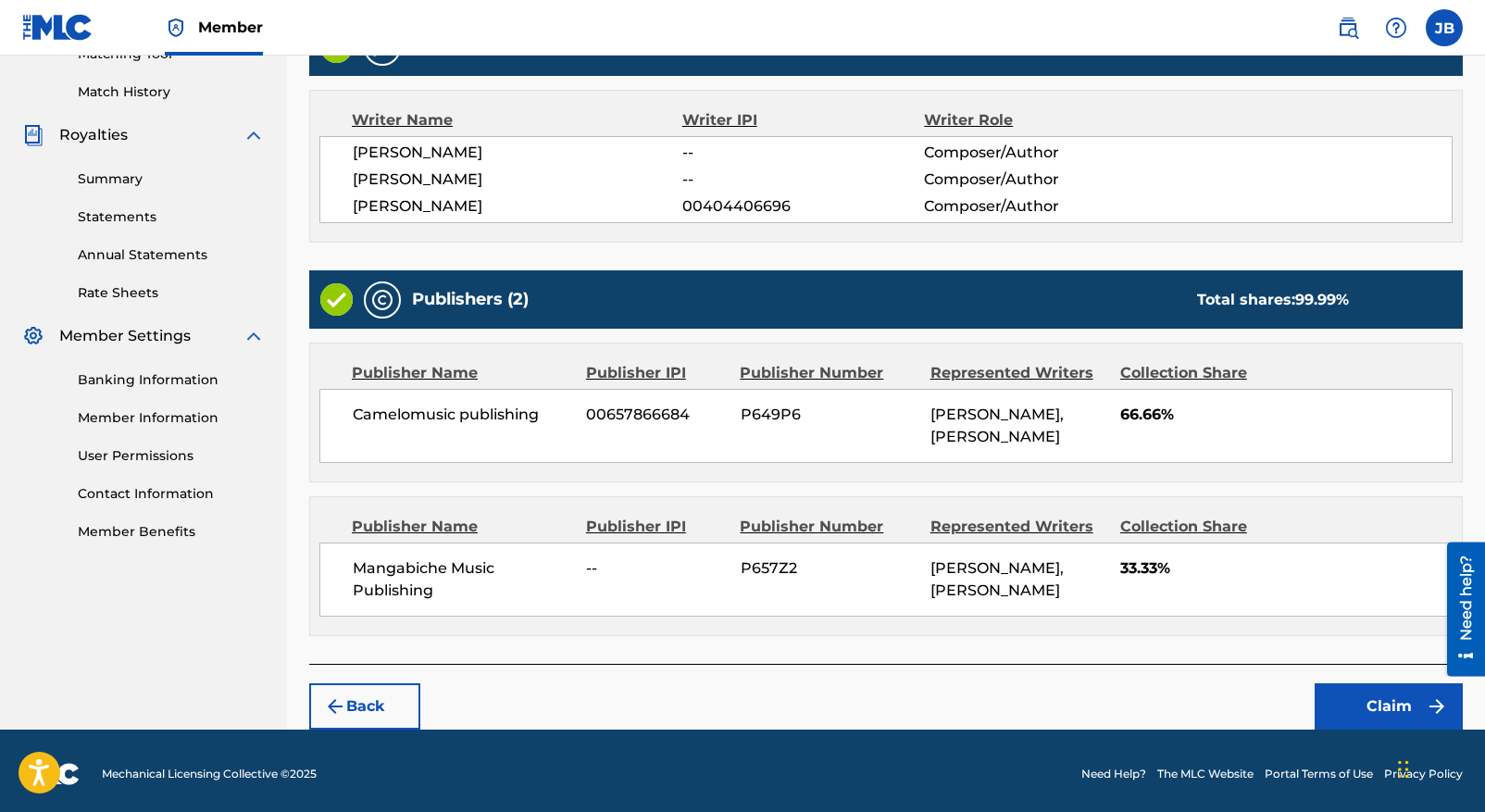
scroll to position [499, 0]
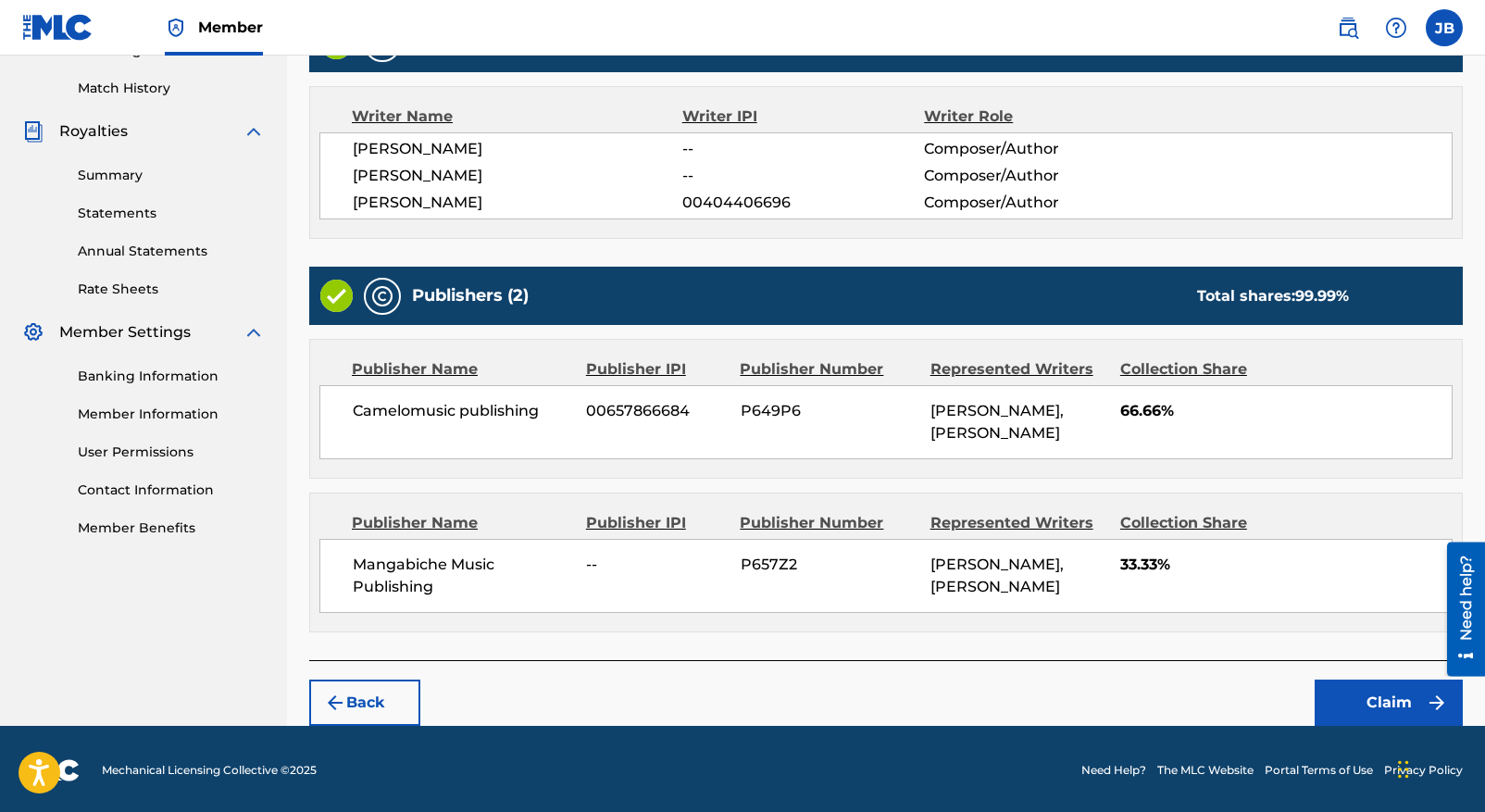
click at [364, 690] on button "Back" at bounding box center [364, 702] width 111 height 46
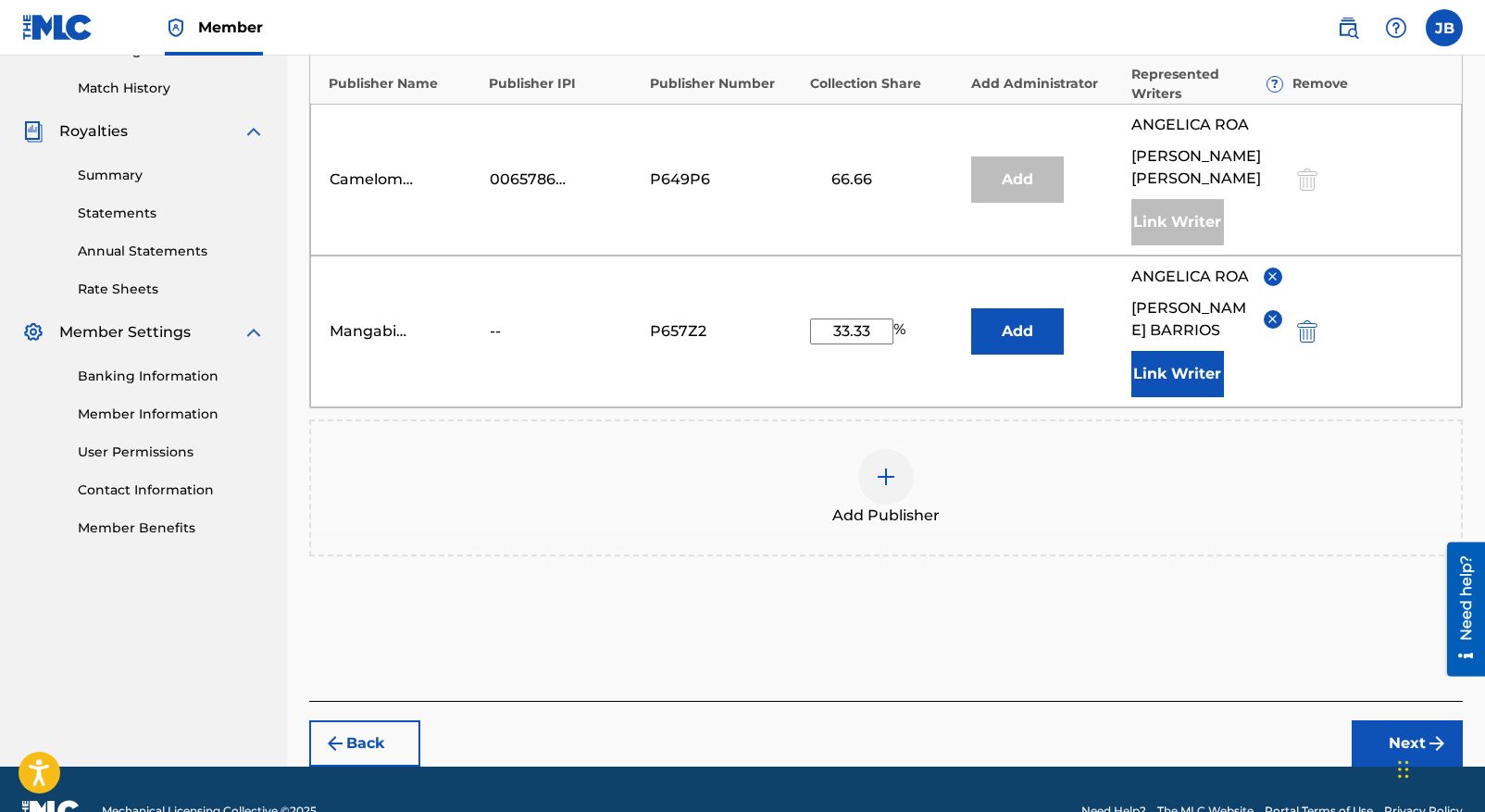
click at [1271, 312] on img at bounding box center [1272, 319] width 14 height 14
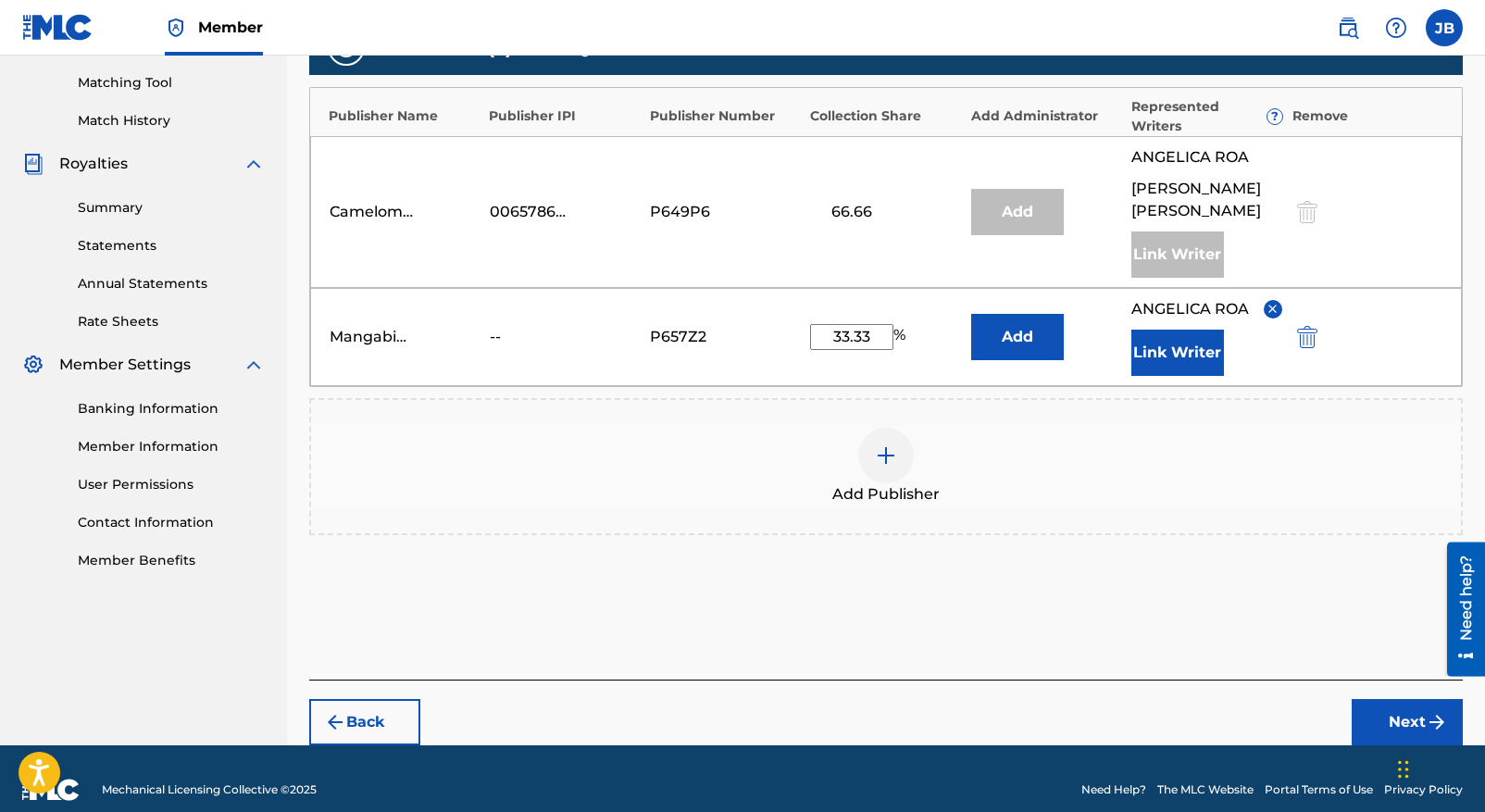
click at [1273, 302] on img at bounding box center [1272, 308] width 14 height 14
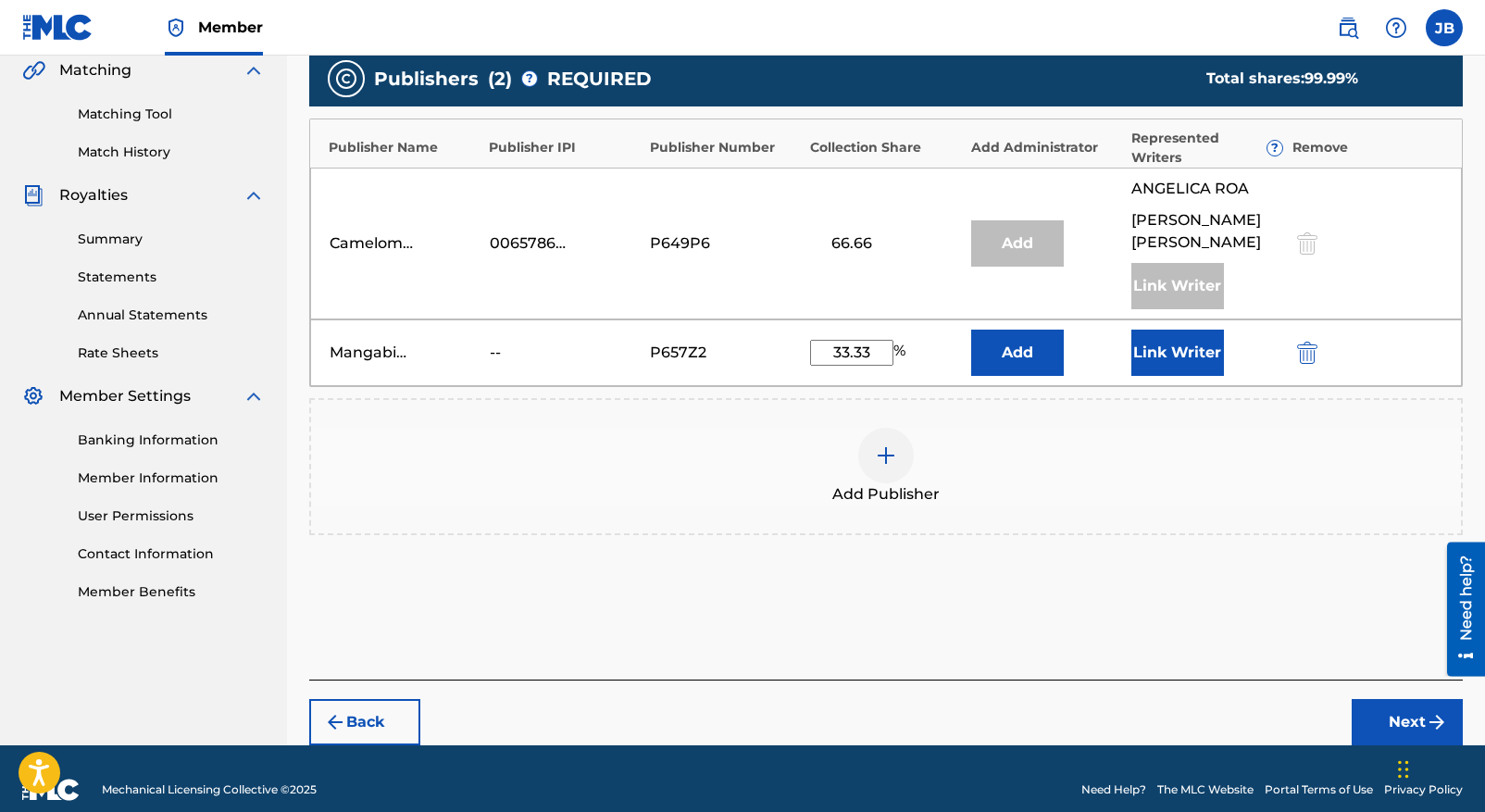
click at [1426, 711] on img "submit" at bounding box center [1437, 721] width 22 height 22
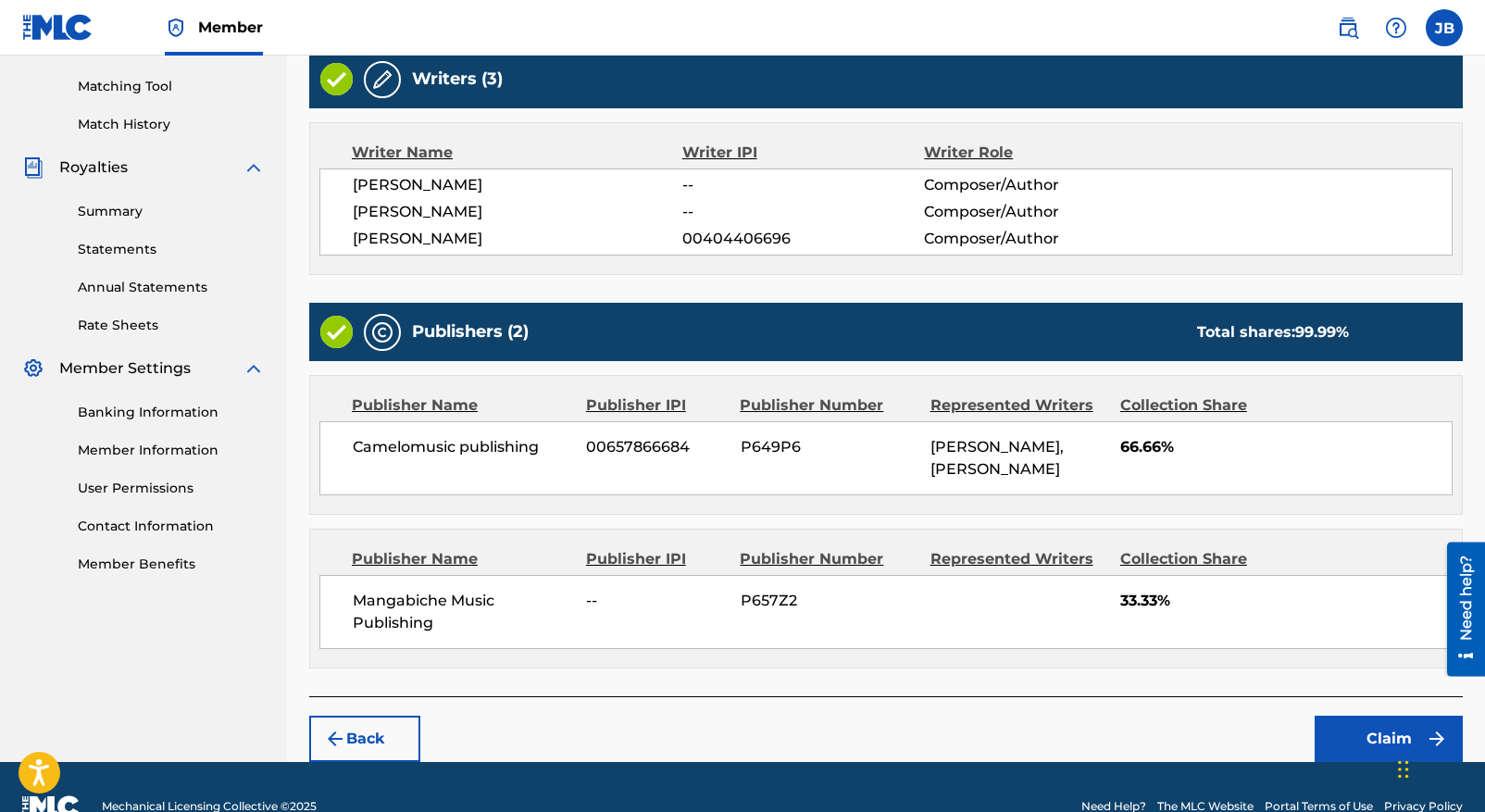
scroll to position [499, 0]
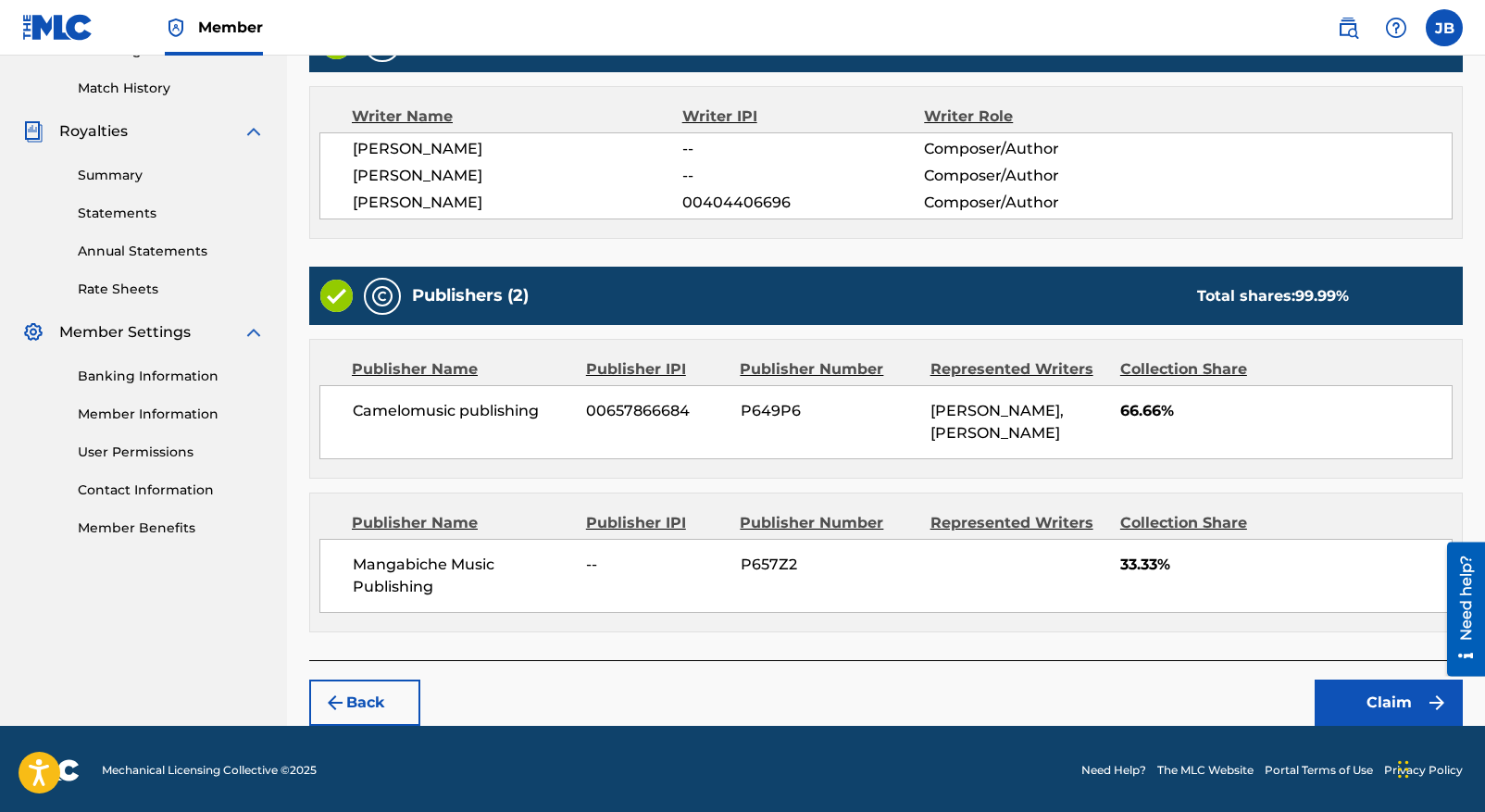
click at [357, 693] on button "Back" at bounding box center [364, 702] width 111 height 46
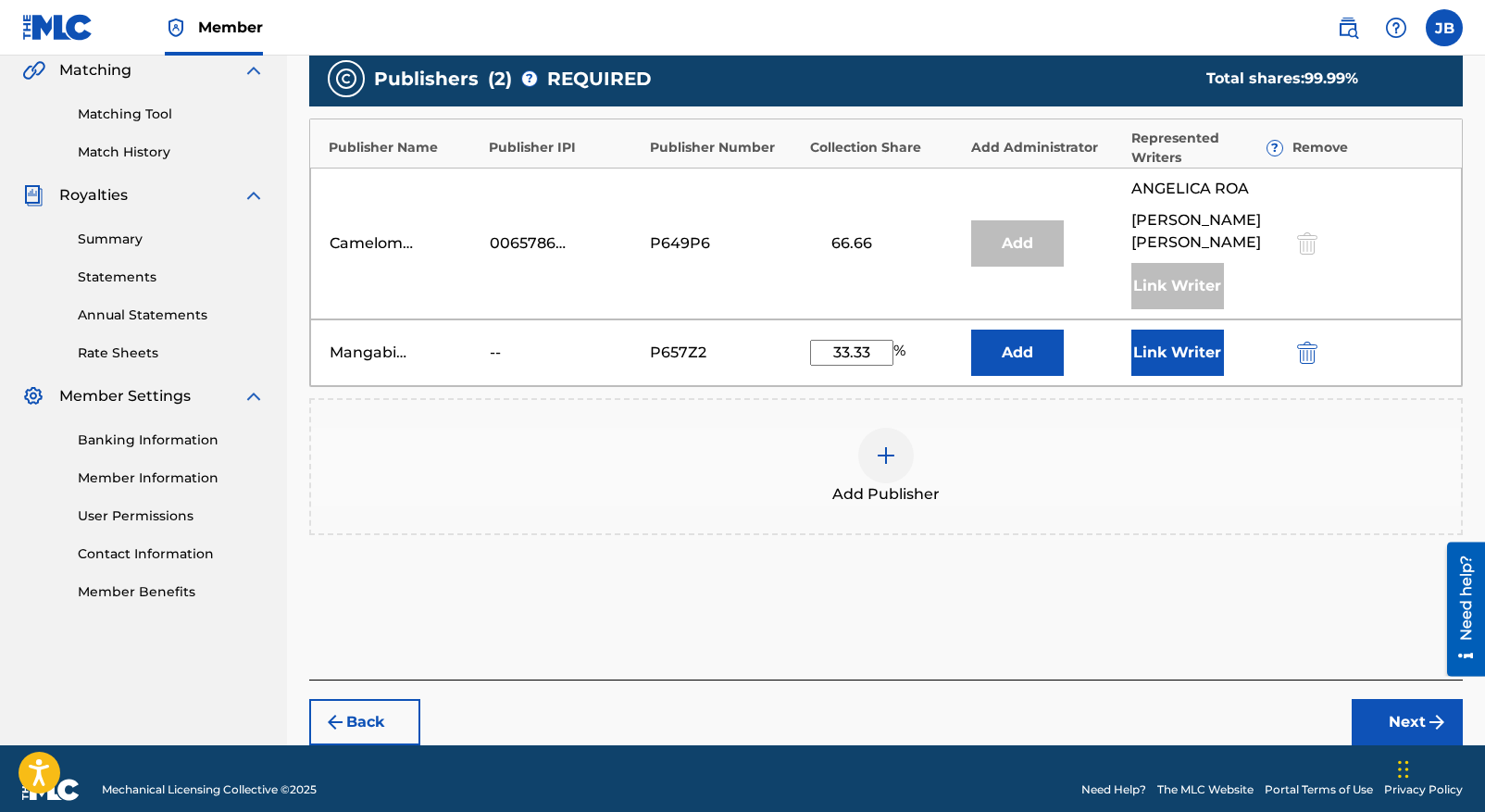
click at [1420, 700] on button "Next" at bounding box center [1406, 721] width 111 height 46
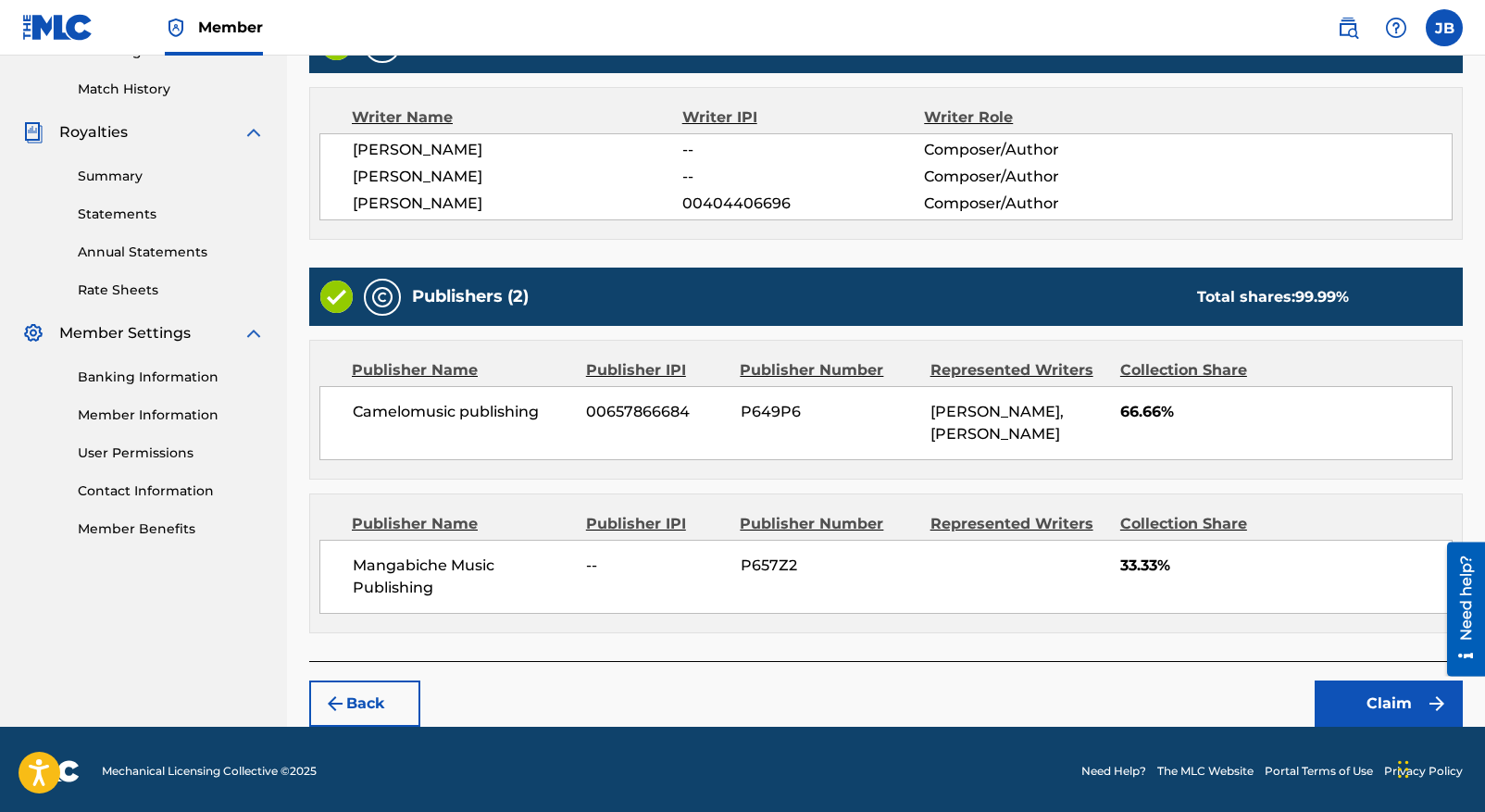
scroll to position [499, 0]
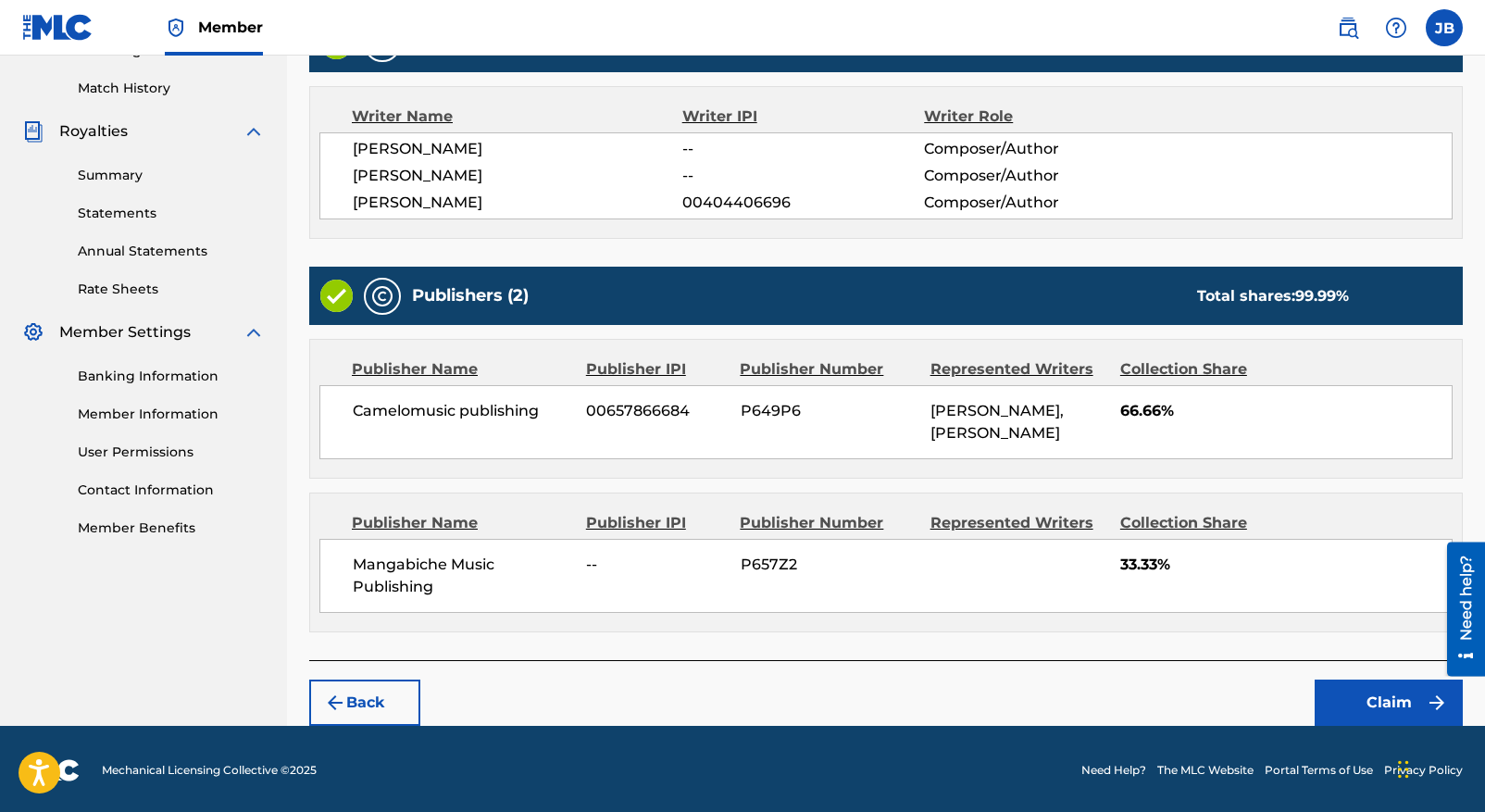
click at [1378, 688] on button "Claim" at bounding box center [1389, 702] width 148 height 46
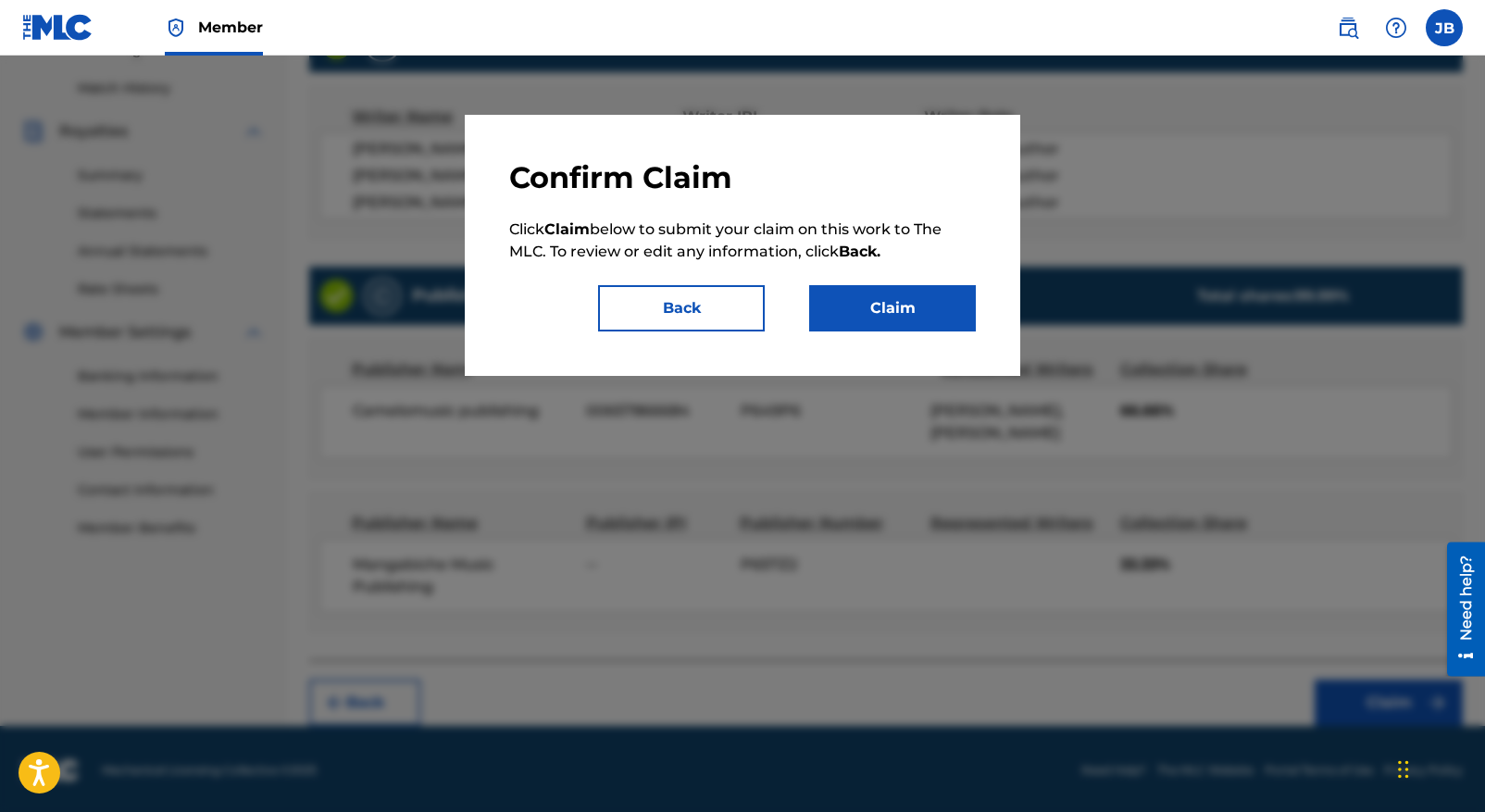
click at [874, 309] on button "Claim" at bounding box center [893, 308] width 166 height 46
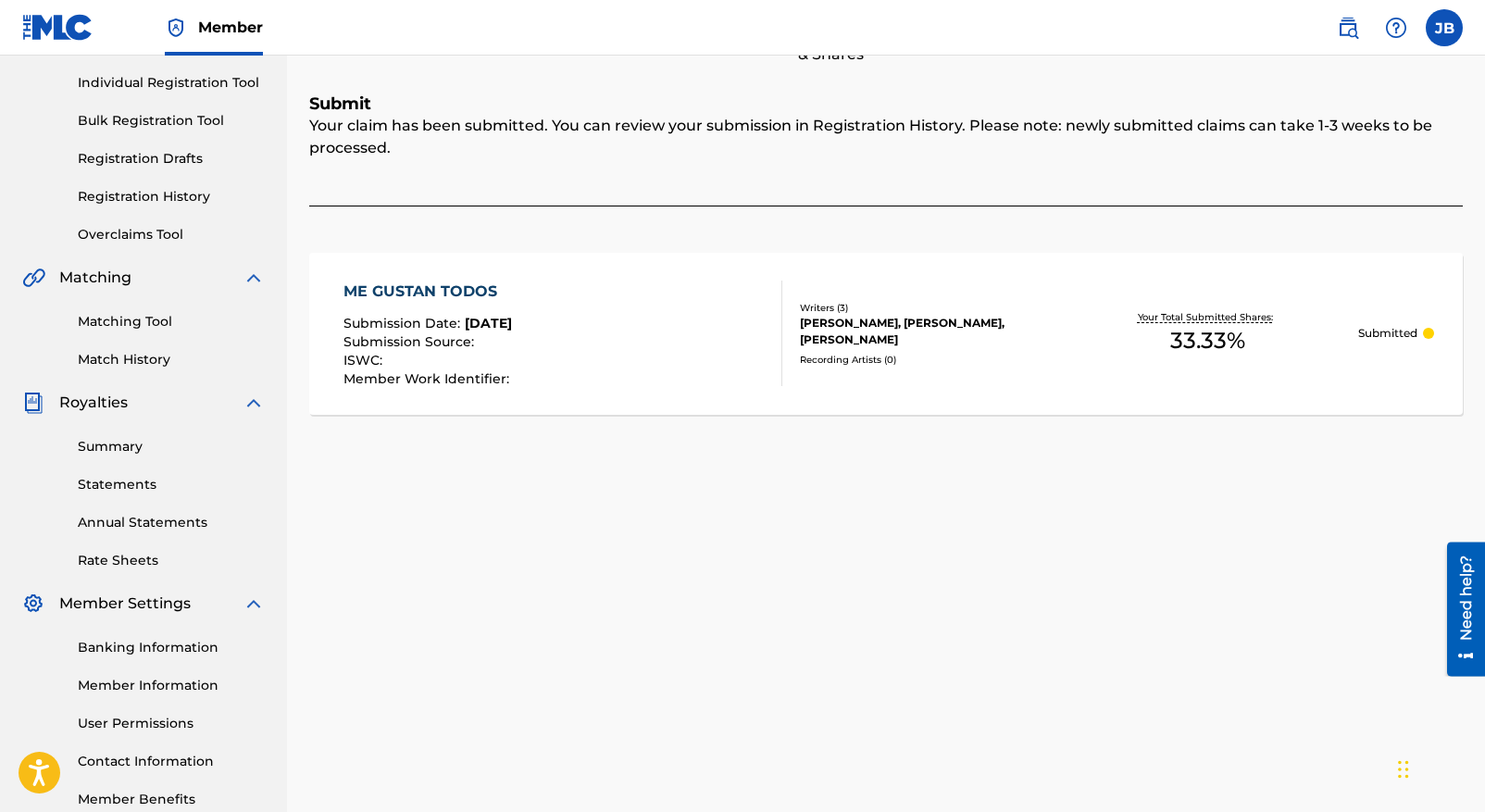
scroll to position [0, 0]
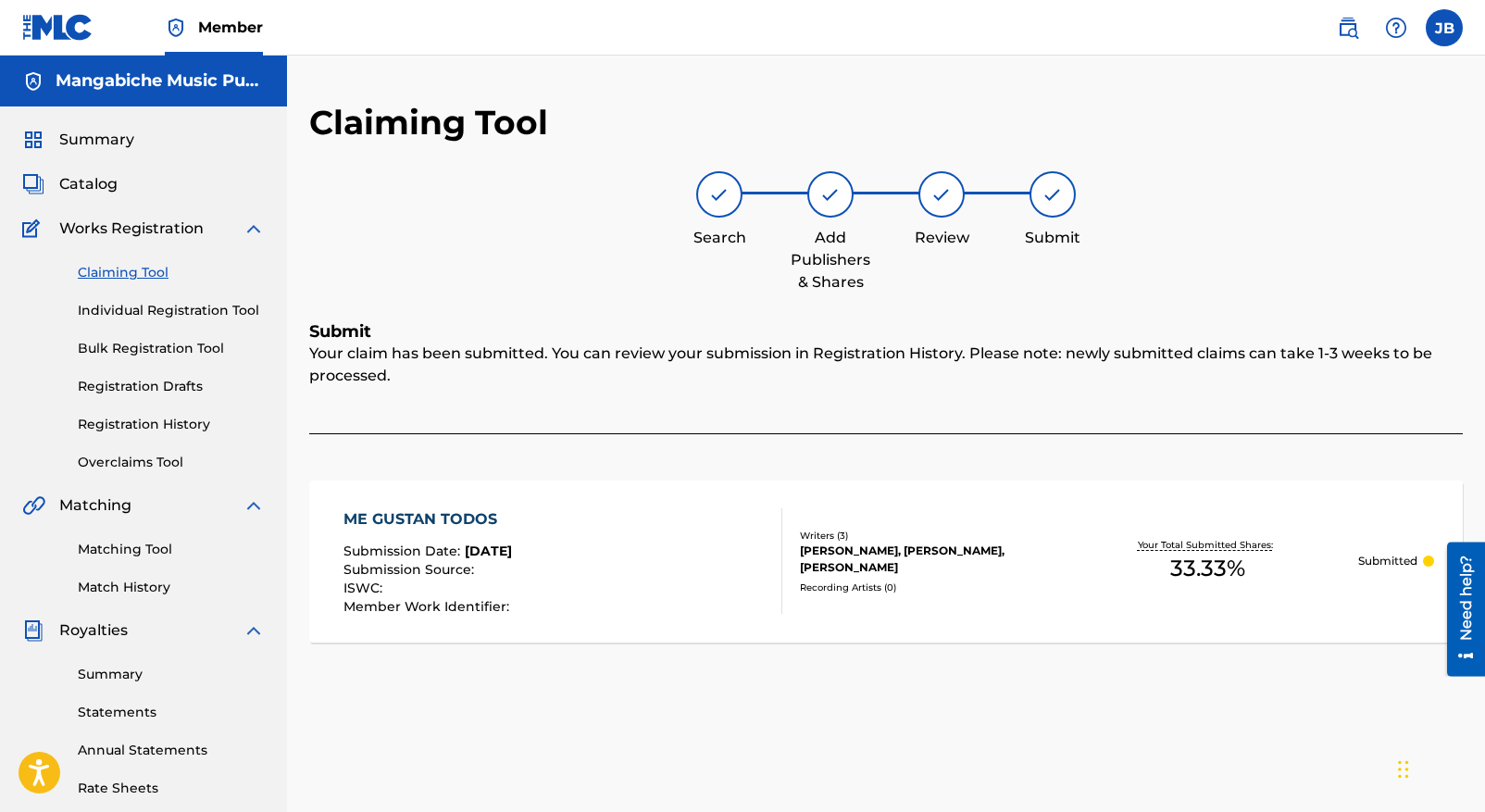
click at [114, 270] on link "Claiming Tool" at bounding box center [171, 272] width 187 height 20
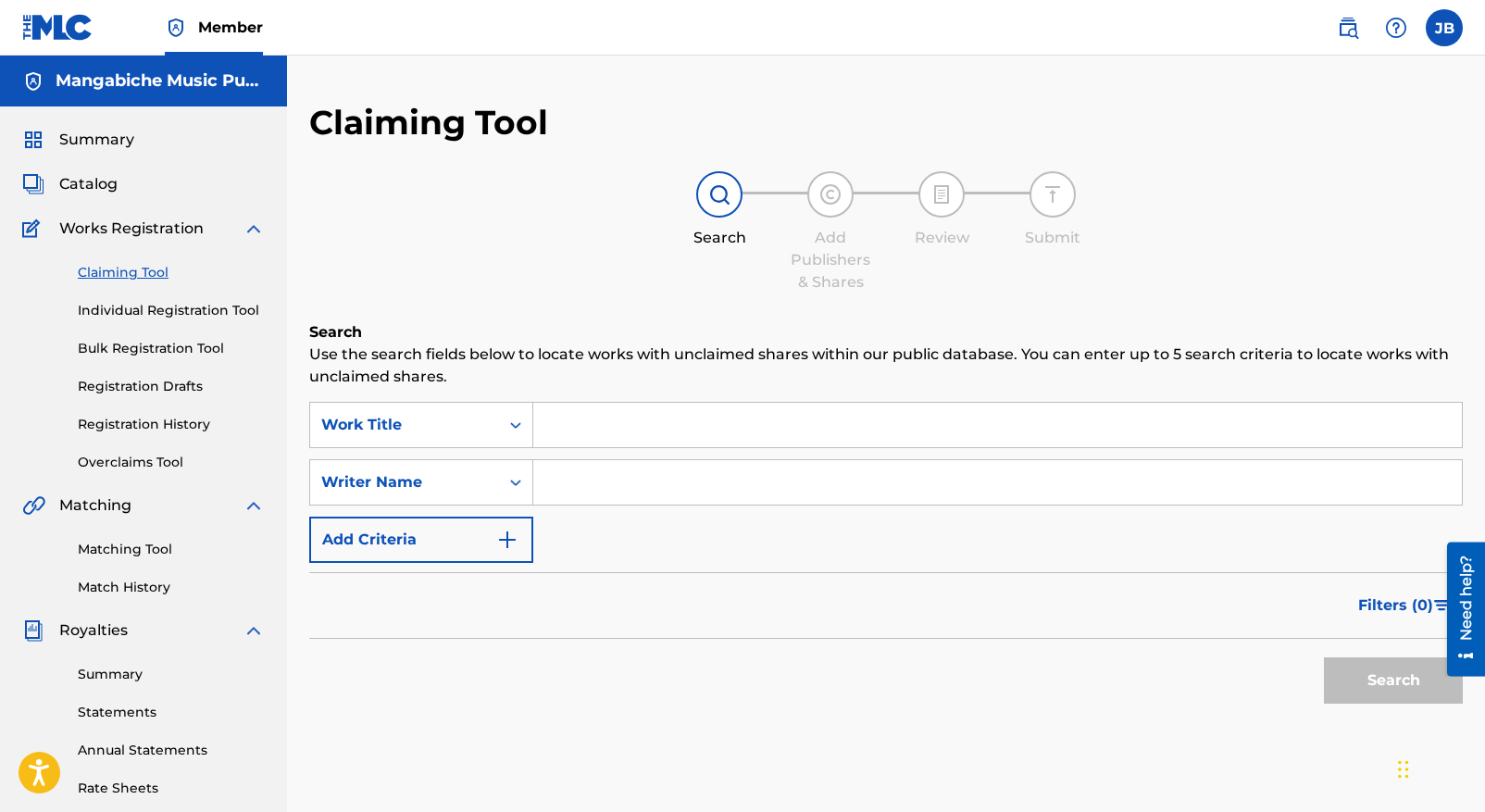
click at [568, 421] on input "Search Form" at bounding box center [998, 424] width 929 height 44
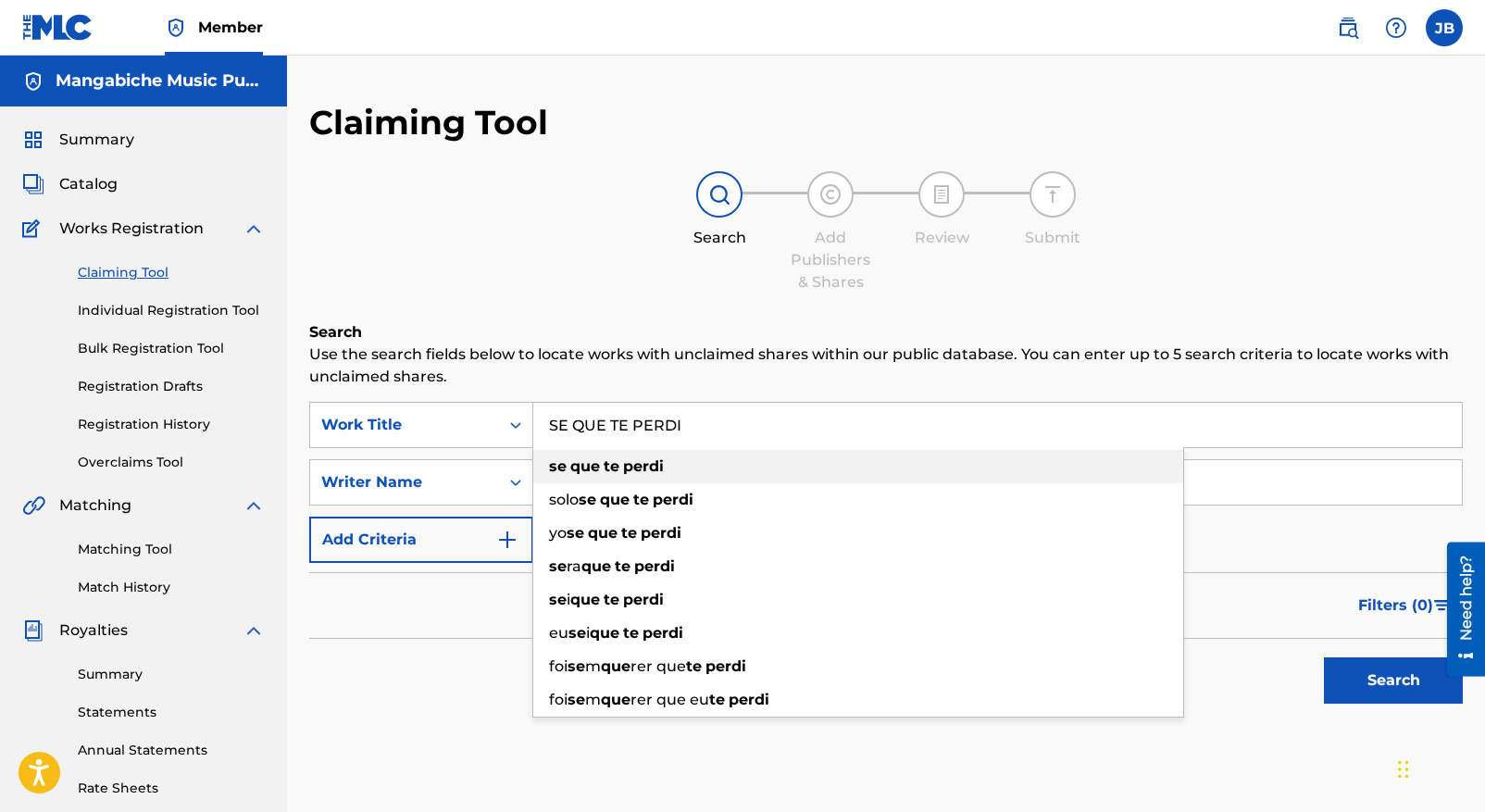
click at [606, 462] on strong "te" at bounding box center [611, 466] width 16 height 18
type input "se que te perdi"
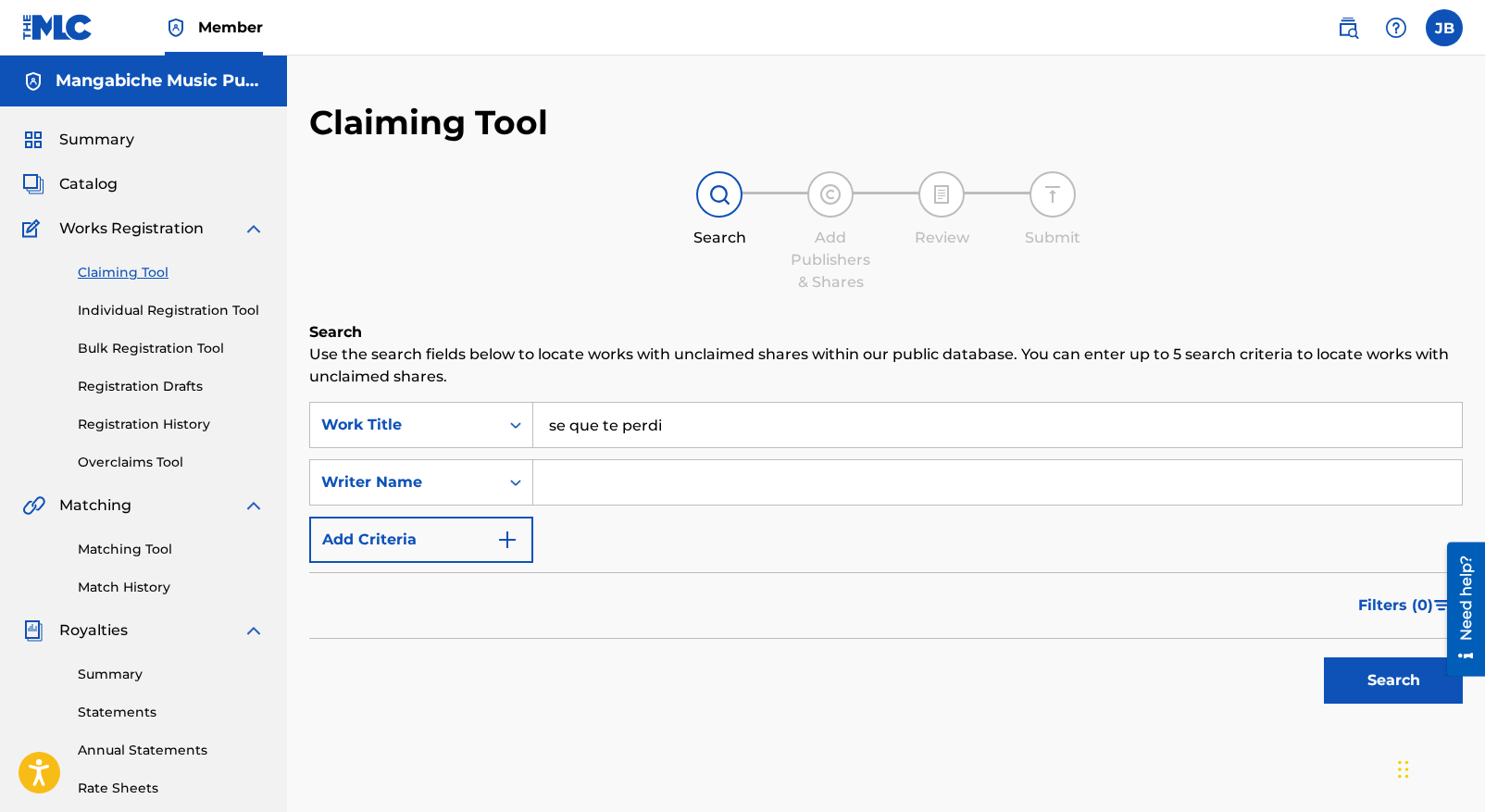
click at [569, 493] on input "Search Form" at bounding box center [998, 482] width 929 height 44
type input "[PERSON_NAME]"
click at [1400, 668] on button "Search" at bounding box center [1393, 680] width 139 height 46
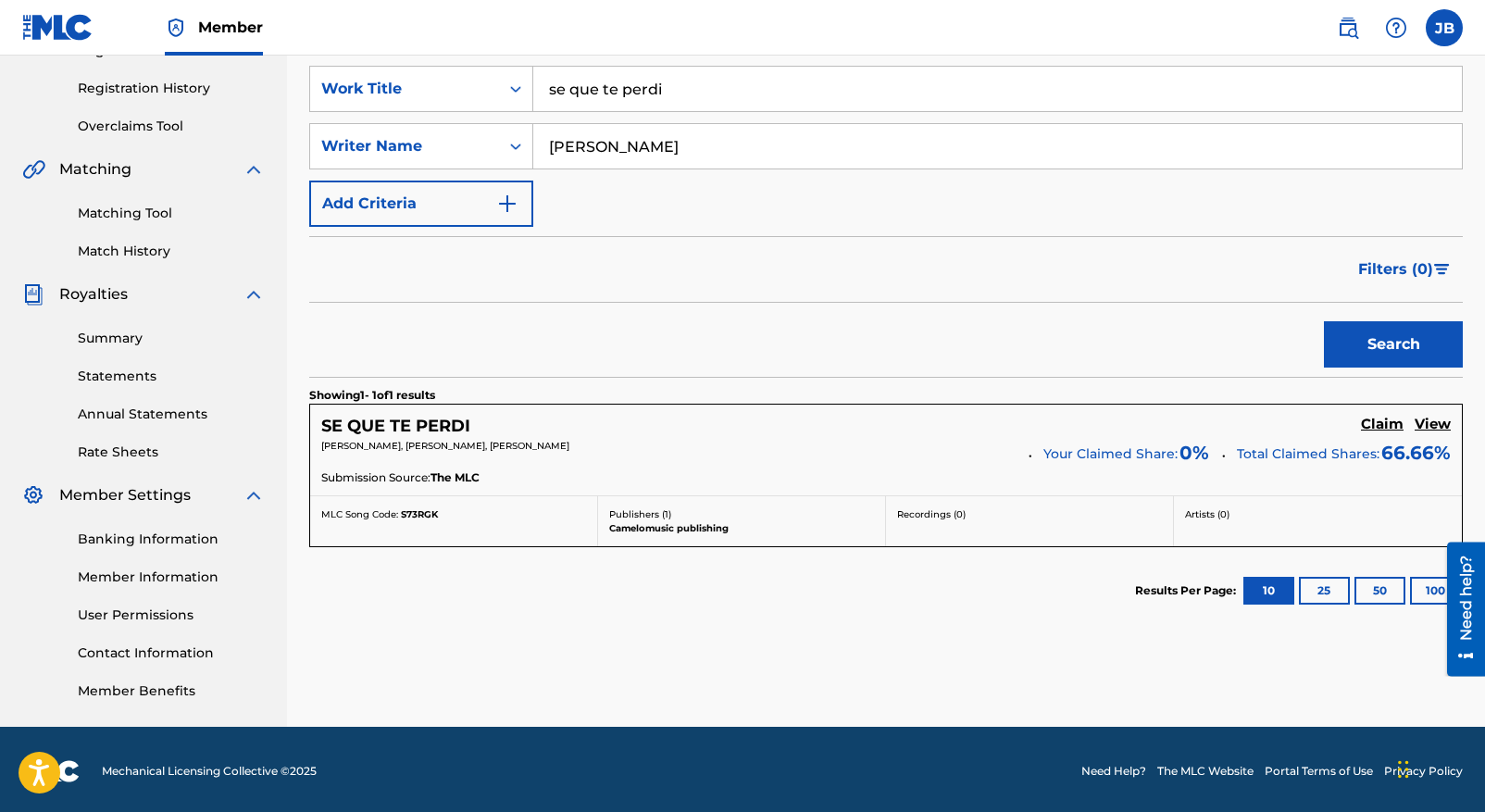
scroll to position [339, 0]
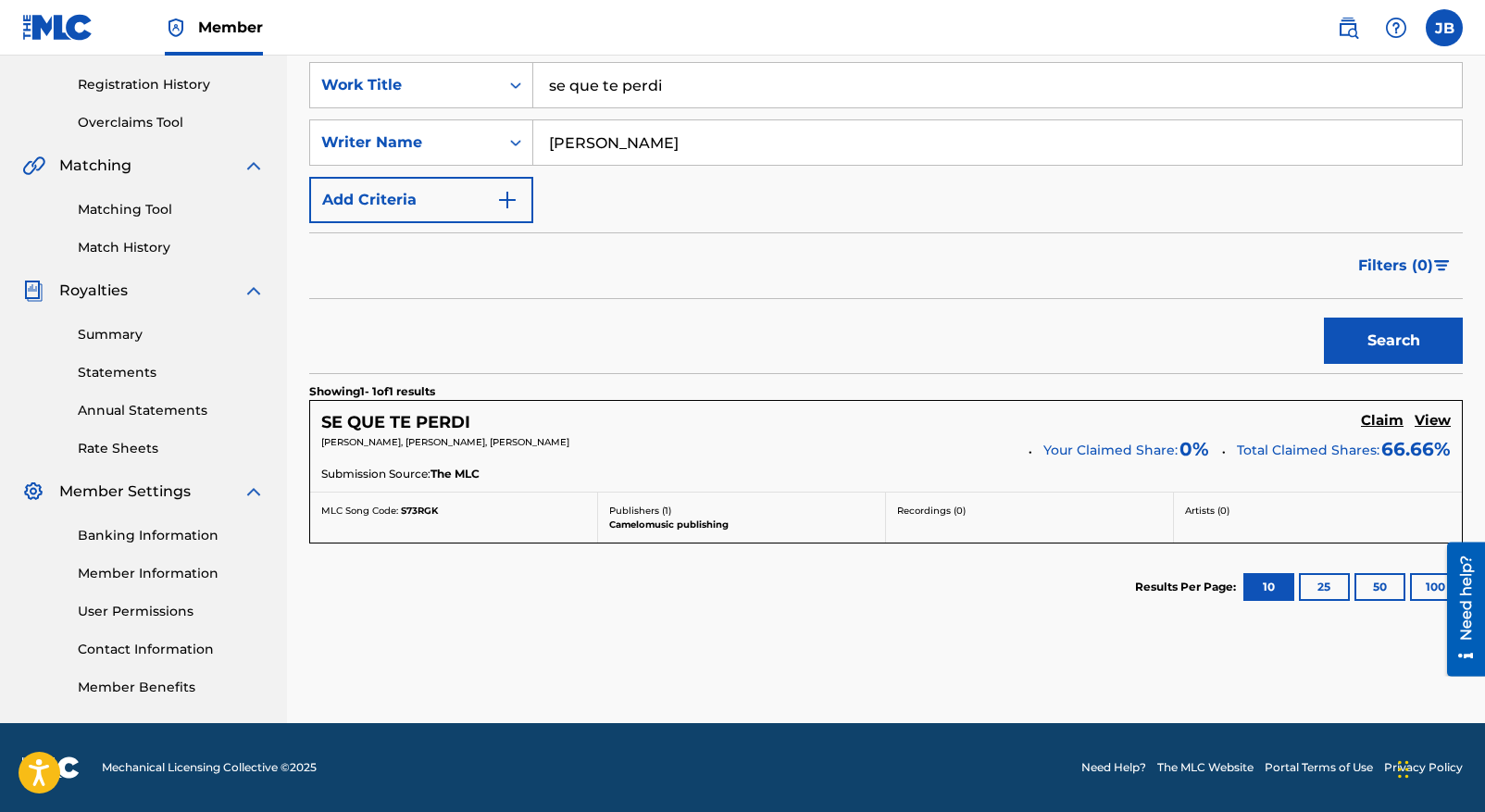
click at [1385, 419] on h5 "Claim" at bounding box center [1382, 421] width 43 height 18
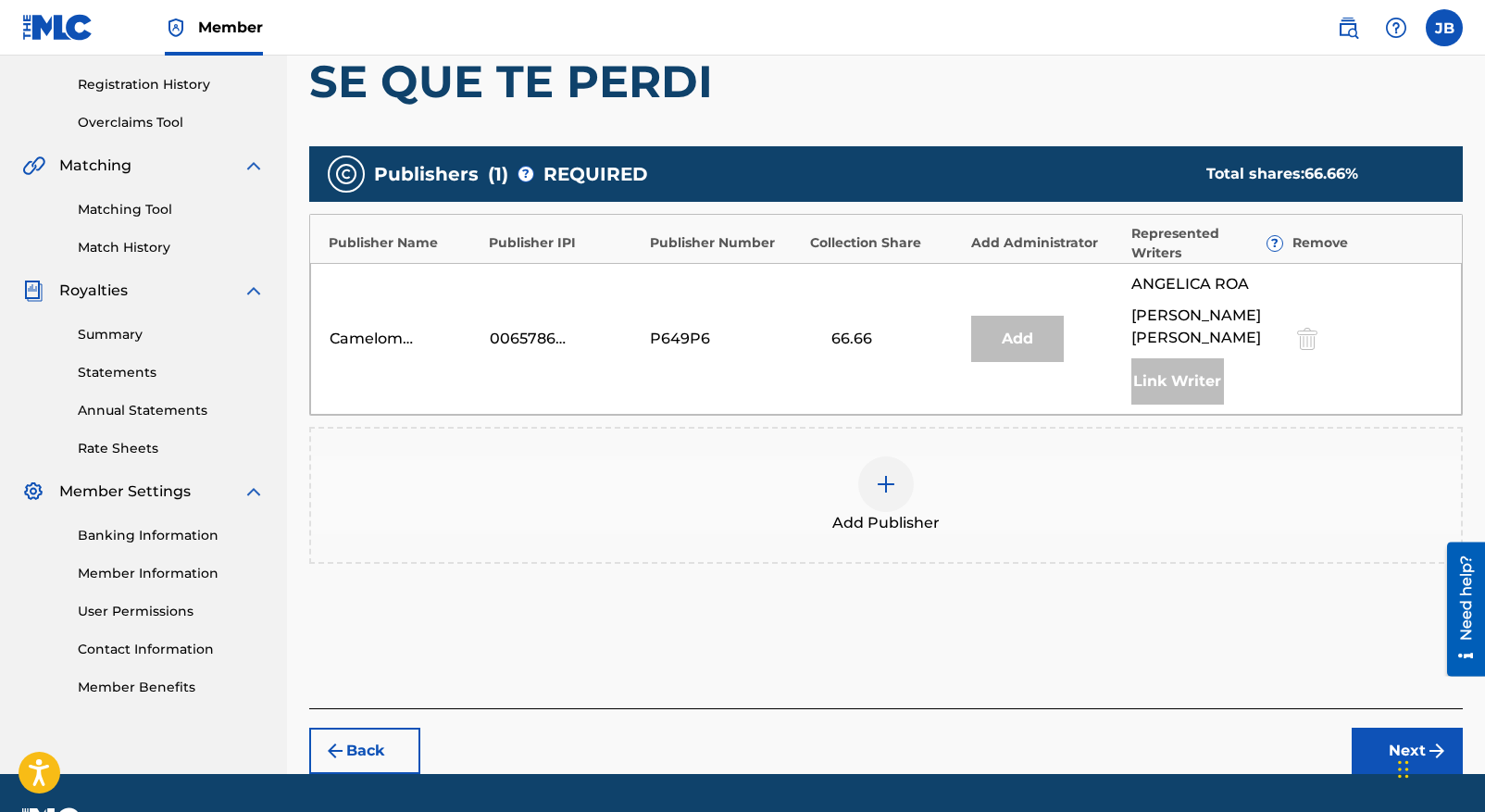
click at [888, 473] on img at bounding box center [885, 483] width 22 height 22
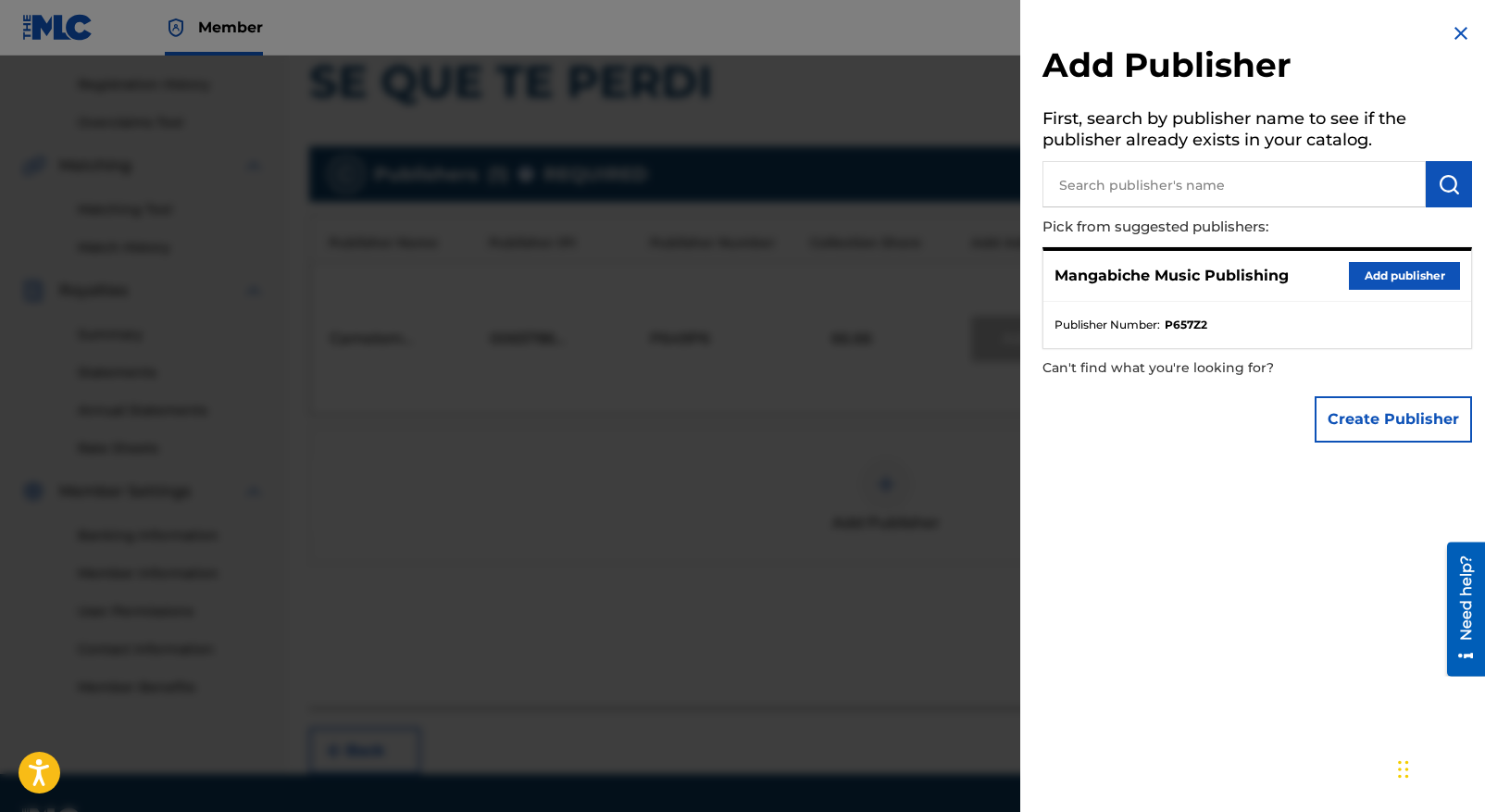
click at [1387, 272] on button "Add publisher" at bounding box center [1405, 275] width 111 height 27
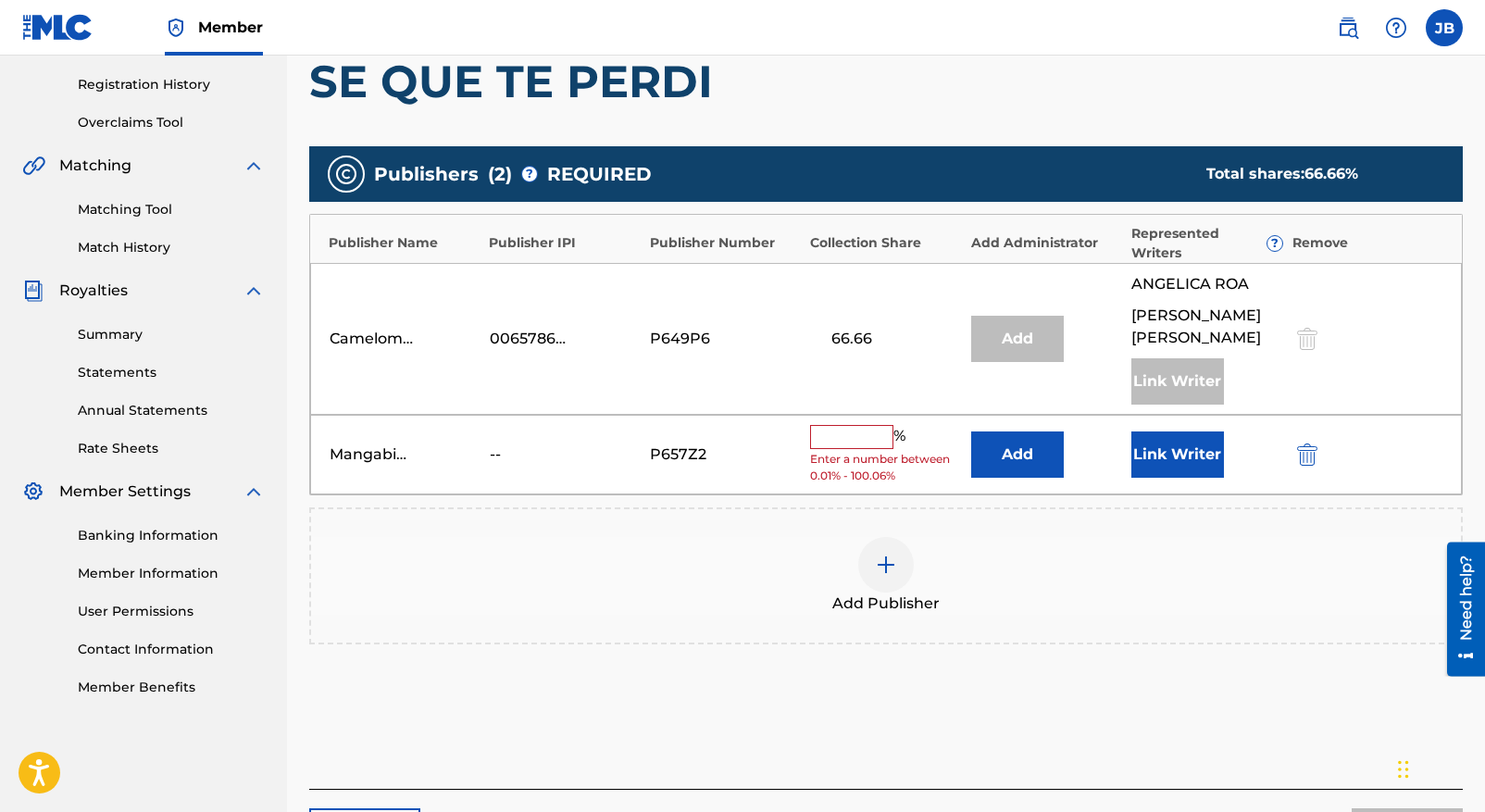
click at [845, 424] on input "text" at bounding box center [852, 436] width 83 height 24
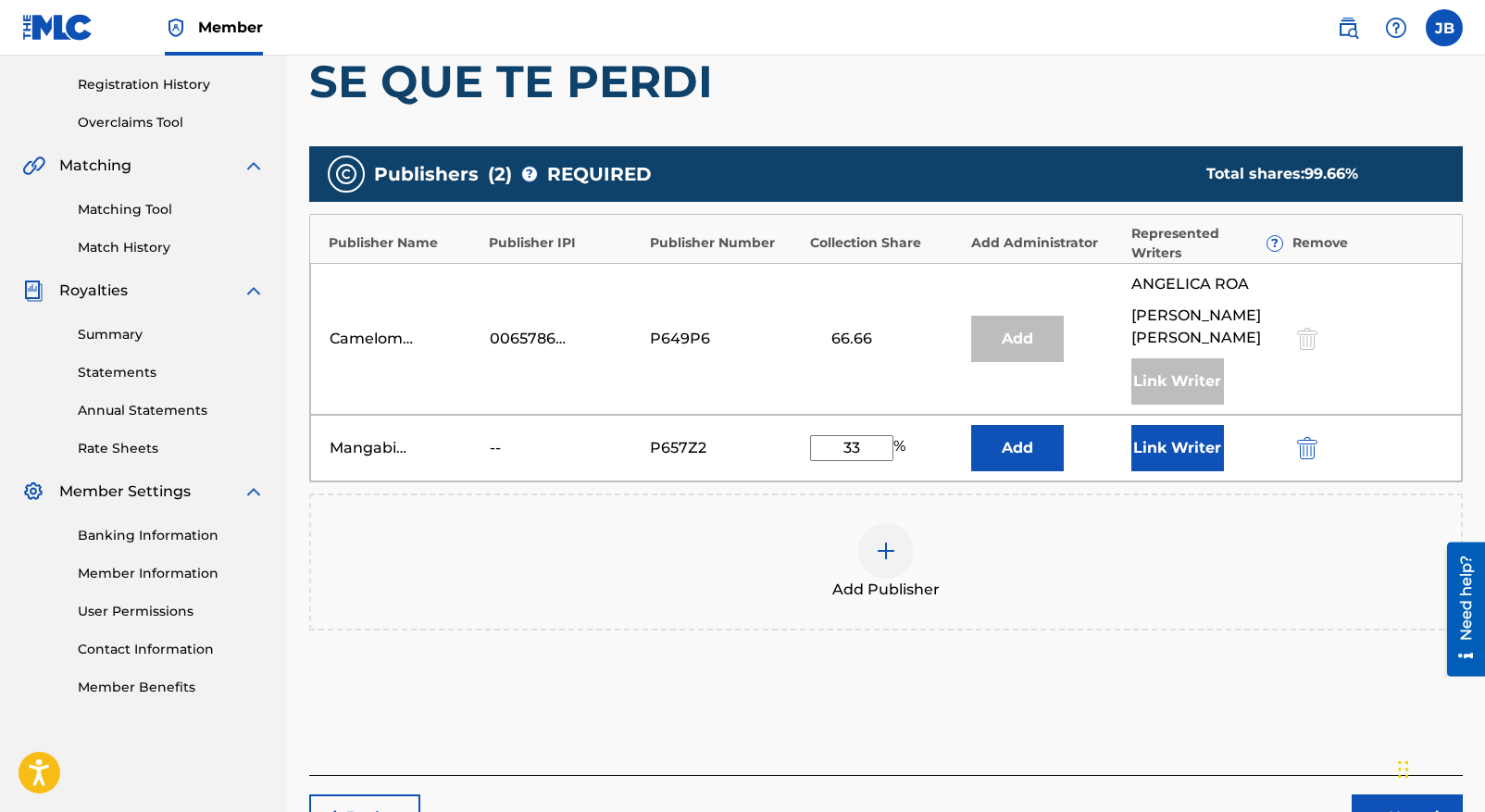
type input "33.33"
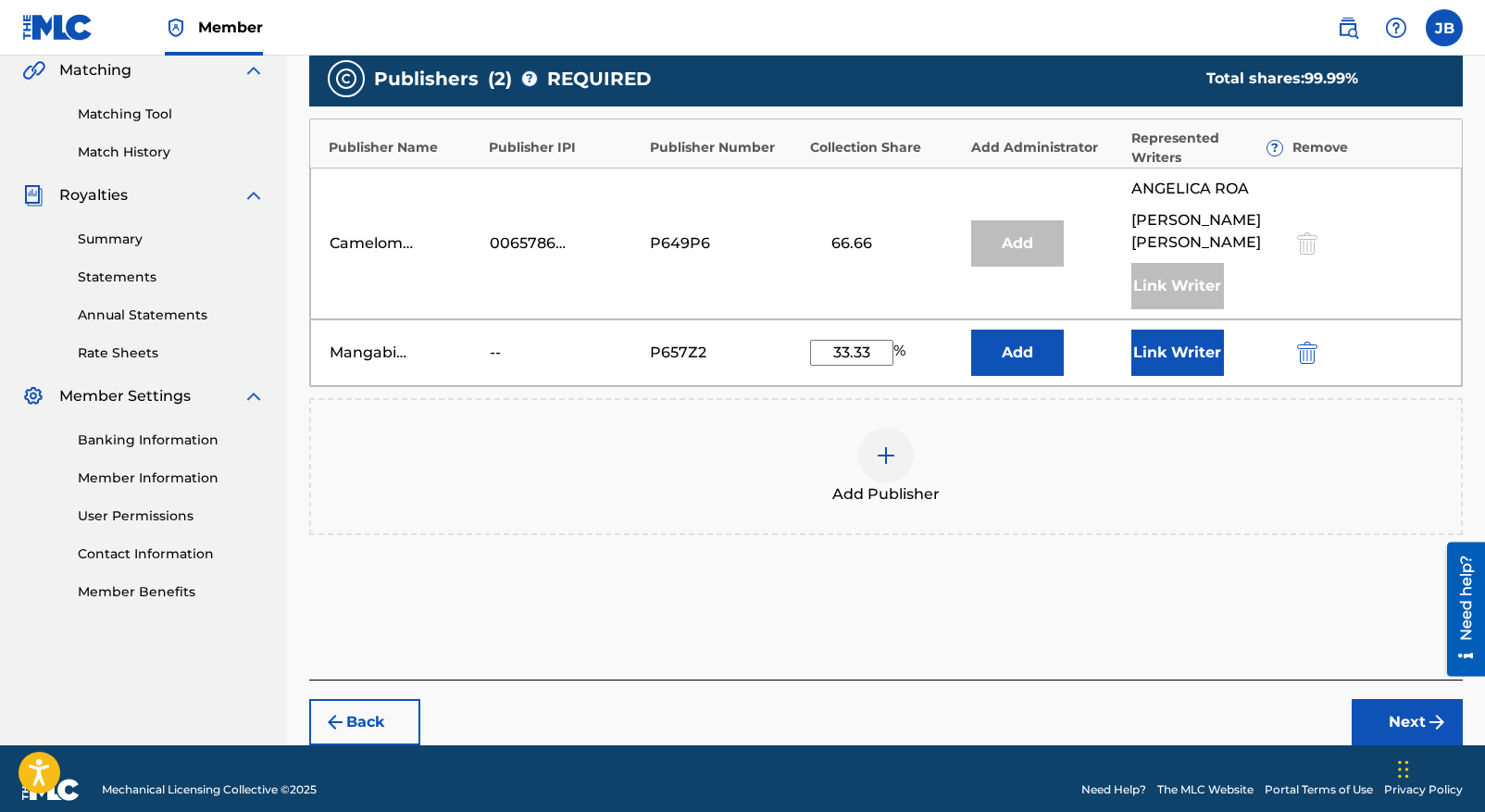
click at [1028, 331] on button "Add" at bounding box center [1018, 353] width 93 height 46
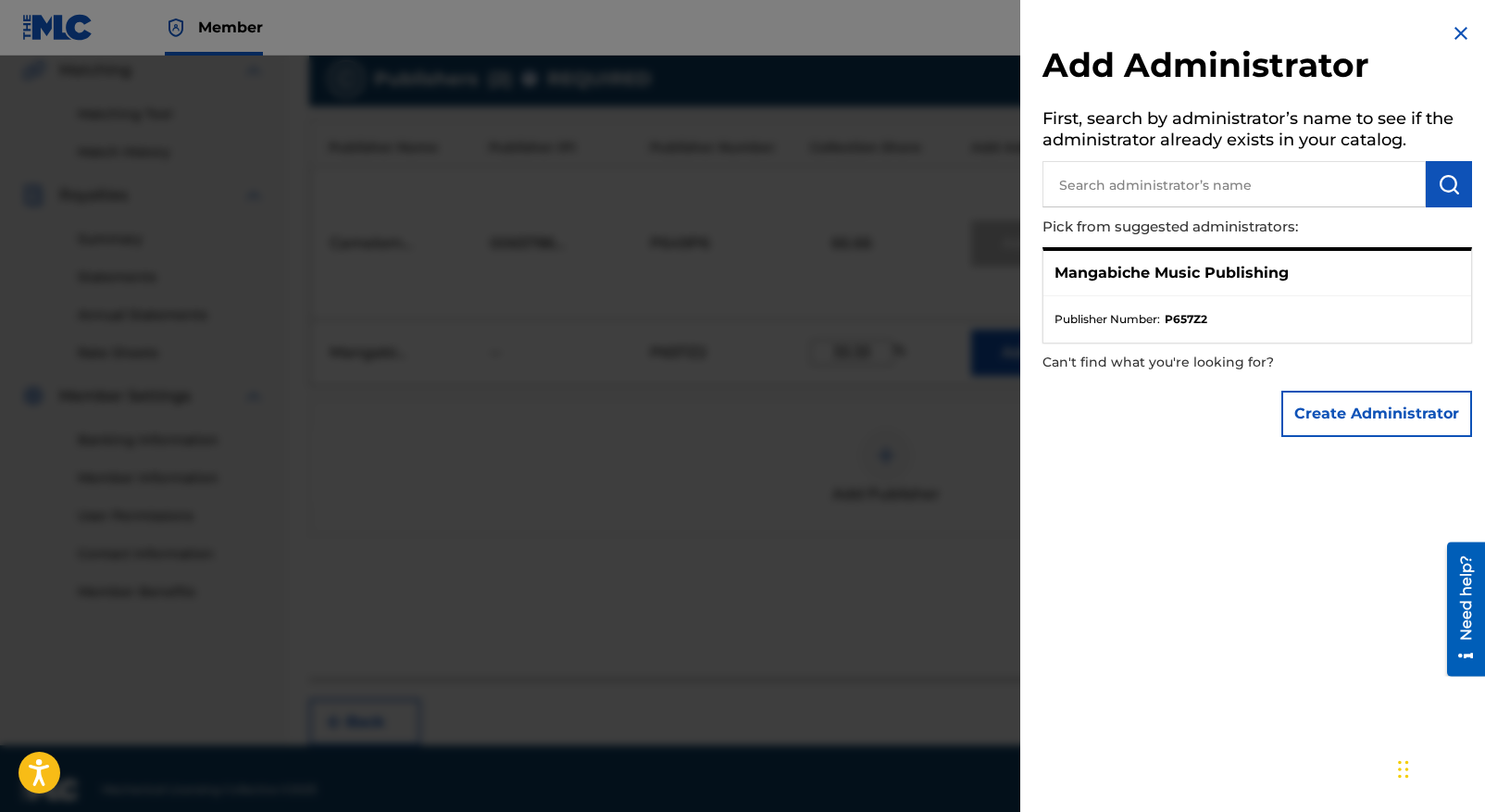
click at [1450, 30] on img at bounding box center [1460, 32] width 22 height 22
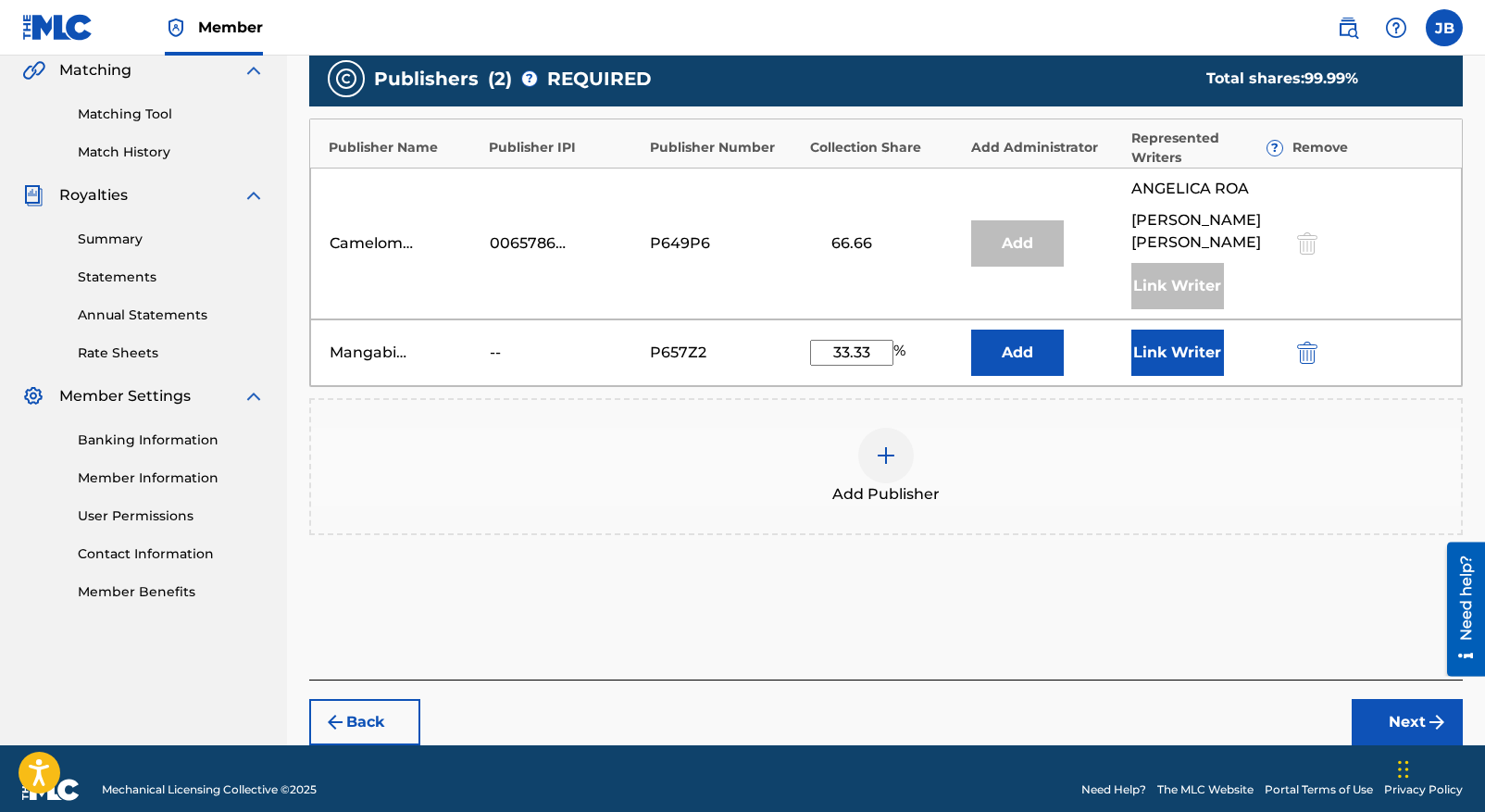
click at [1431, 711] on img "submit" at bounding box center [1437, 721] width 22 height 22
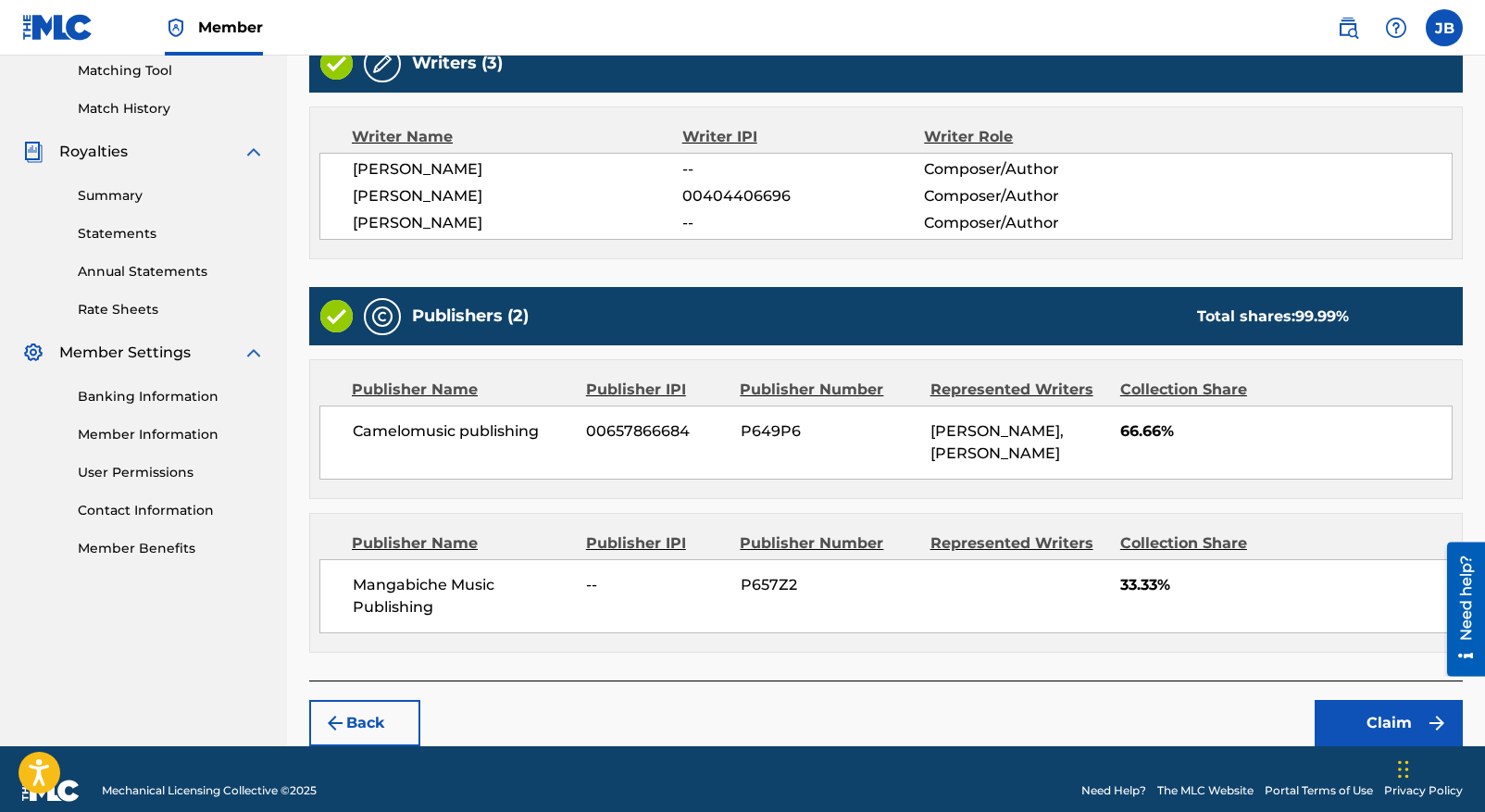
scroll to position [499, 0]
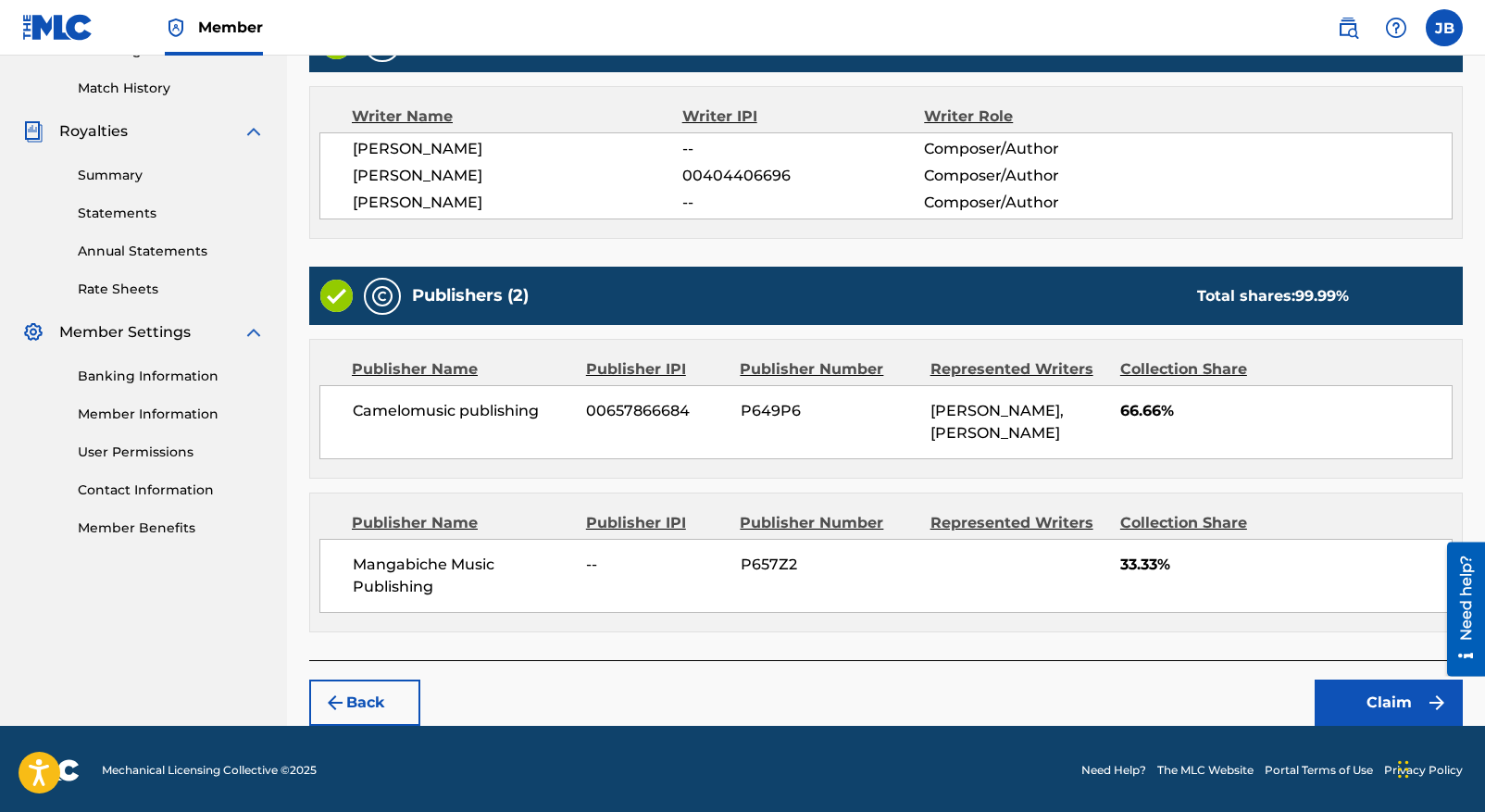
click at [1391, 695] on button "Claim" at bounding box center [1389, 702] width 148 height 46
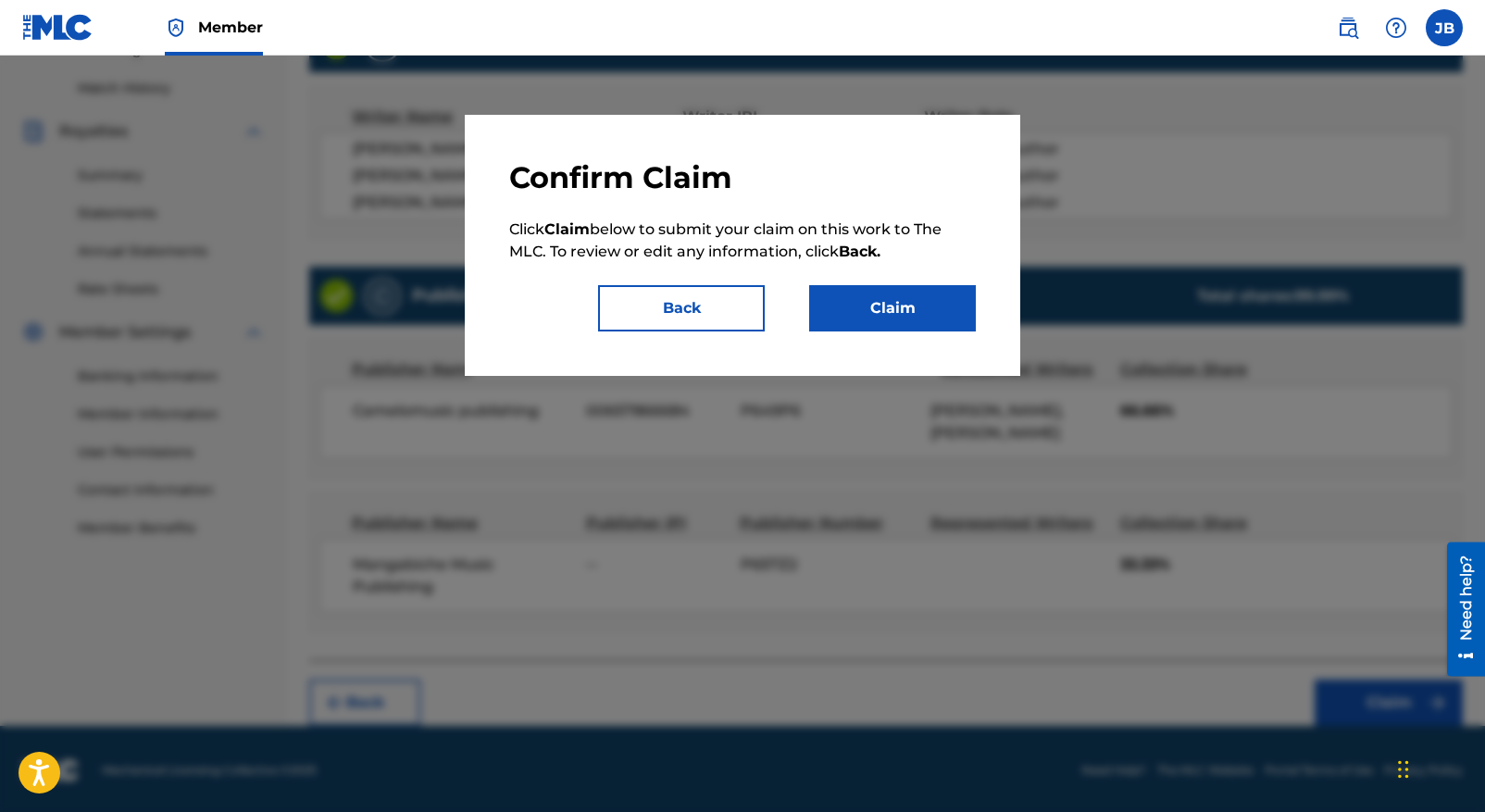
click at [892, 313] on button "Claim" at bounding box center [893, 308] width 166 height 46
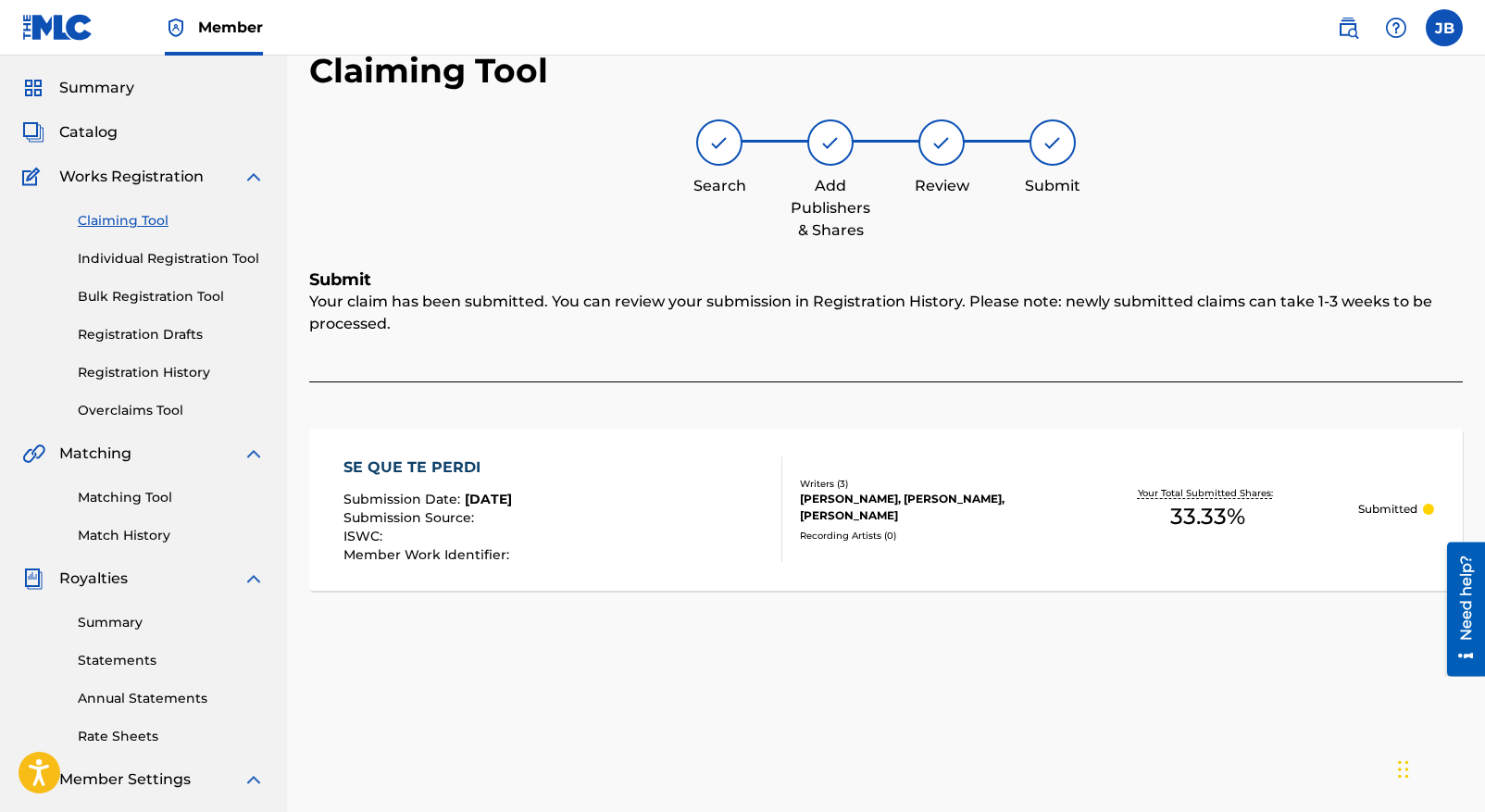
scroll to position [58, 0]
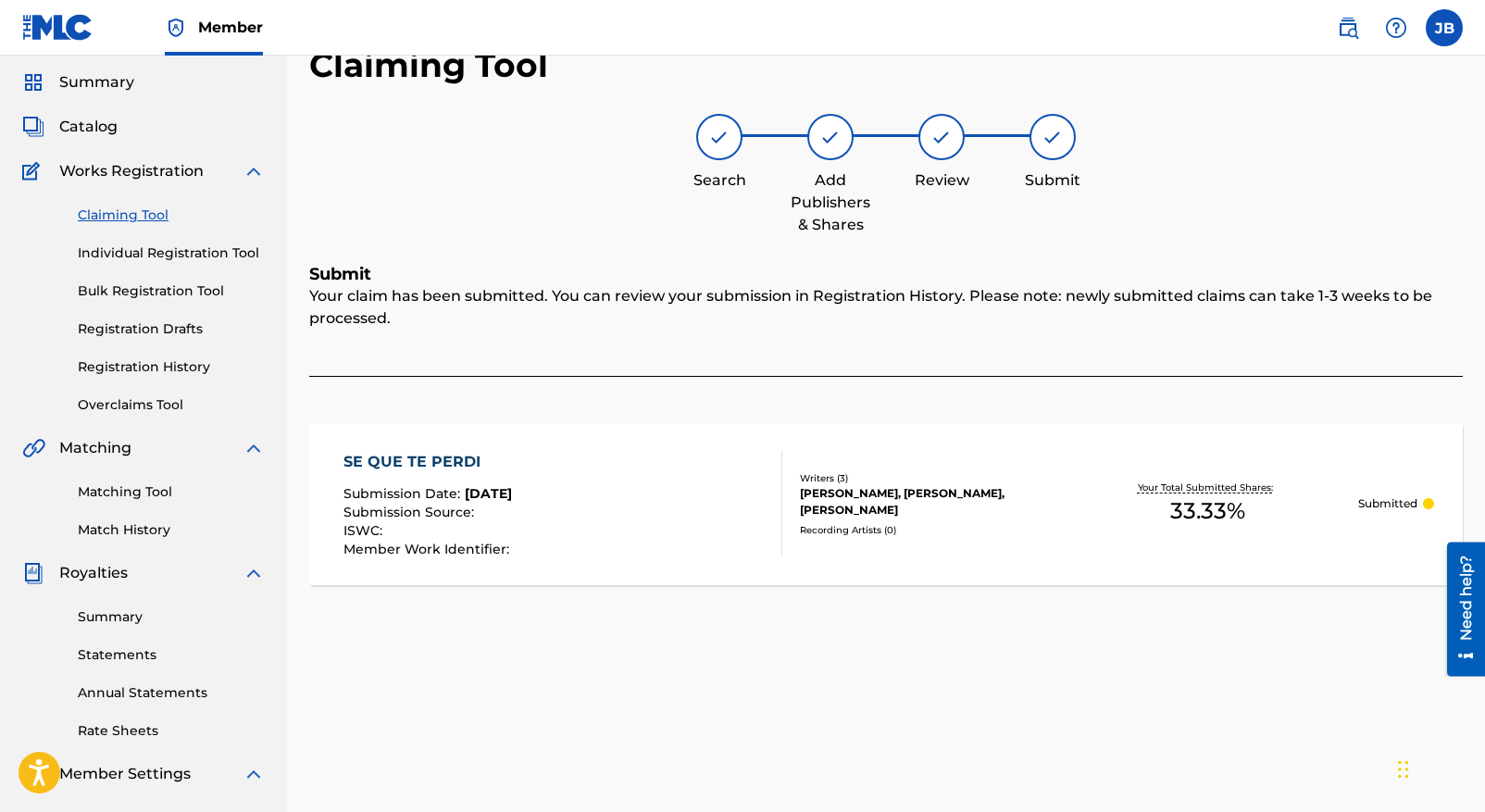
click at [129, 364] on link "Registration History" at bounding box center [171, 367] width 187 height 20
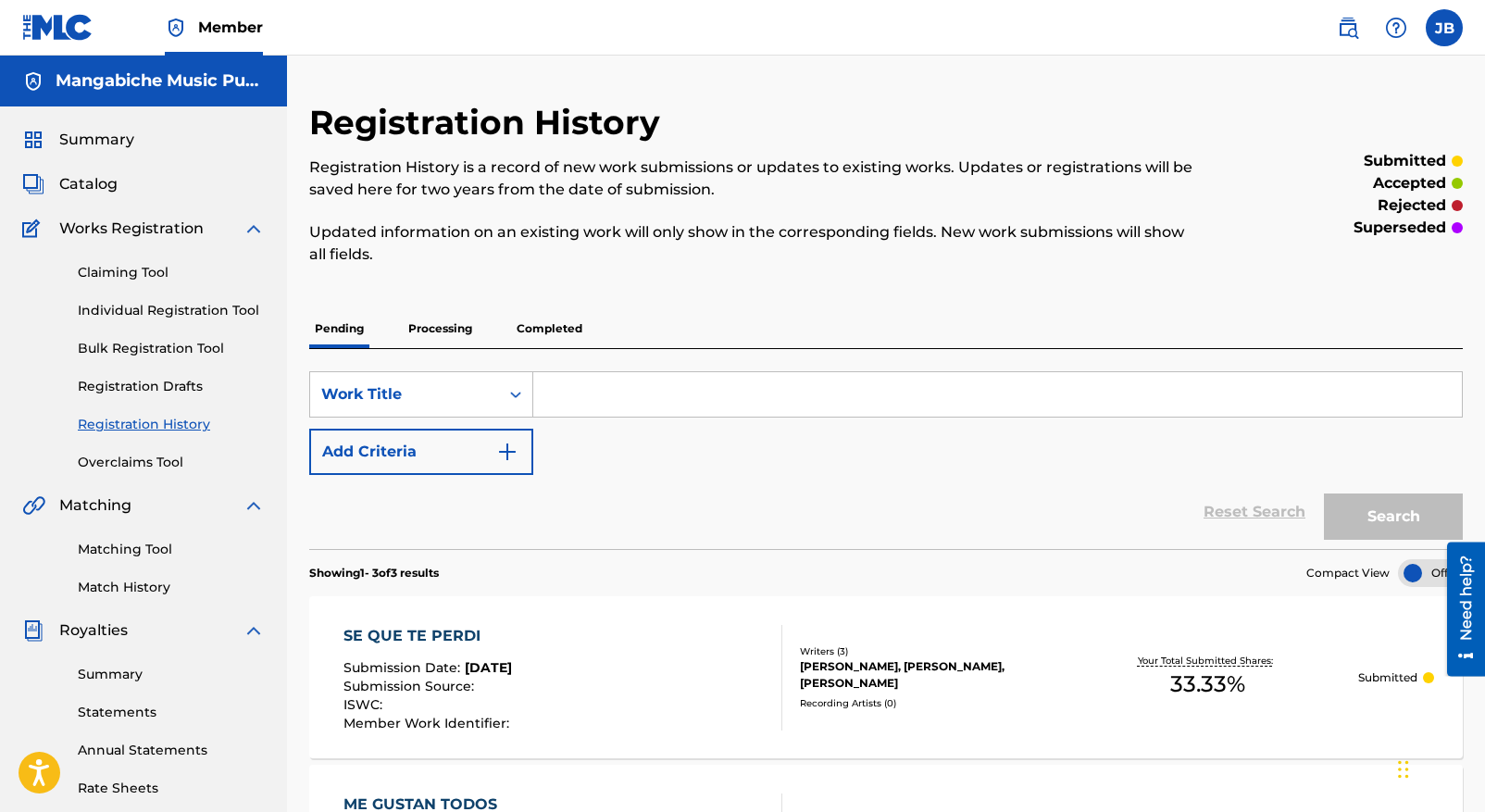
click at [234, 22] on span "Member" at bounding box center [231, 27] width 65 height 22
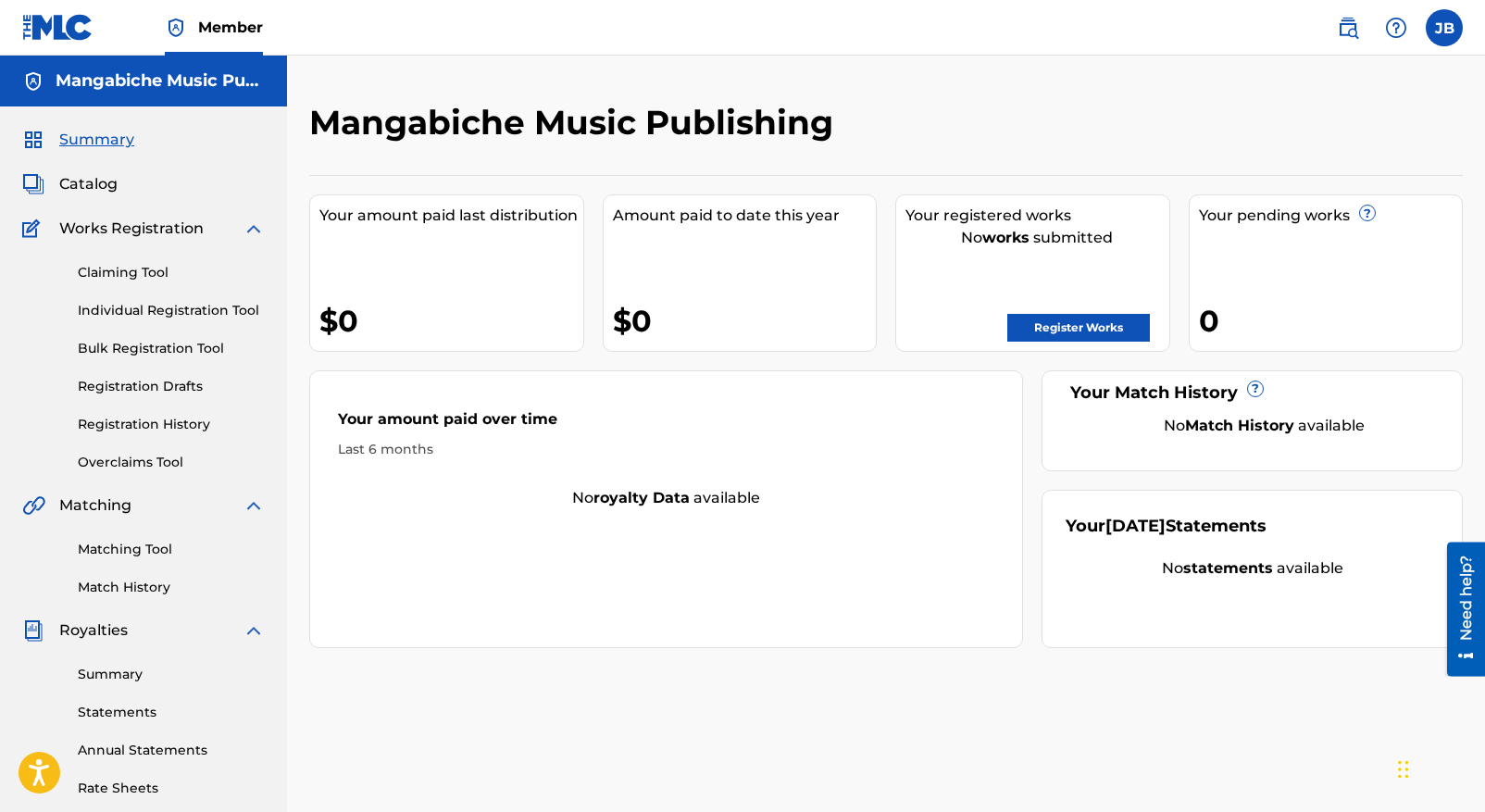
click at [96, 137] on span "Summary" at bounding box center [96, 139] width 75 height 22
click at [94, 187] on span "Catalog" at bounding box center [89, 183] width 59 height 22
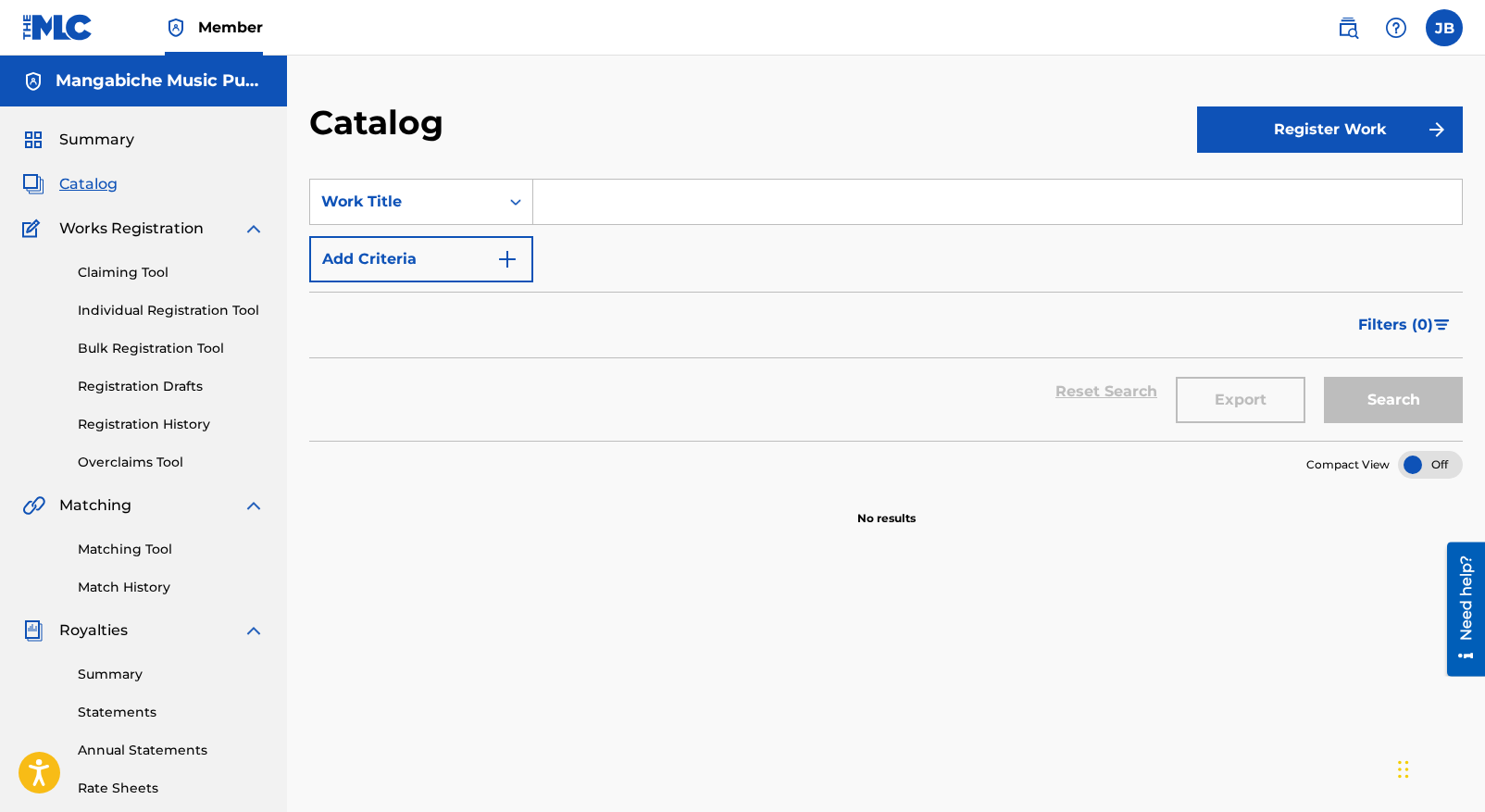
click at [102, 226] on span "Works Registration" at bounding box center [131, 228] width 145 height 22
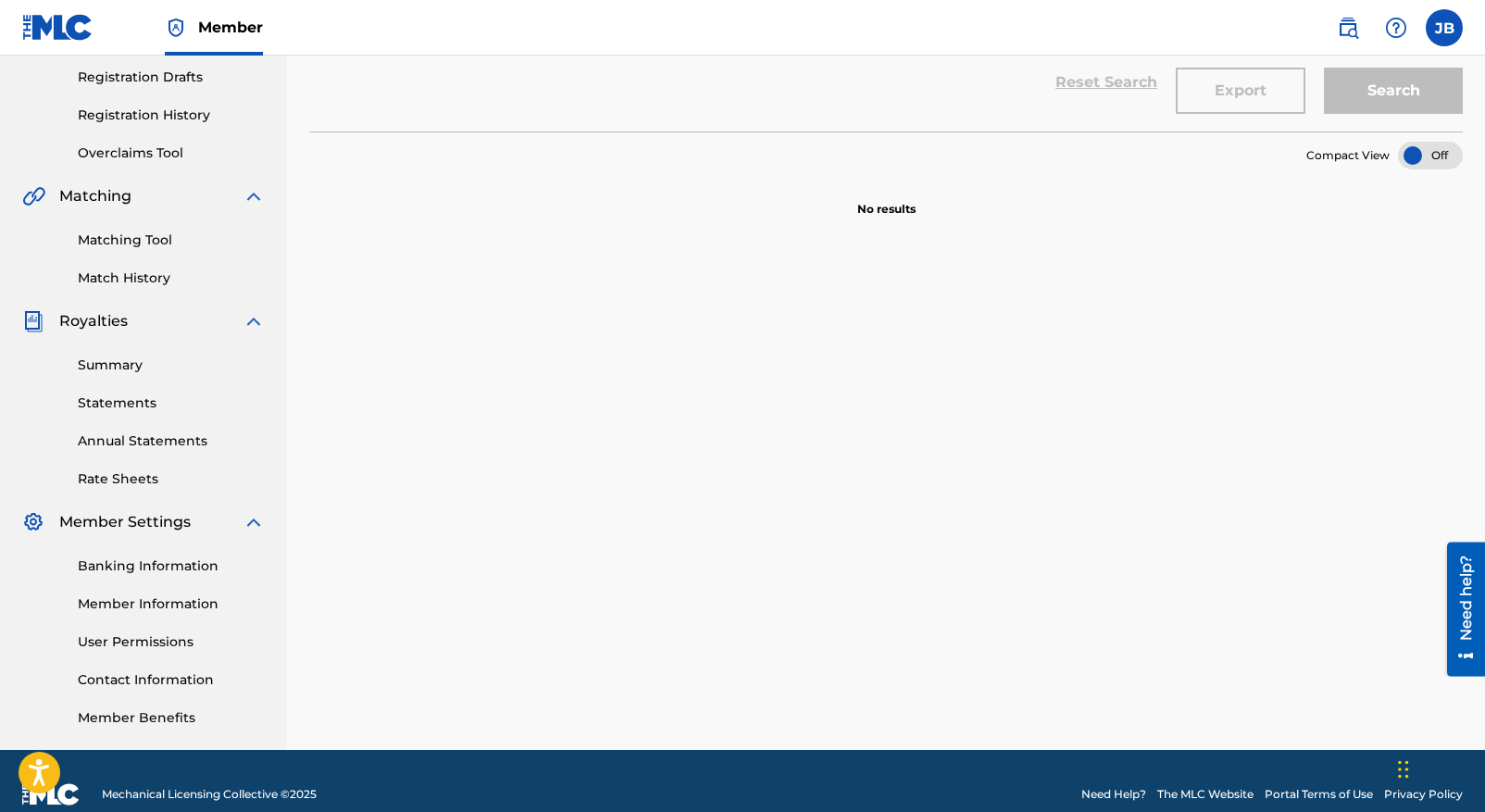
scroll to position [311, 0]
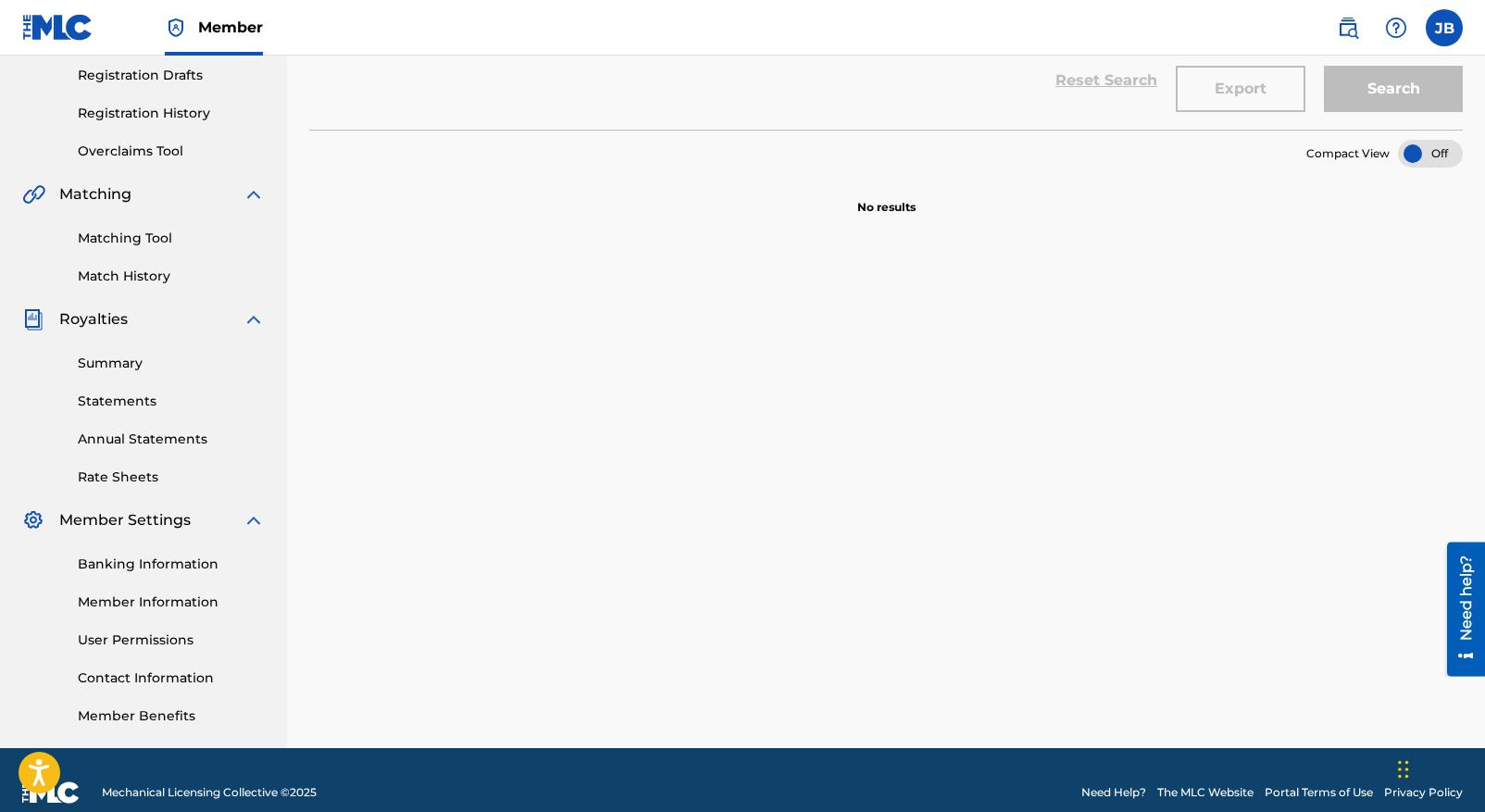
click at [190, 561] on link "Banking Information" at bounding box center [171, 563] width 187 height 20
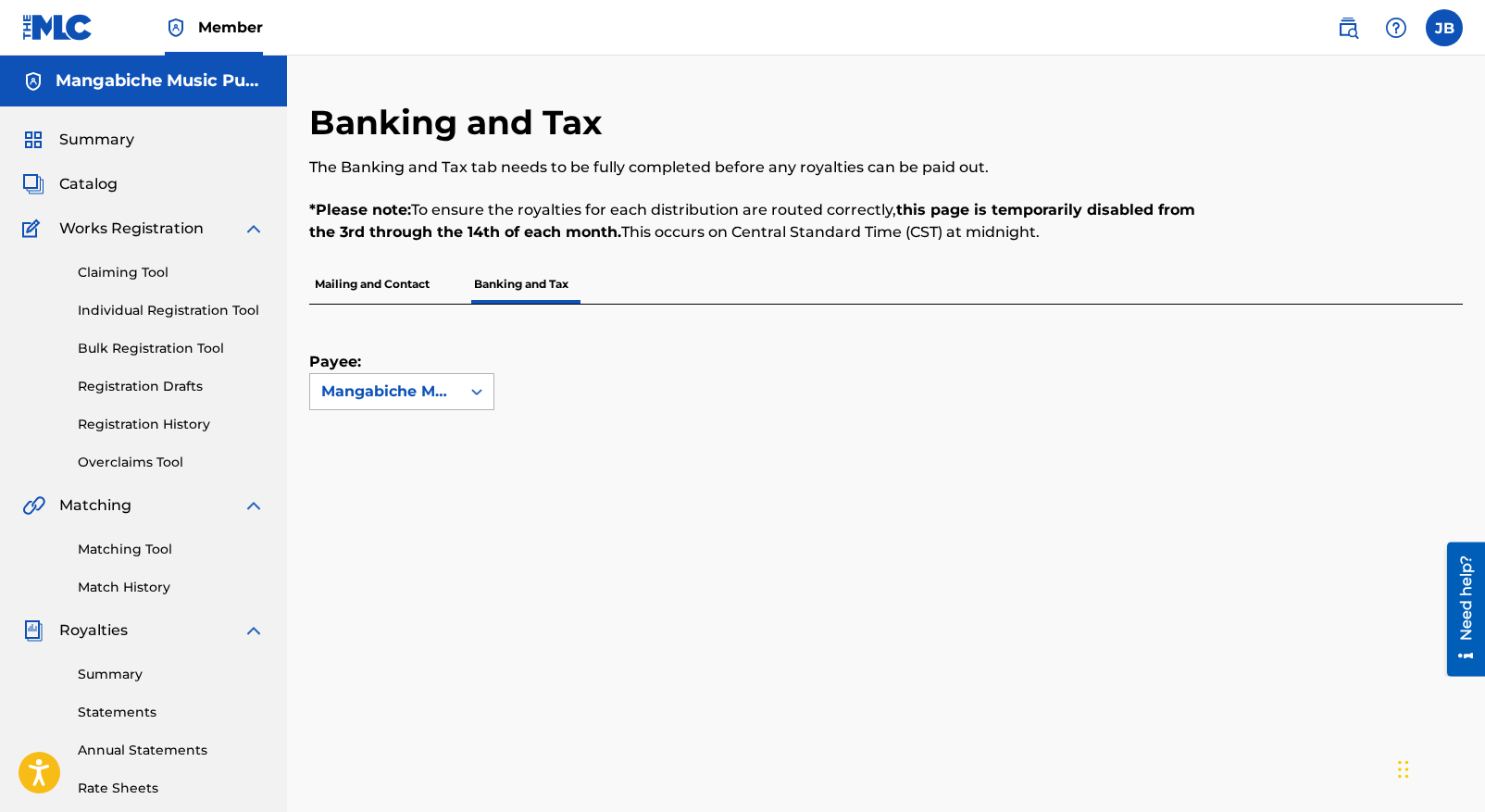
click at [480, 389] on icon at bounding box center [477, 391] width 11 height 7
click at [480, 390] on icon at bounding box center [477, 390] width 11 height 7
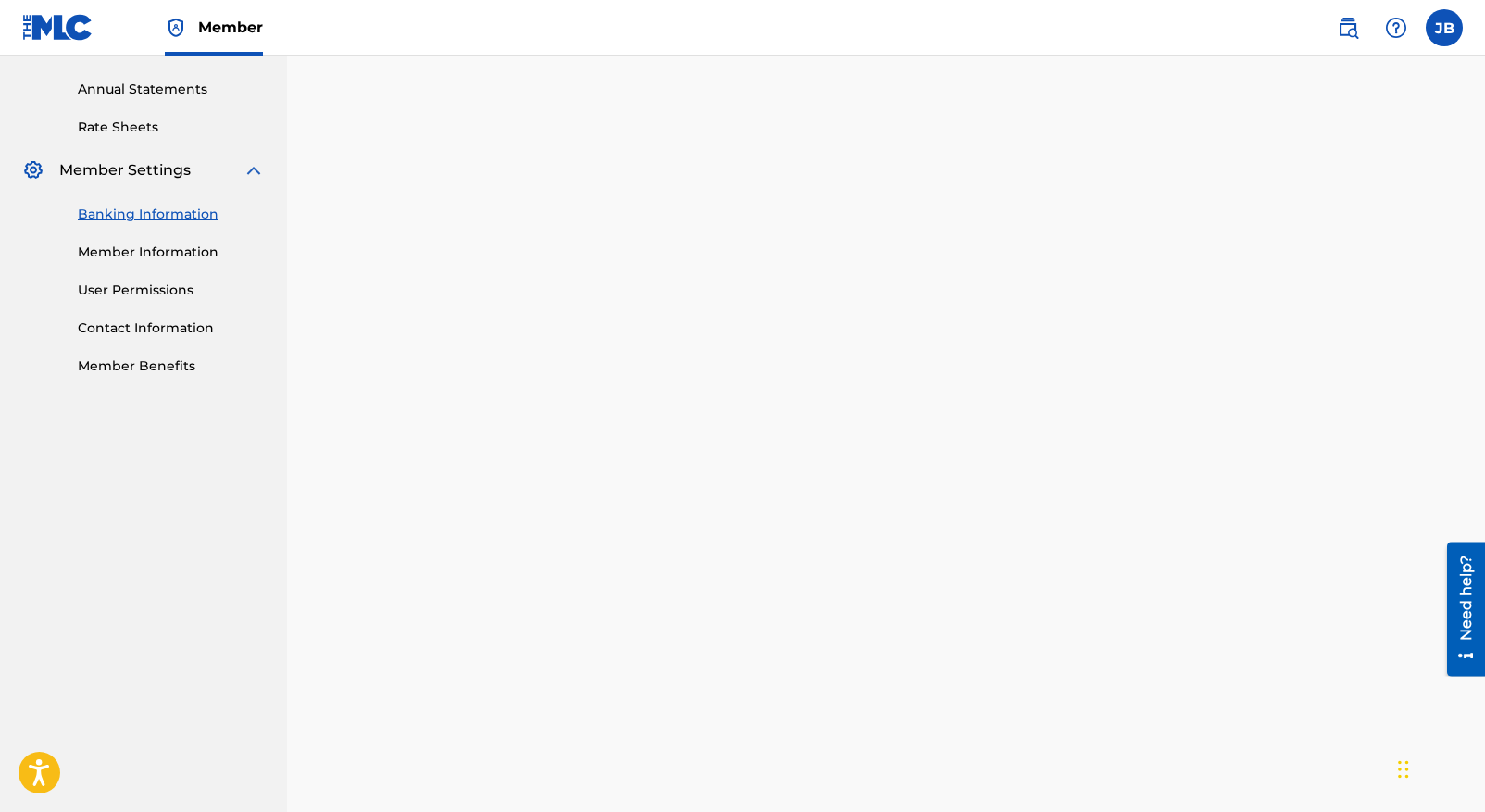
scroll to position [336, 0]
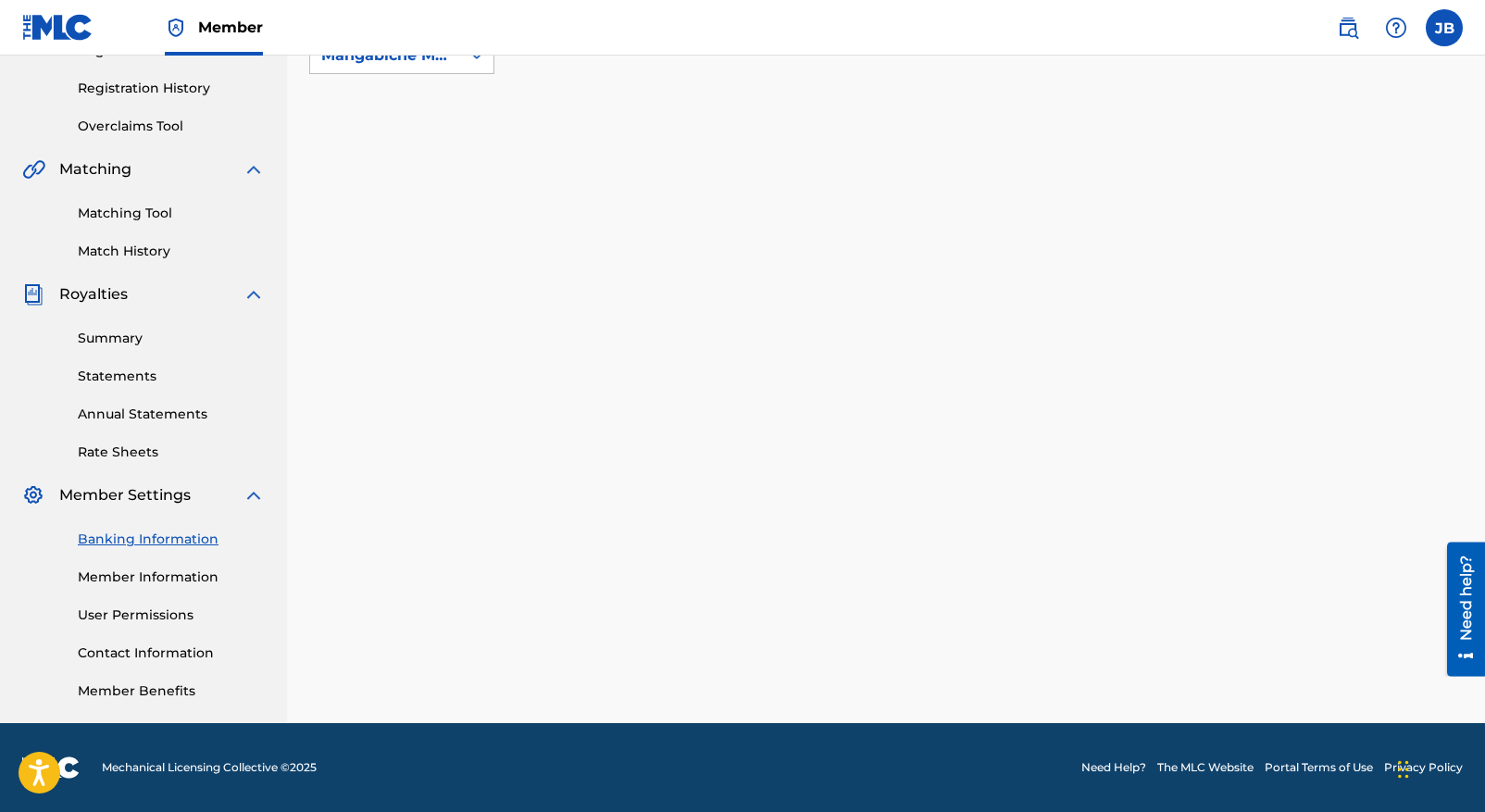
click at [421, 615] on div "Banking and Tax The Banking and Tax tab needs to be fully completed before any …" at bounding box center [886, 244] width 1154 height 957
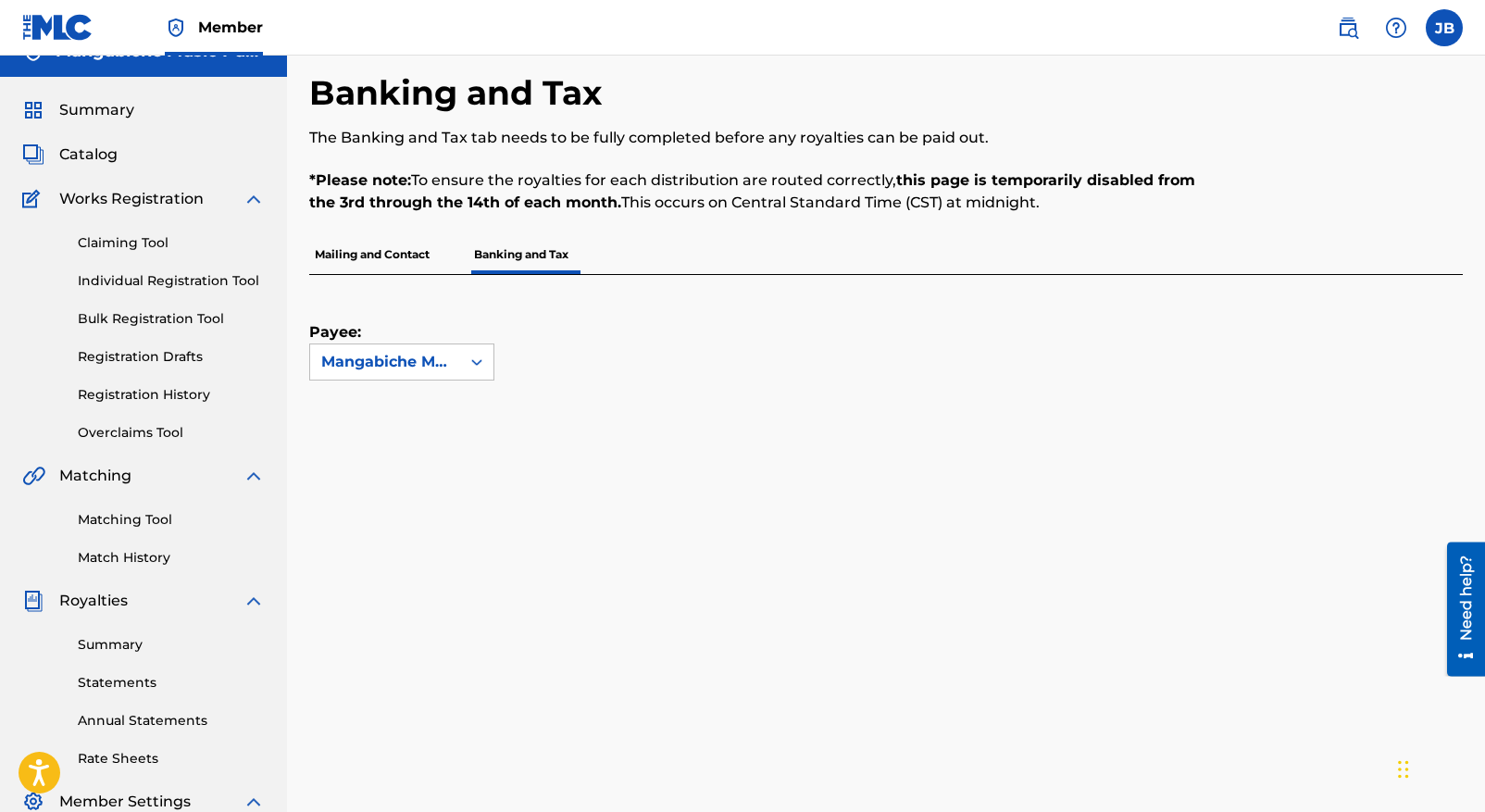
scroll to position [0, 0]
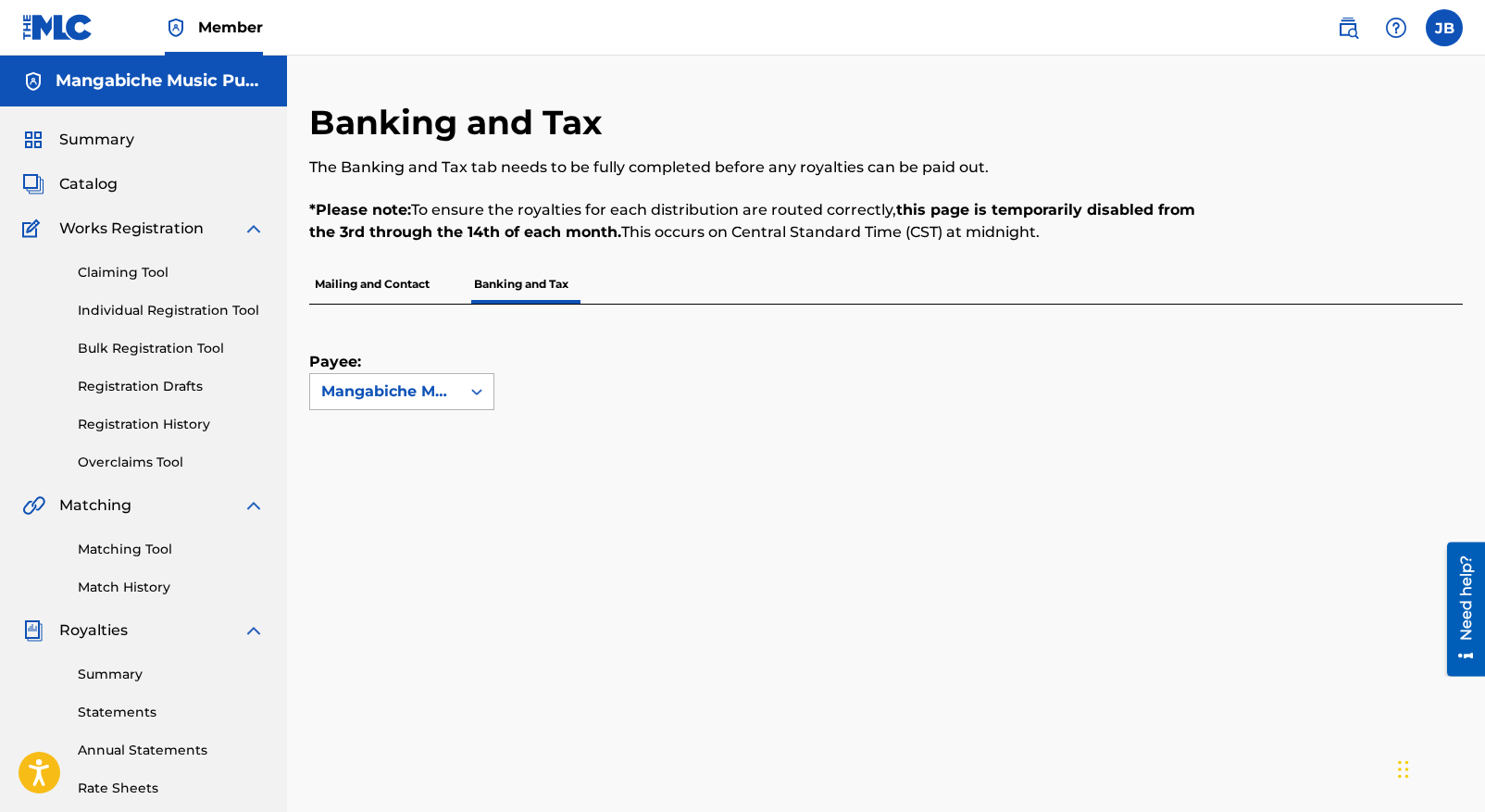
click at [478, 391] on icon at bounding box center [477, 391] width 11 height 7
click at [395, 384] on div "Mangabiche Music Publishing" at bounding box center [385, 390] width 128 height 22
